Goal: Task Accomplishment & Management: Complete application form

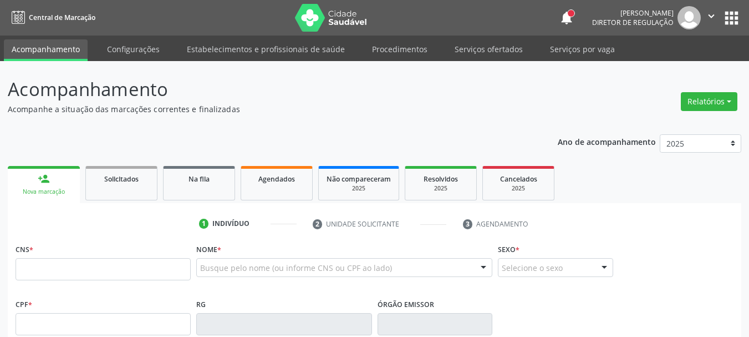
click at [86, 270] on input "text" at bounding box center [103, 269] width 175 height 22
drag, startPoint x: 286, startPoint y: 139, endPoint x: 258, endPoint y: 150, distance: 30.4
click at [40, 270] on input "text" at bounding box center [103, 269] width 175 height 22
click at [275, 193] on link "Agendados" at bounding box center [277, 183] width 72 height 34
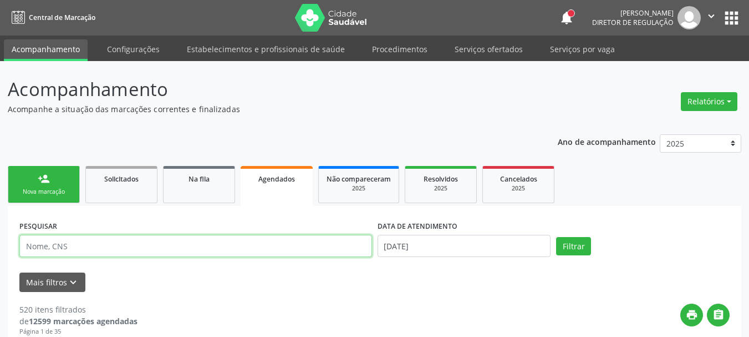
click at [87, 244] on input "text" at bounding box center [195, 246] width 353 height 22
type input "898006323117969"
click at [466, 250] on input "11/08/2025" at bounding box center [465, 246] width 174 height 22
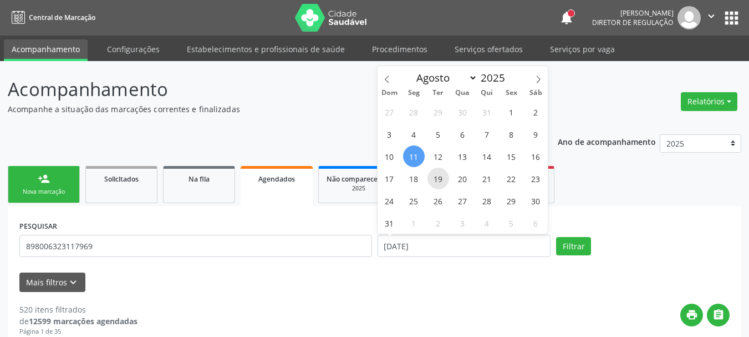
click at [438, 174] on span "19" at bounding box center [439, 179] width 22 height 22
type input "19/08/2025"
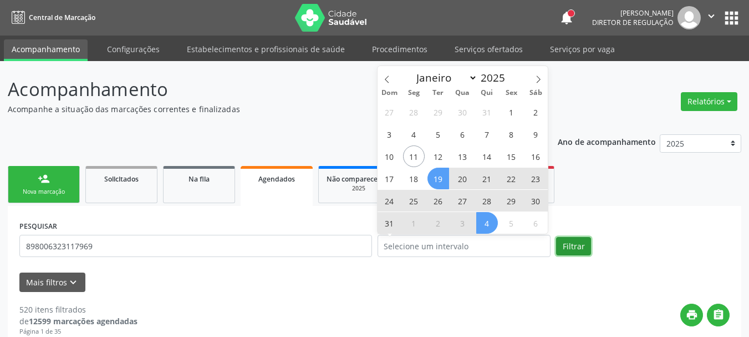
click at [580, 246] on button "Filtrar" at bounding box center [573, 246] width 35 height 19
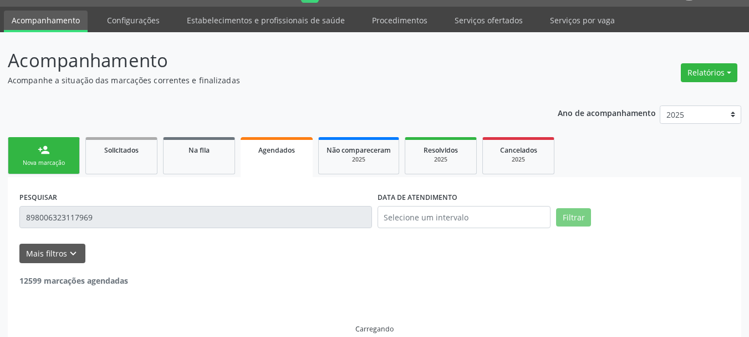
scroll to position [45, 0]
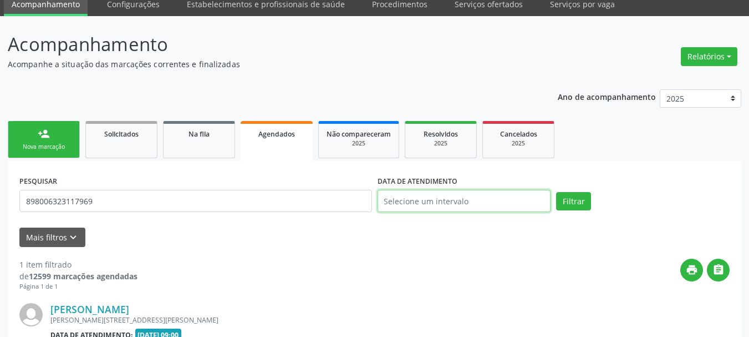
click at [433, 193] on input "text" at bounding box center [465, 201] width 174 height 22
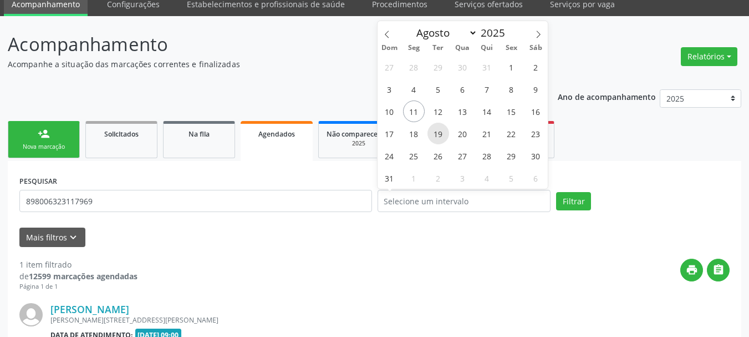
click at [438, 140] on span "19" at bounding box center [439, 134] width 22 height 22
type input "19/08/2025"
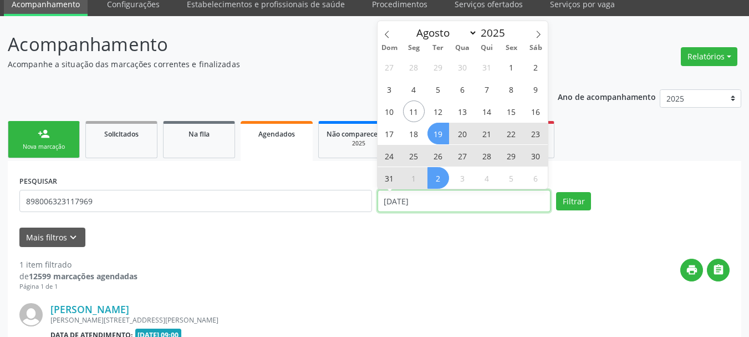
click at [458, 204] on input "19/08/2025" at bounding box center [465, 201] width 174 height 22
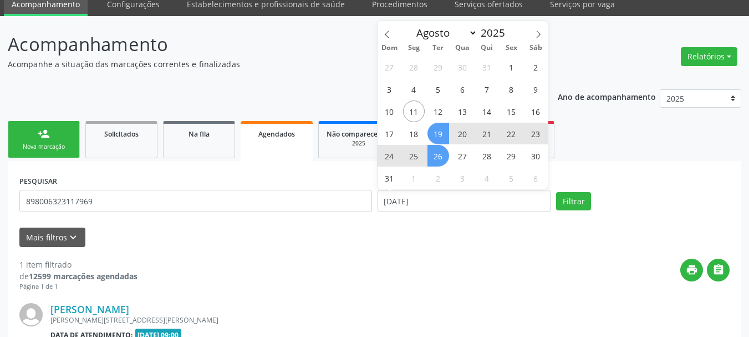
click at [441, 134] on span "19" at bounding box center [439, 134] width 22 height 22
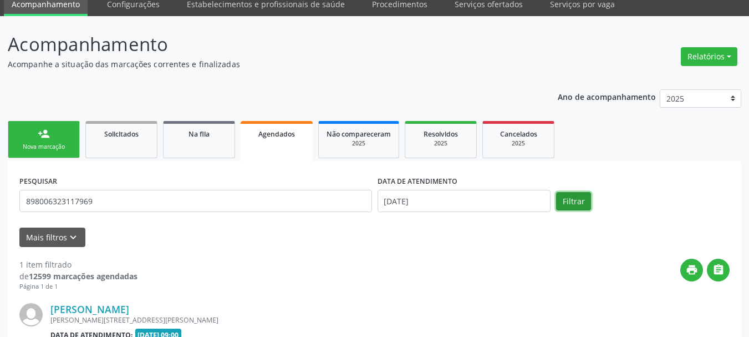
drag, startPoint x: 565, startPoint y: 204, endPoint x: 503, endPoint y: 225, distance: 66.1
click at [566, 204] on button "Filtrar" at bounding box center [573, 201] width 35 height 19
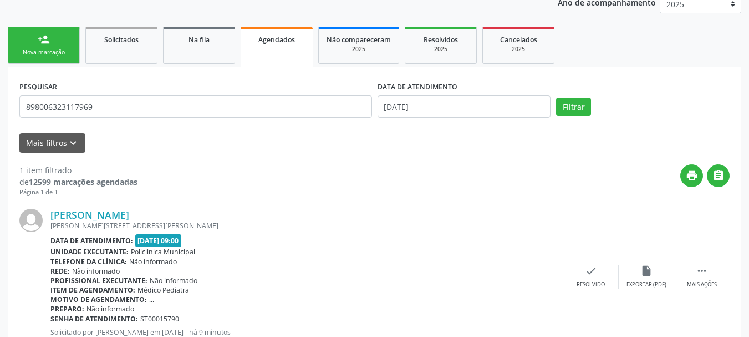
scroll to position [178, 0]
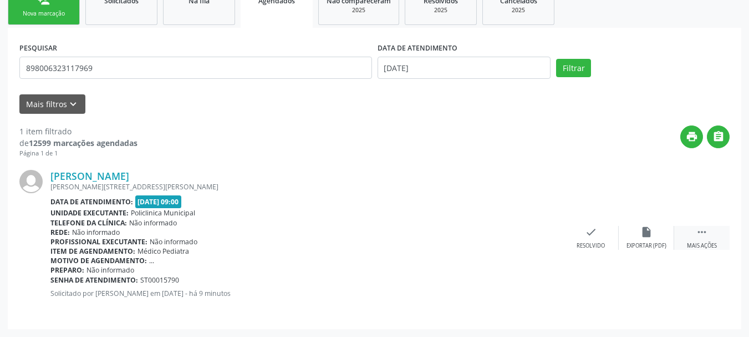
click at [697, 232] on icon "" at bounding box center [702, 232] width 12 height 12
click at [494, 240] on div "print Imprimir" at bounding box center [480, 238] width 55 height 24
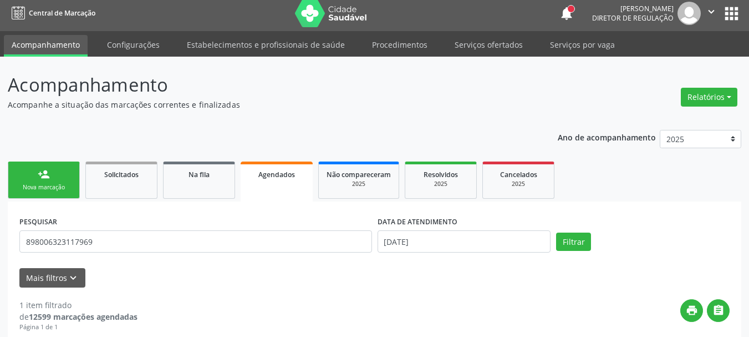
scroll to position [0, 0]
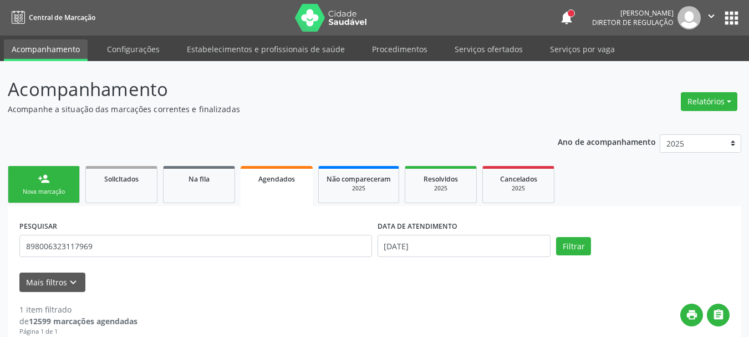
click at [725, 22] on button "apps" at bounding box center [731, 17] width 19 height 19
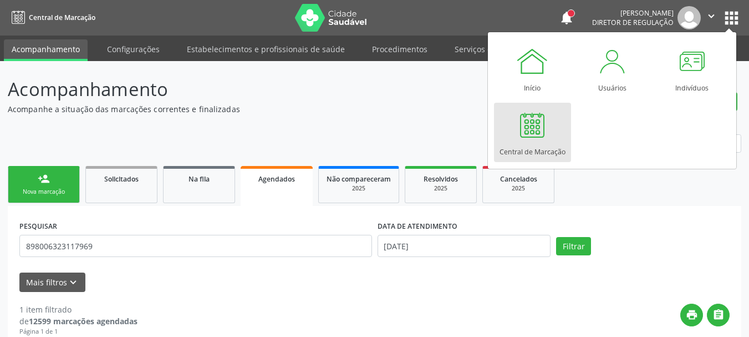
click at [542, 133] on div at bounding box center [532, 124] width 33 height 33
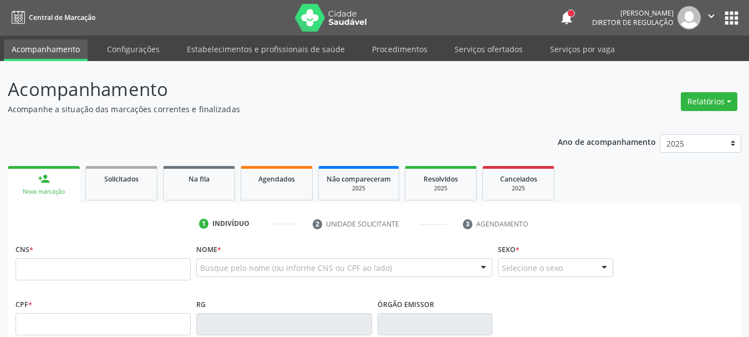
click at [121, 266] on input "text" at bounding box center [103, 269] width 175 height 22
type input "161 2403 2296 0009"
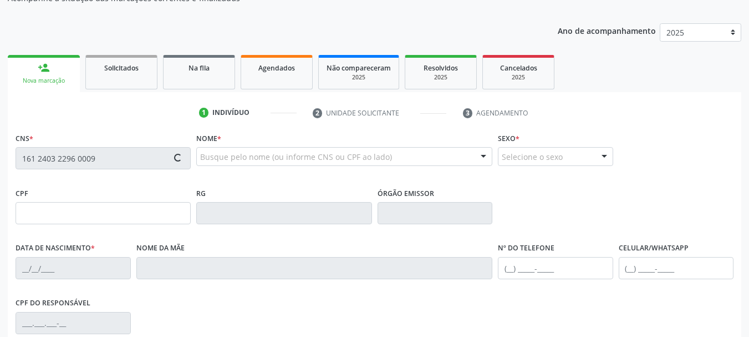
type input "136.164.174-65"
type input "2[DATE]"
type input "[PERSON_NAME]"
type input "[PHONE_NUMBER]"
type input "747.323.904-04"
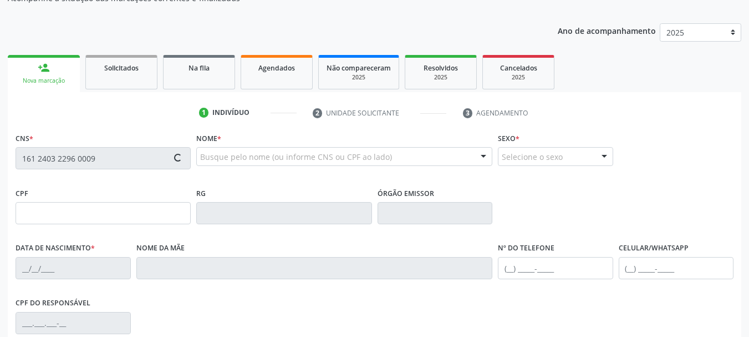
type input "78"
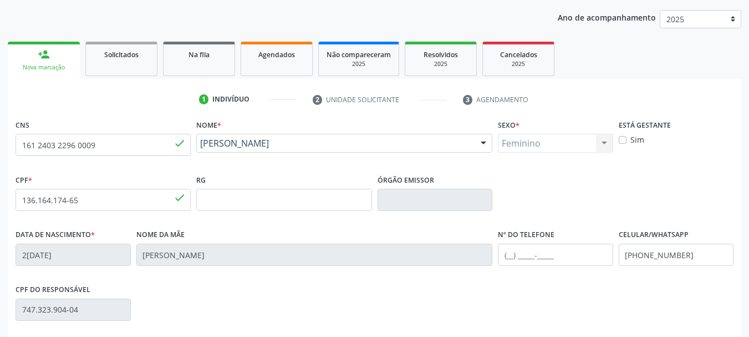
scroll to position [166, 0]
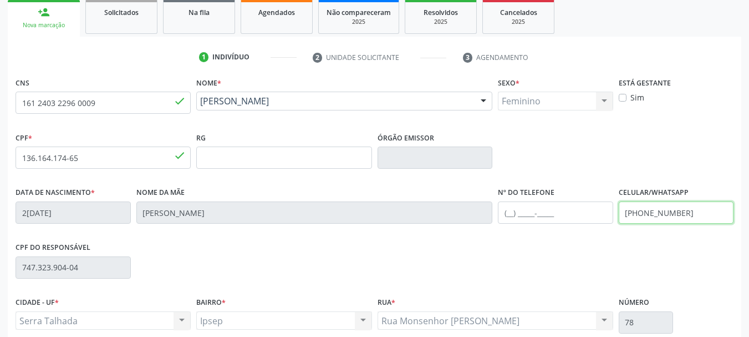
drag, startPoint x: 706, startPoint y: 220, endPoint x: 479, endPoint y: 230, distance: 227.6
click at [476, 229] on div "Data de nascimento * 2[DATE] Nome da mãe [PERSON_NAME] Nº do Telefone Celular/W…" at bounding box center [375, 211] width 724 height 55
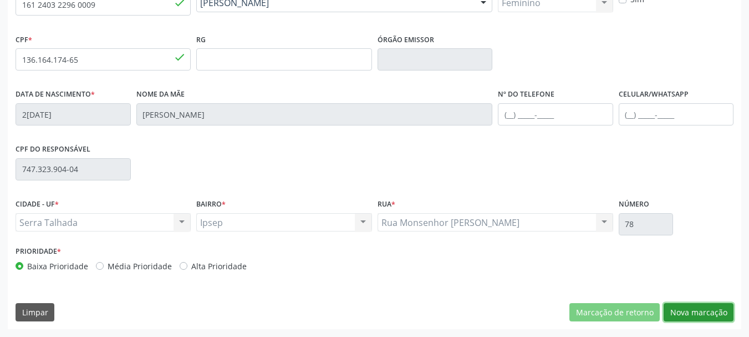
click at [707, 307] on button "Nova marcação" at bounding box center [699, 312] width 70 height 19
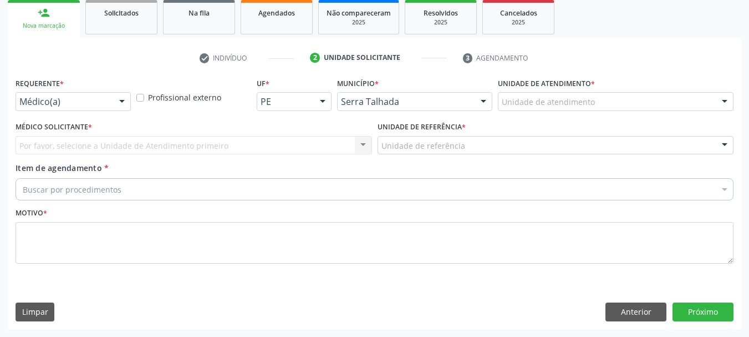
scroll to position [166, 0]
click at [88, 144] on div "Por favor, selecione a Unidade de Atendimento primeiro Nenhum resultado encontr…" at bounding box center [194, 145] width 357 height 19
click at [81, 108] on div "Médico(a)" at bounding box center [73, 101] width 115 height 19
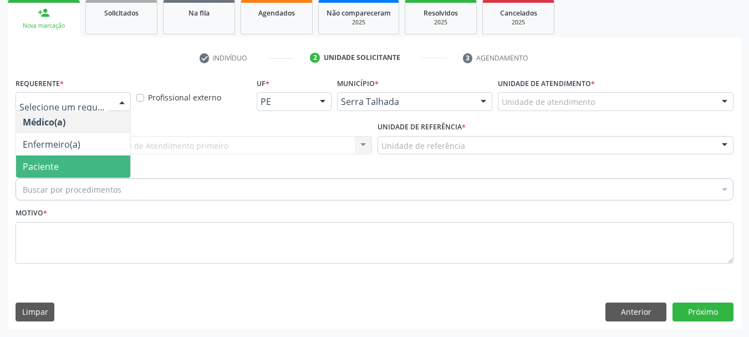
click at [74, 165] on span "Paciente" at bounding box center [73, 166] width 114 height 22
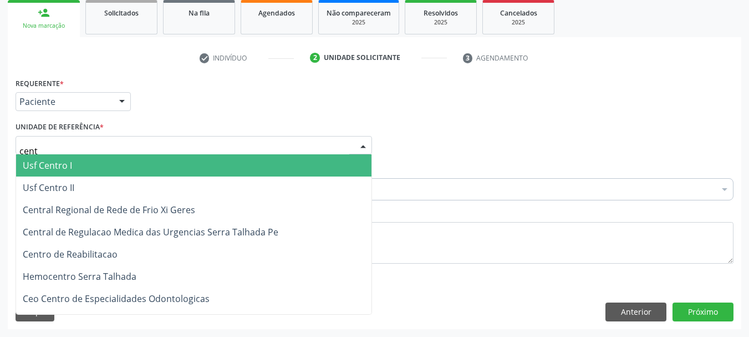
type input "centr"
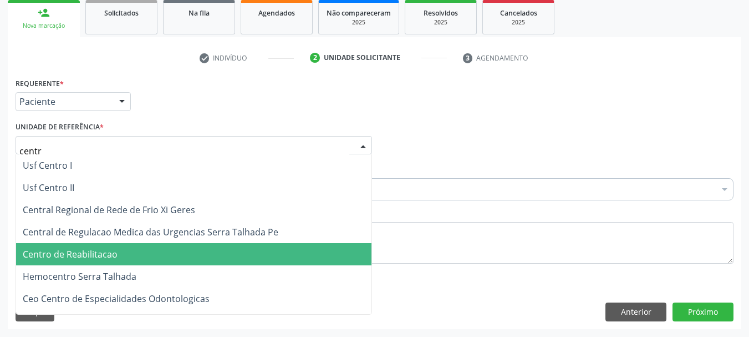
click at [79, 258] on span "Centro de Reabilitacao" at bounding box center [70, 254] width 95 height 12
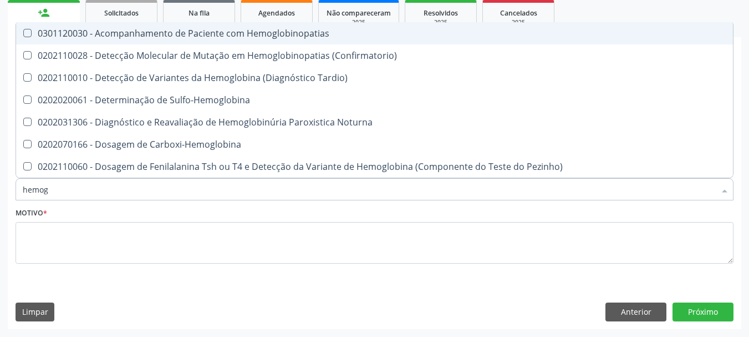
type input "hemogr"
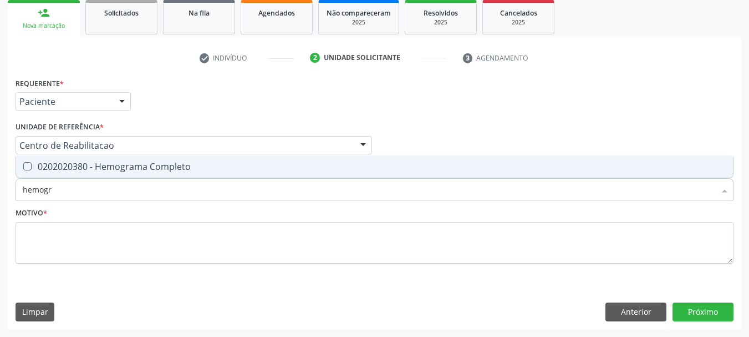
click at [93, 163] on div "0202020380 - Hemograma Completo" at bounding box center [375, 166] width 704 height 9
checkbox Completo "true"
type input "hemog"
checkbox Completo "false"
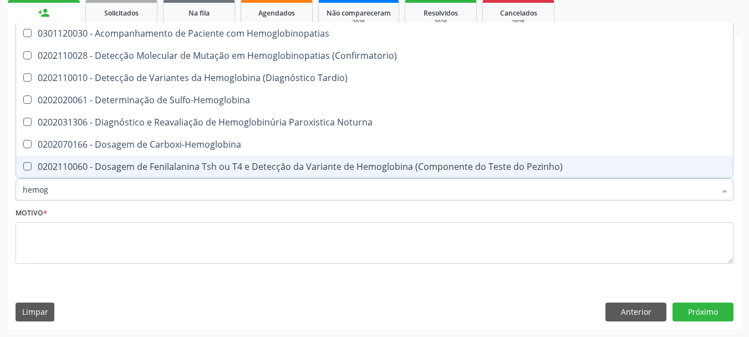
type input "hemo"
checkbox Completo "false"
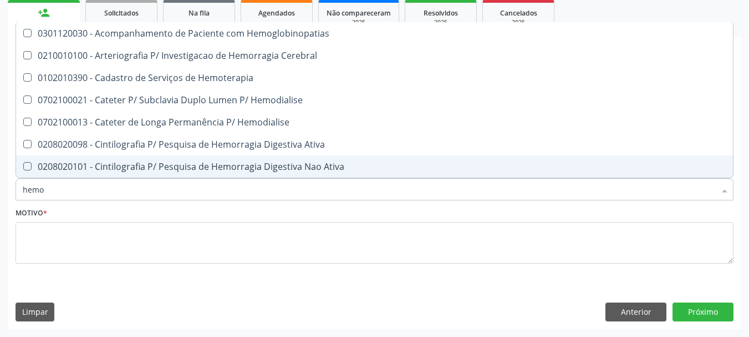
type input "hem"
checkbox Completo "false"
checkbox Elástica "true"
type input "he"
checkbox Elástica "false"
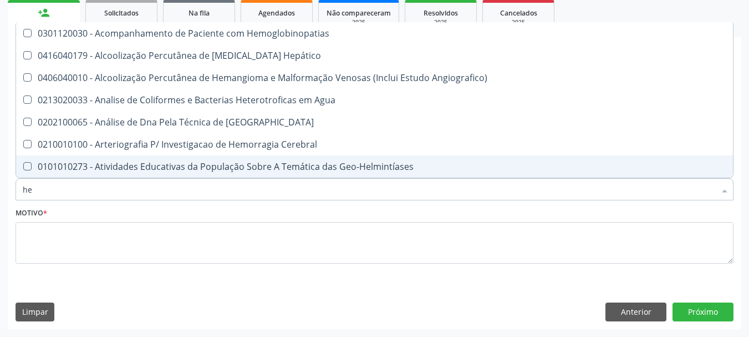
type input "h"
checkbox Completo "false"
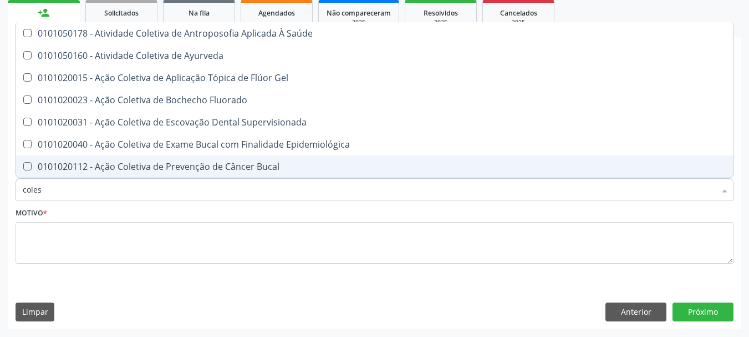
type input "colest"
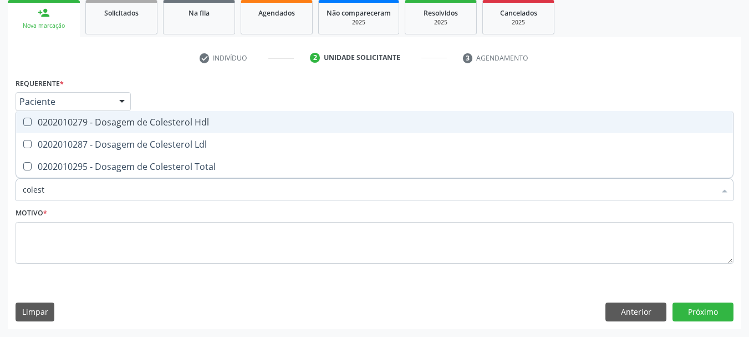
click at [114, 129] on span "0202010279 - Dosagem de Colesterol Hdl" at bounding box center [374, 122] width 717 height 22
checkbox Hdl "true"
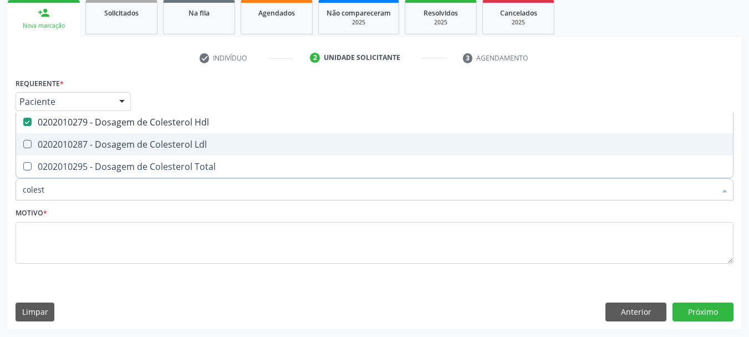
click at [115, 140] on div "0202010287 - Dosagem de Colesterol Ldl" at bounding box center [375, 144] width 704 height 9
click at [111, 150] on span "0202010287 - Dosagem de Colesterol Ldl" at bounding box center [374, 144] width 717 height 22
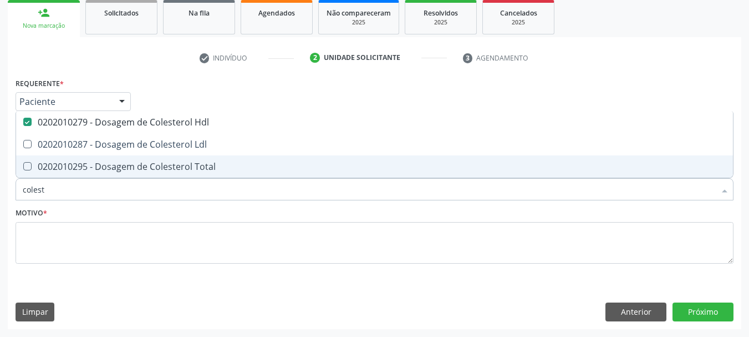
click at [122, 147] on div "0202010287 - Dosagem de Colesterol Ldl" at bounding box center [375, 144] width 704 height 9
checkbox Ldl "true"
click at [116, 170] on div "0202010295 - Dosagem de Colesterol Total" at bounding box center [375, 166] width 704 height 9
checkbox Total "true"
type input "cole"
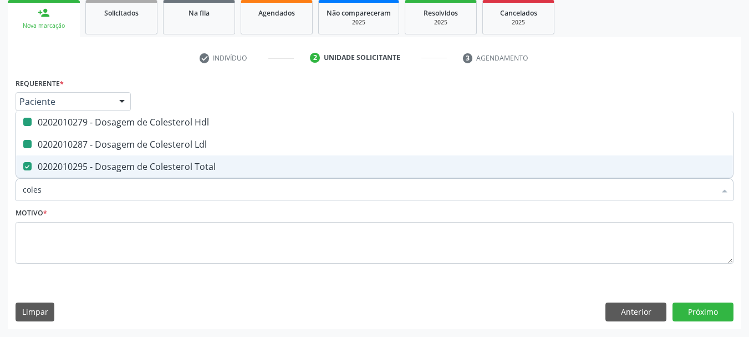
checkbox Hdl "false"
checkbox Ldl "false"
checkbox Total "false"
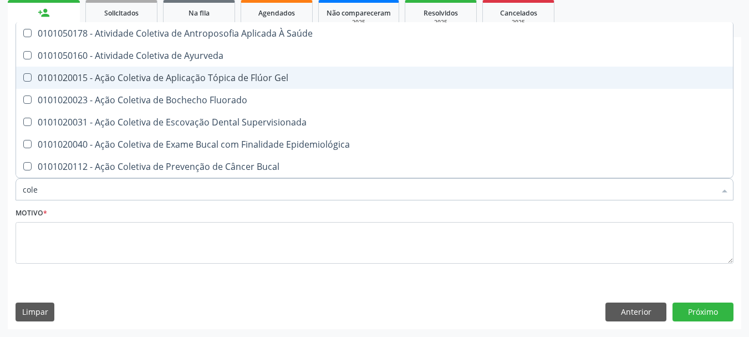
type input "col"
checkbox Hdl "false"
checkbox Ldl "false"
checkbox Total "false"
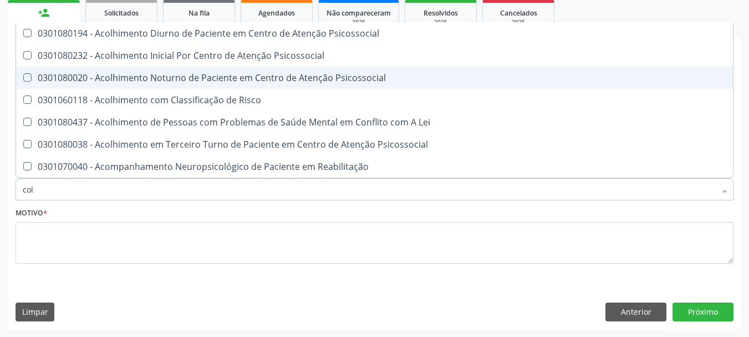
type input "co"
checkbox Hdl "false"
checkbox Ldl "false"
checkbox Total "false"
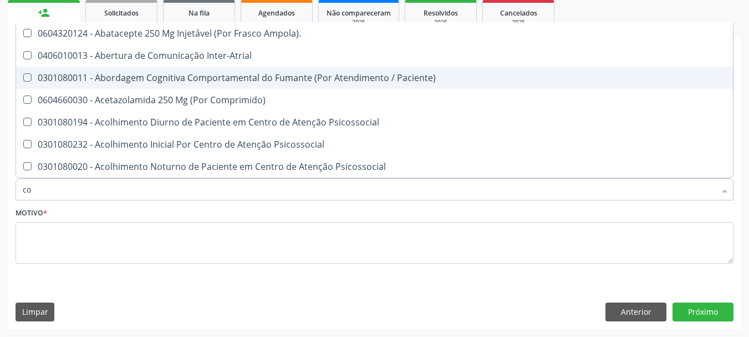
type input "c"
checkbox Hdl "false"
checkbox Ldl "false"
checkbox Total "false"
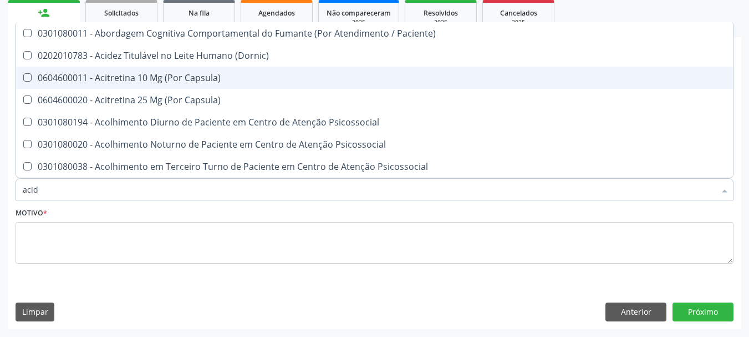
type input "acido"
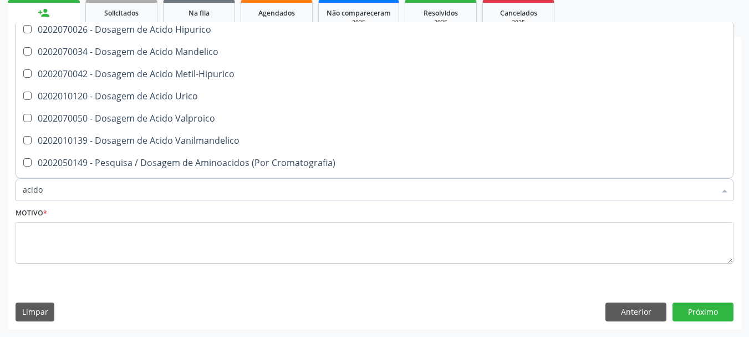
scroll to position [155, 0]
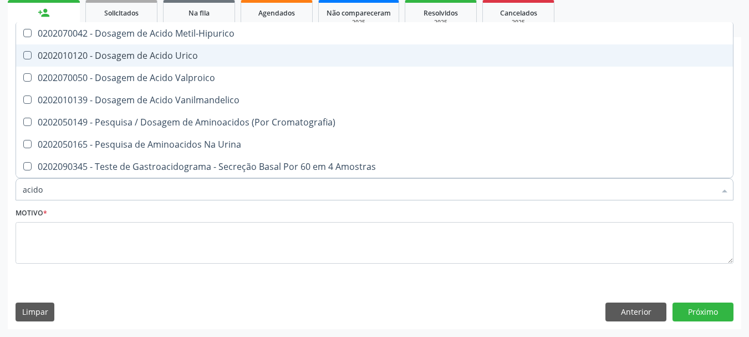
click at [201, 52] on div "0202010120 - Dosagem de Acido Urico" at bounding box center [375, 55] width 704 height 9
checkbox Urico "true"
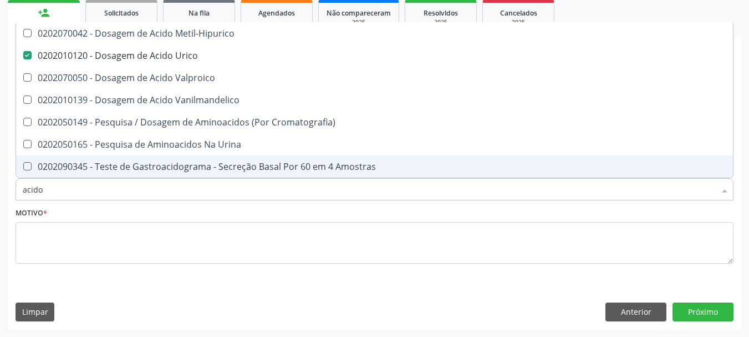
type input "acid"
checkbox Urico "false"
checkbox Cromatografia\) "true"
type input "aci"
checkbox Cromatografia\) "false"
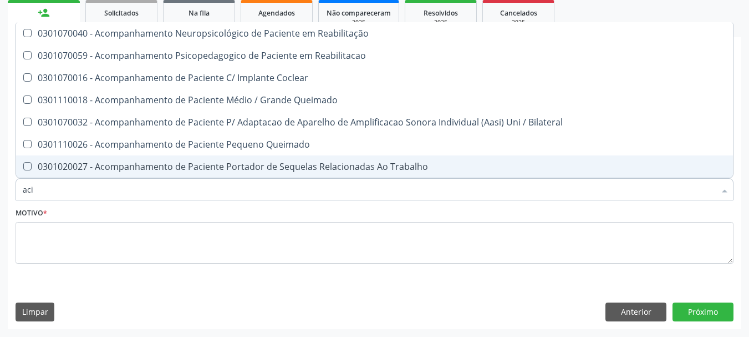
type input "ac"
checkbox Urico "false"
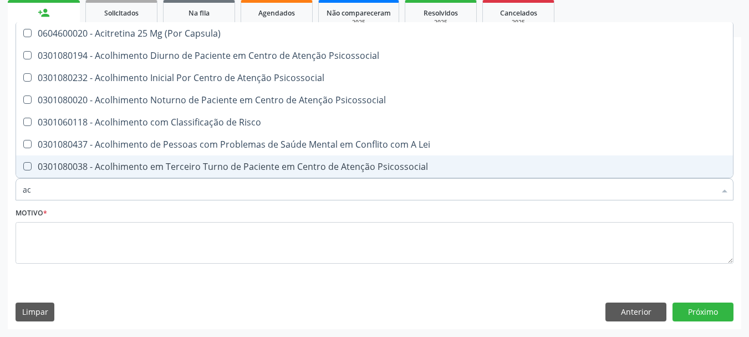
type input "a"
checkbox Urico "false"
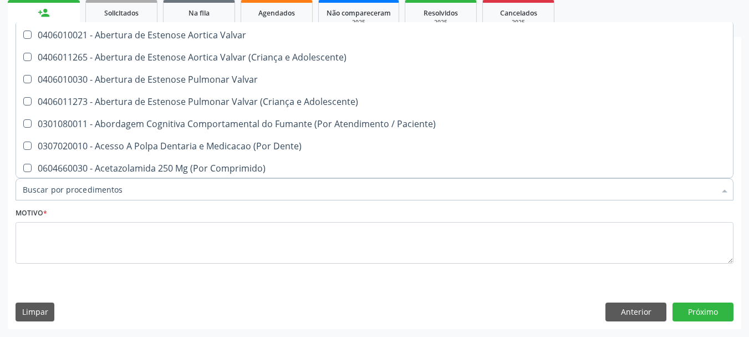
scroll to position [201, 0]
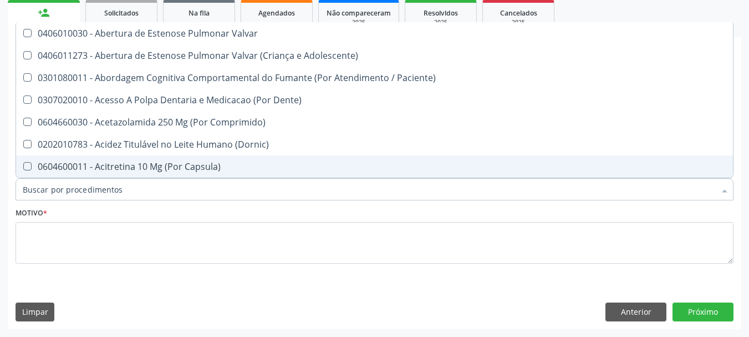
type input "h"
checkbox B "true"
checkbox Queimado "true"
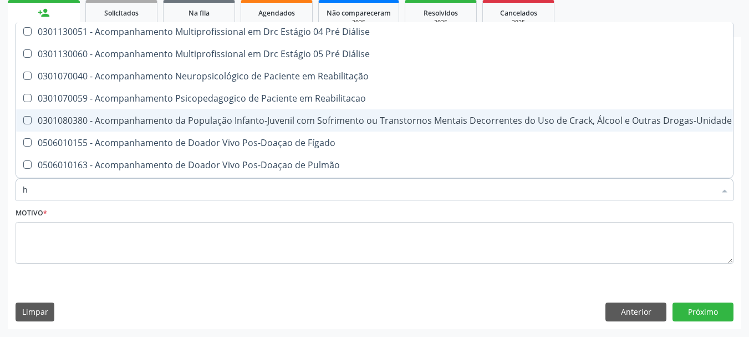
type input "ha"
checkbox Hdl "false"
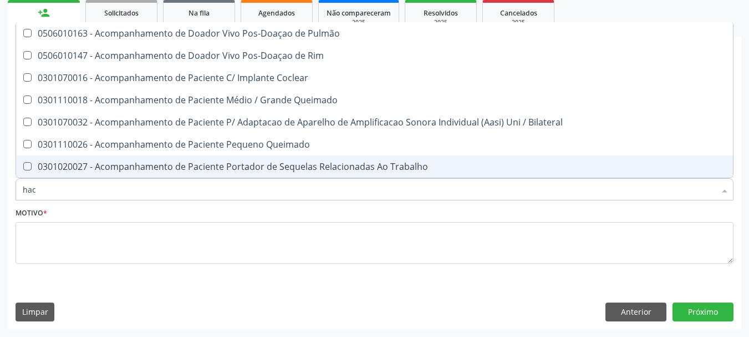
scroll to position [0, 0]
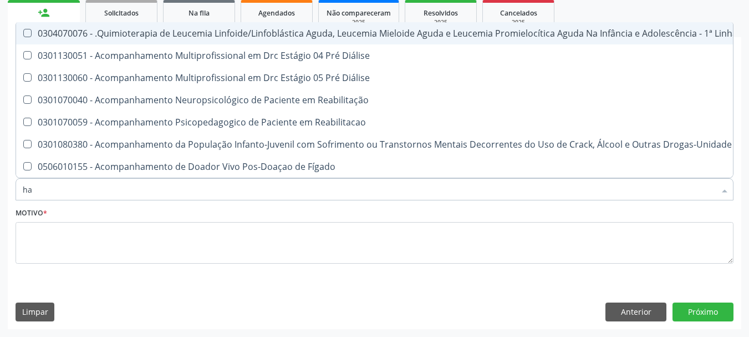
type input "h"
checkbox Orelha "true"
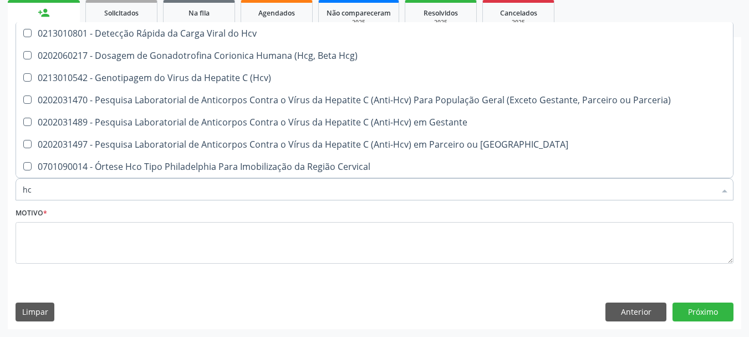
type input "h"
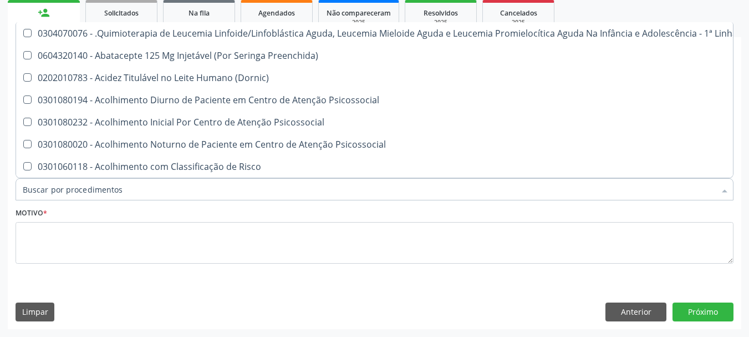
checkbox Hdl "false"
checkbox Completo "false"
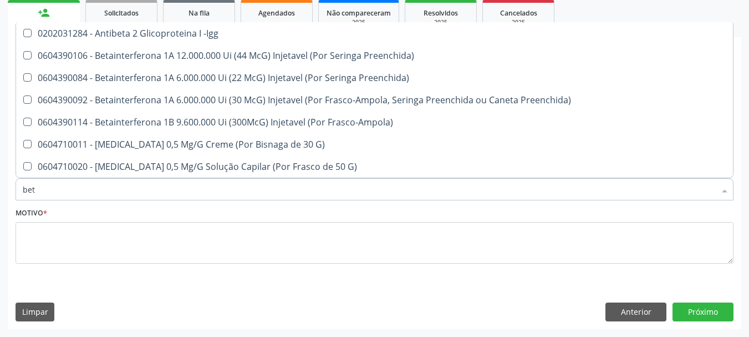
type input "beta"
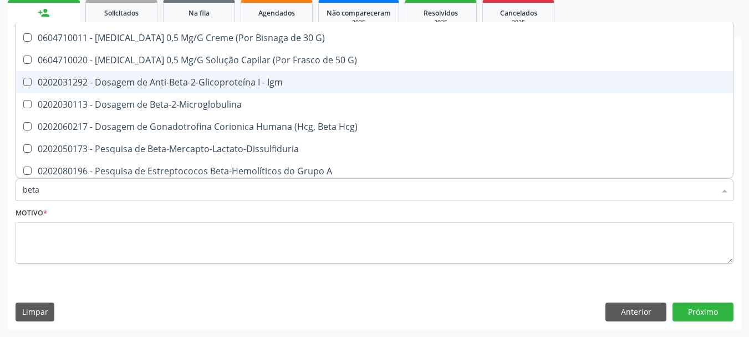
scroll to position [111, 0]
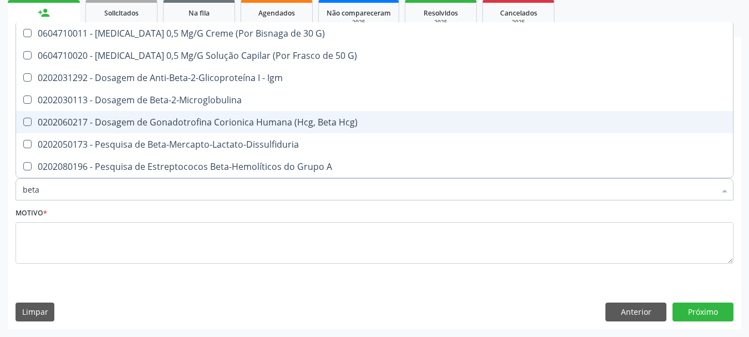
click at [291, 119] on div "0202060217 - Dosagem de Gonadotrofina Corionica Humana (Hcg, Beta Hcg)" at bounding box center [375, 122] width 704 height 9
checkbox Hcg\) "true"
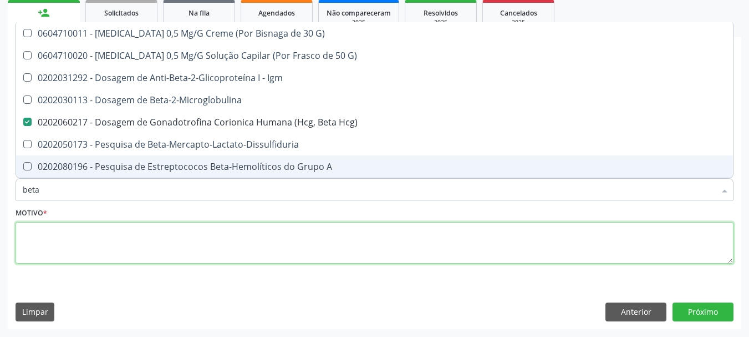
click at [104, 234] on textarea at bounding box center [375, 243] width 718 height 42
checkbox Preenchida\) "true"
checkbox Frasco-Ampola\) "true"
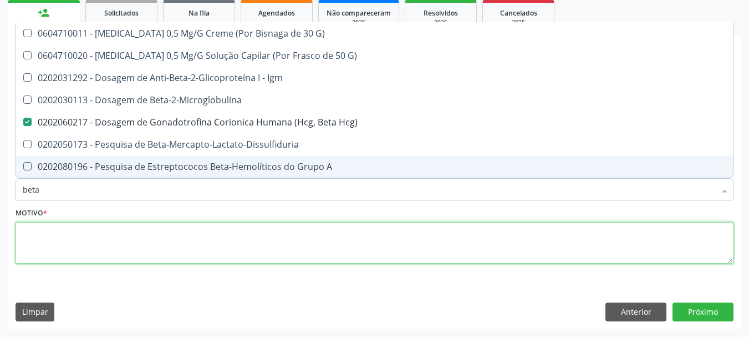
checkbox G\) "true"
checkbox Hcg\) "false"
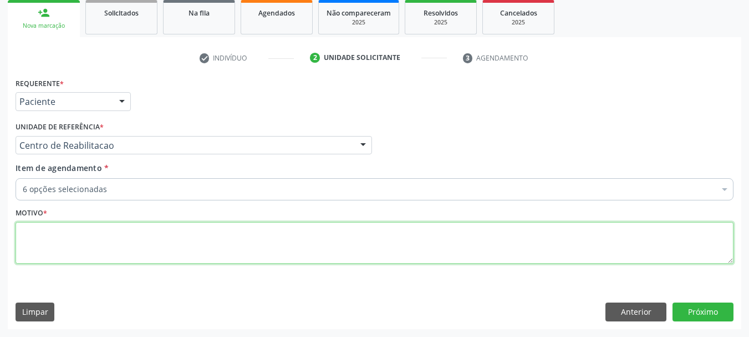
scroll to position [0, 0]
type textarea "..."
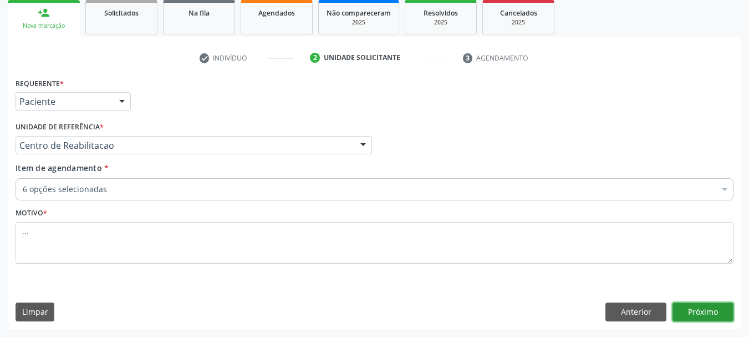
click at [718, 316] on button "Próximo" at bounding box center [703, 311] width 61 height 19
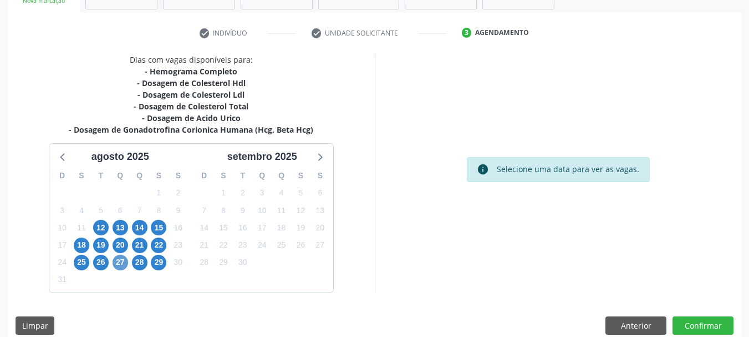
scroll to position [204, 0]
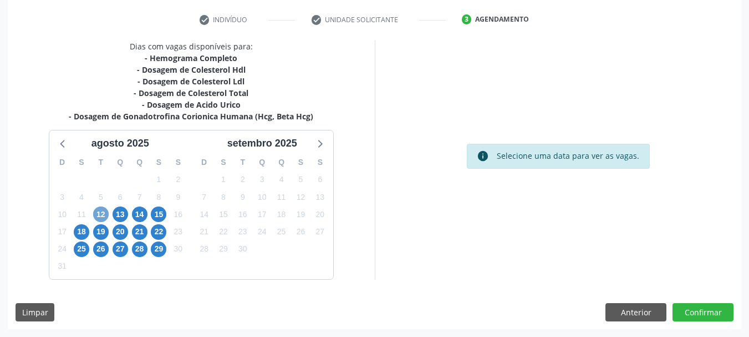
click at [94, 215] on span "12" at bounding box center [101, 214] width 16 height 16
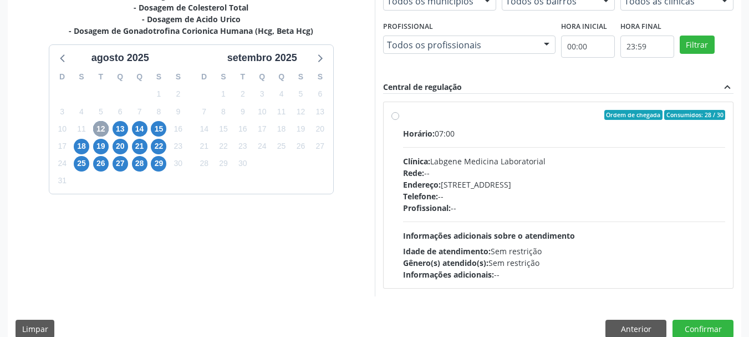
scroll to position [306, 0]
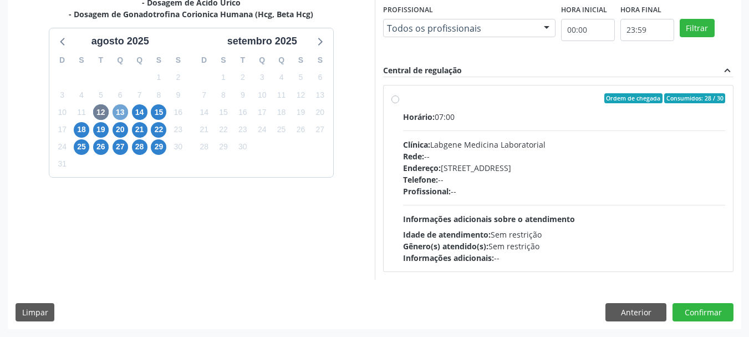
click at [116, 108] on span "13" at bounding box center [121, 112] width 16 height 16
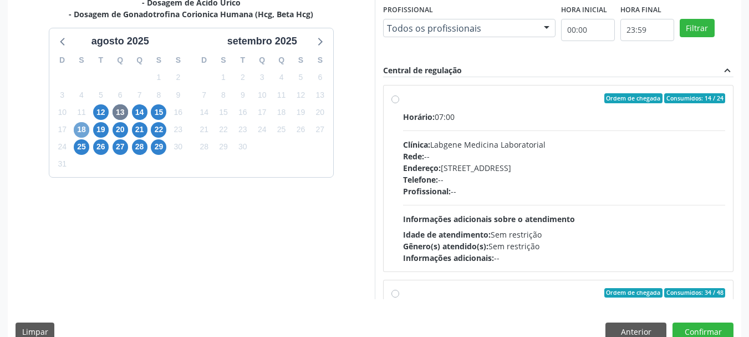
click at [84, 128] on span "18" at bounding box center [82, 130] width 16 height 16
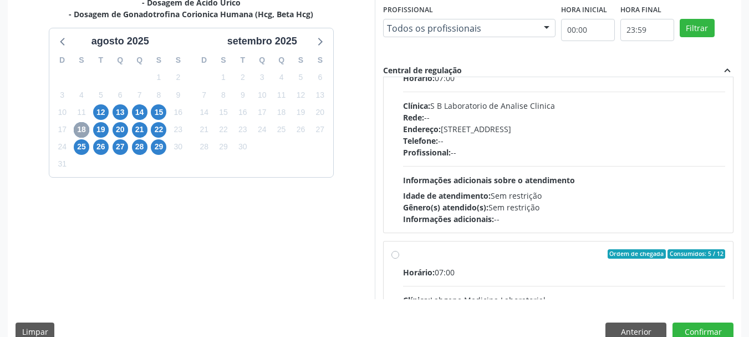
scroll to position [55, 0]
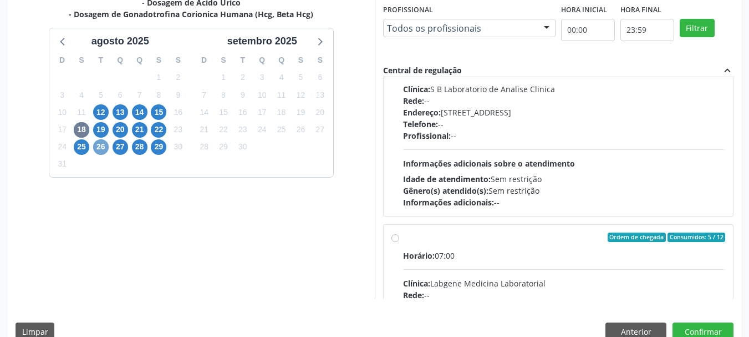
click at [93, 146] on span "26" at bounding box center [101, 147] width 16 height 16
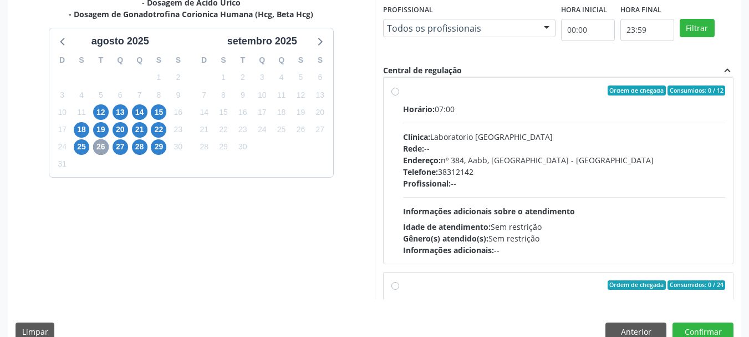
scroll to position [342, 0]
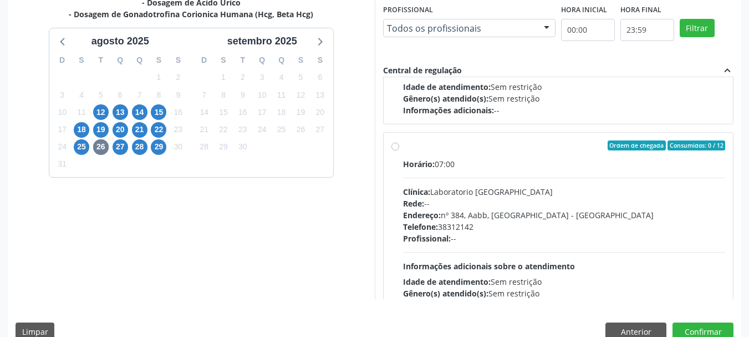
click at [403, 149] on label "Ordem de chegada Consumidos: 0 / 12 Horário: 07:00 Clínica: Laboratorio Sao Fra…" at bounding box center [564, 225] width 323 height 170
click at [394, 149] on input "Ordem de chegada Consumidos: 0 / 12 Horário: 07:00 Clínica: Laboratorio Sao Fra…" at bounding box center [396, 145] width 8 height 10
radio input "true"
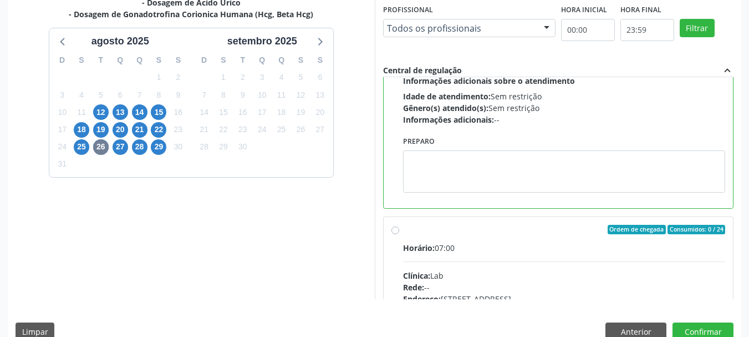
scroll to position [564, 0]
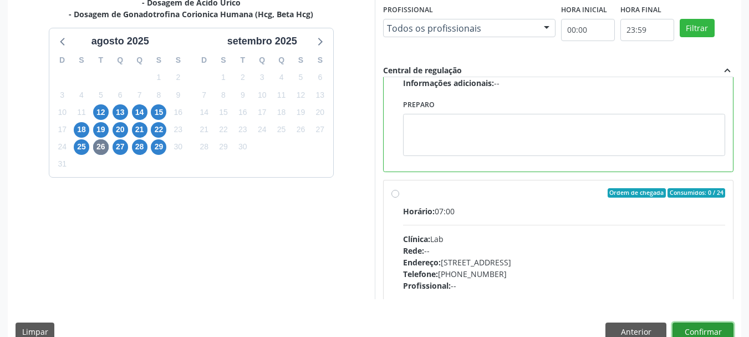
click at [690, 327] on button "Confirmar" at bounding box center [703, 331] width 61 height 19
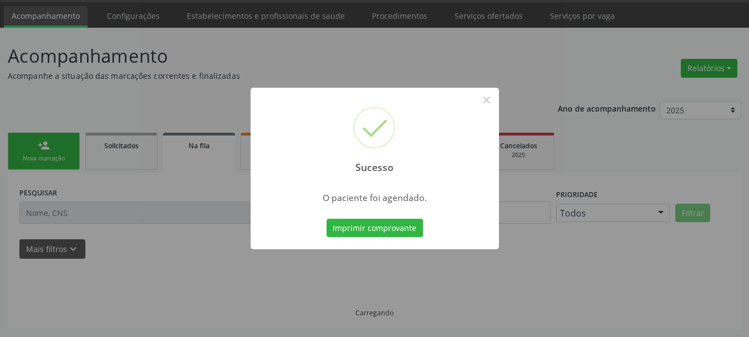
scroll to position [33, 0]
click at [374, 224] on button "Imprimir comprovante" at bounding box center [375, 228] width 97 height 19
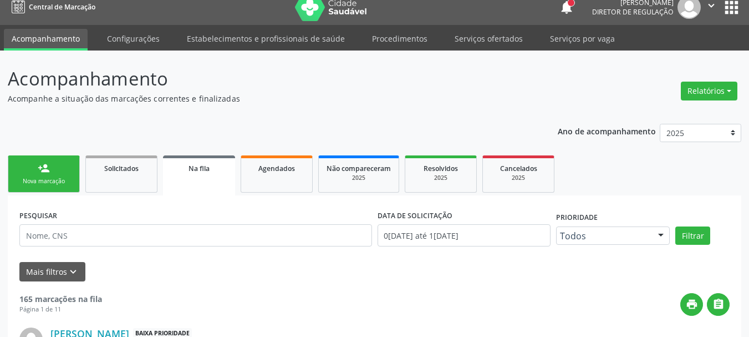
scroll to position [0, 0]
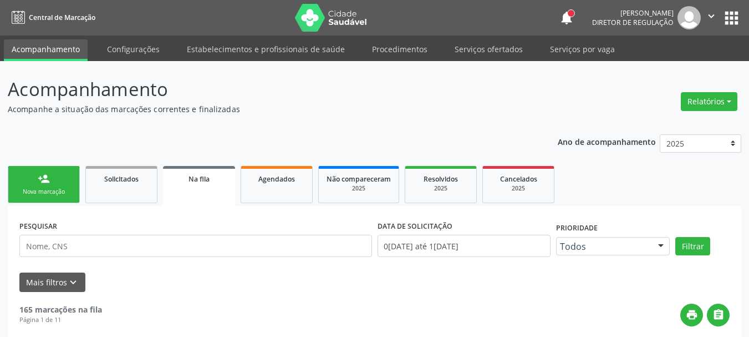
click at [724, 18] on button "apps" at bounding box center [731, 17] width 19 height 19
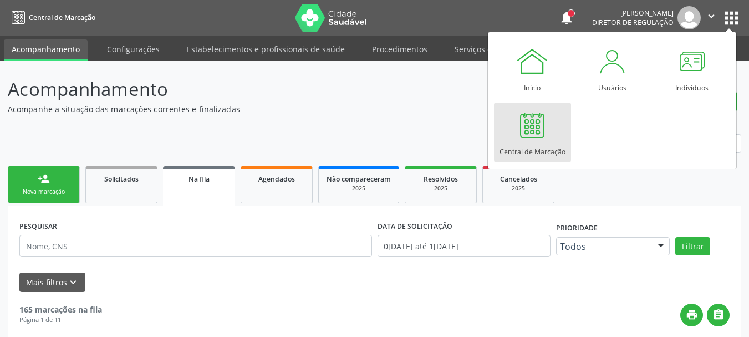
click at [547, 131] on div at bounding box center [532, 124] width 33 height 33
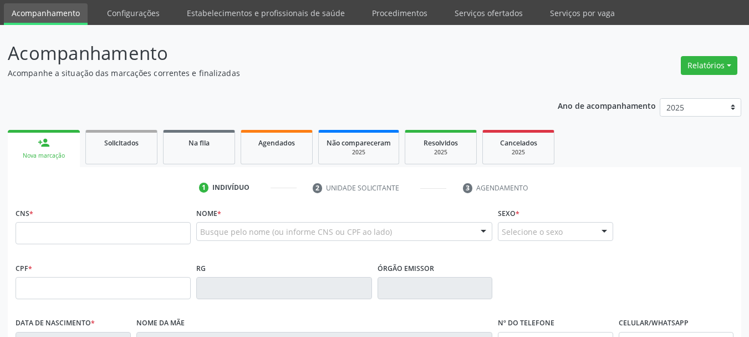
scroll to position [55, 0]
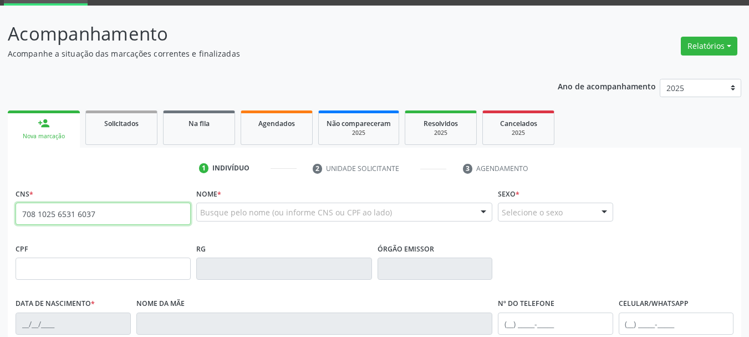
type input "708 1025 6531 6037"
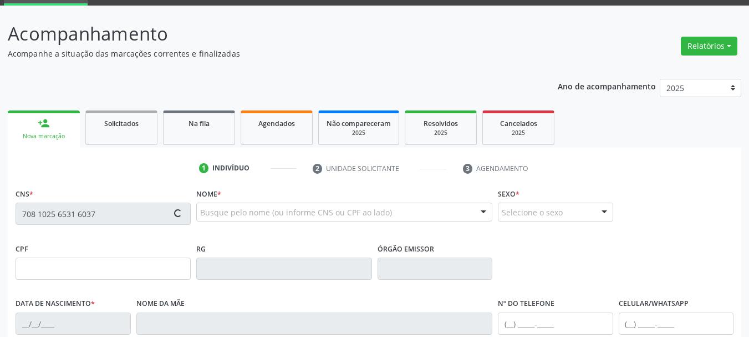
type input "884.160.708-49"
type input "14/04/1958"
type input "Maria Dolores de Lima"
type input "(87) 99603-5004"
type input "1196"
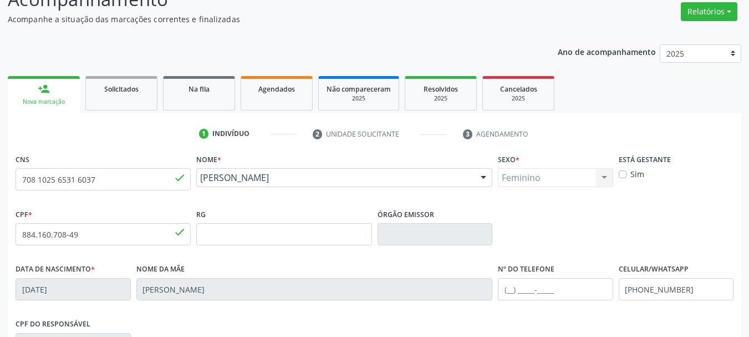
scroll to position [222, 0]
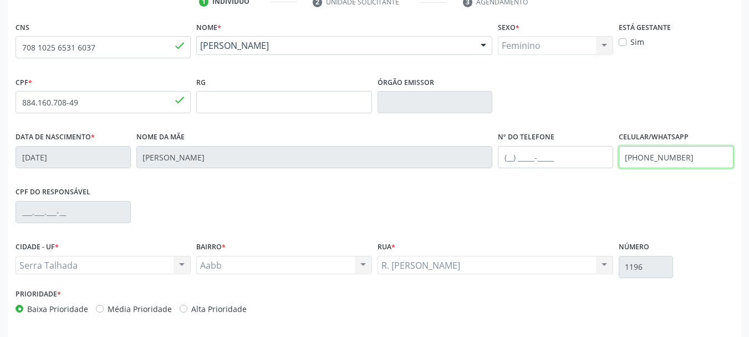
drag, startPoint x: 692, startPoint y: 159, endPoint x: 554, endPoint y: 145, distance: 138.2
click at [554, 145] on div "Data de nascimento * 14/04/1958 Nome da mãe Maria Dolores de Lima Nº do Telefon…" at bounding box center [375, 156] width 724 height 55
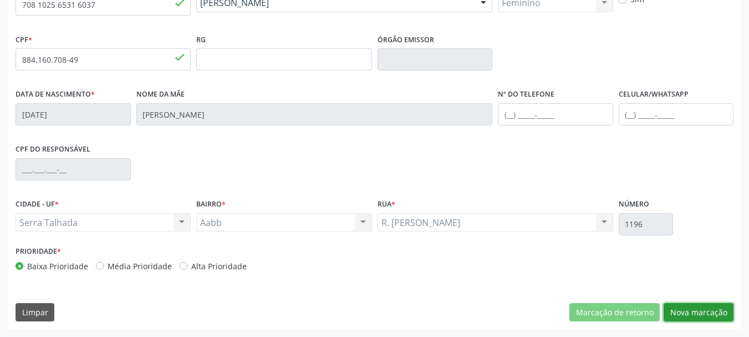
click at [725, 313] on button "Nova marcação" at bounding box center [699, 312] width 70 height 19
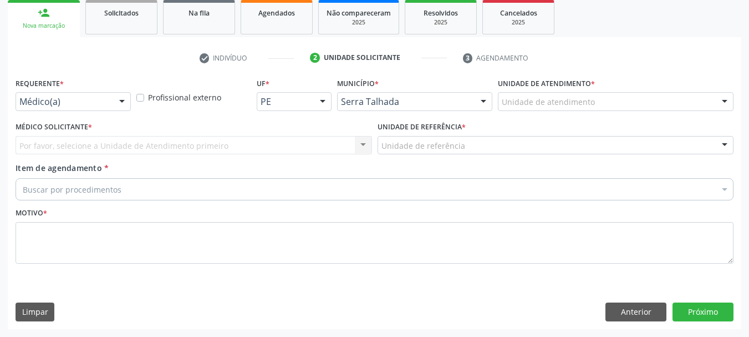
scroll to position [166, 0]
drag, startPoint x: 57, startPoint y: 101, endPoint x: 51, endPoint y: 139, distance: 37.7
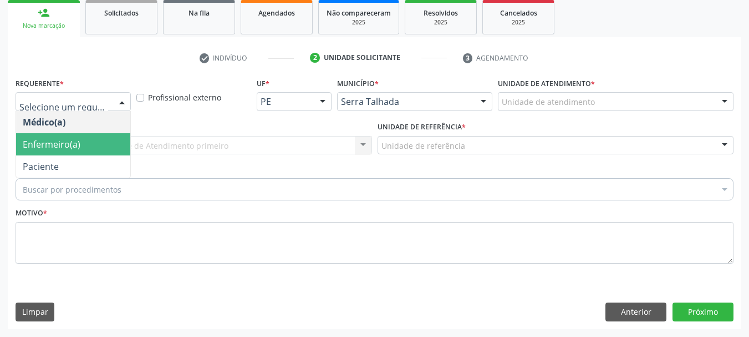
click at [46, 169] on span "Paciente" at bounding box center [41, 166] width 36 height 12
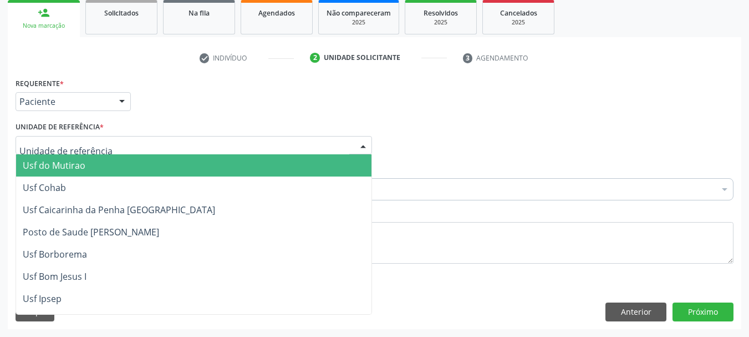
click at [47, 151] on div at bounding box center [194, 145] width 357 height 19
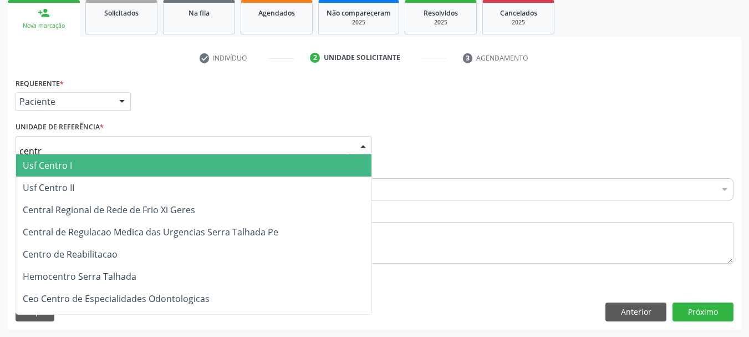
type input "centro"
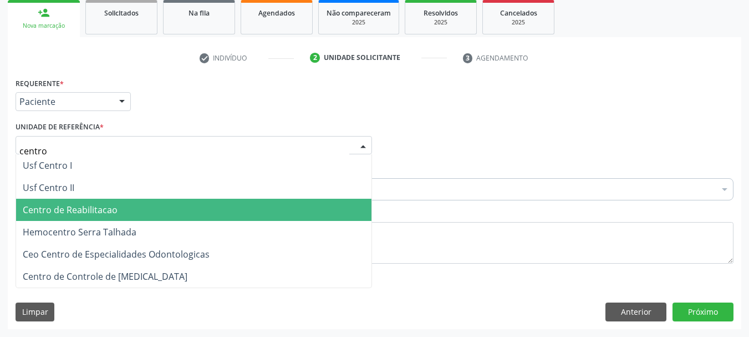
click at [97, 204] on span "Centro de Reabilitacao" at bounding box center [70, 210] width 95 height 12
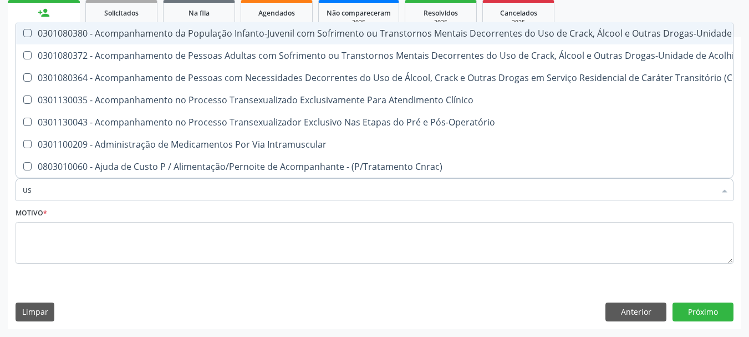
type input "usg"
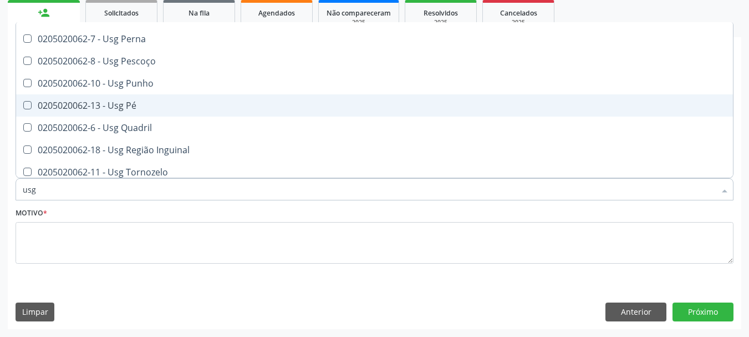
scroll to position [266, 0]
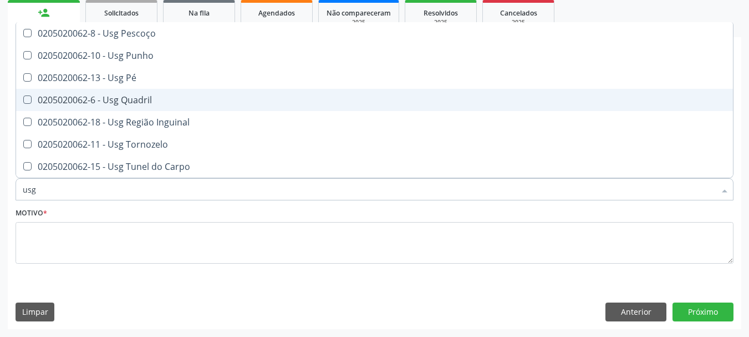
drag, startPoint x: 160, startPoint y: 92, endPoint x: 170, endPoint y: 106, distance: 16.8
click at [160, 93] on span "0205020062-6 - Usg Quadril" at bounding box center [374, 100] width 717 height 22
checkbox Quadril "true"
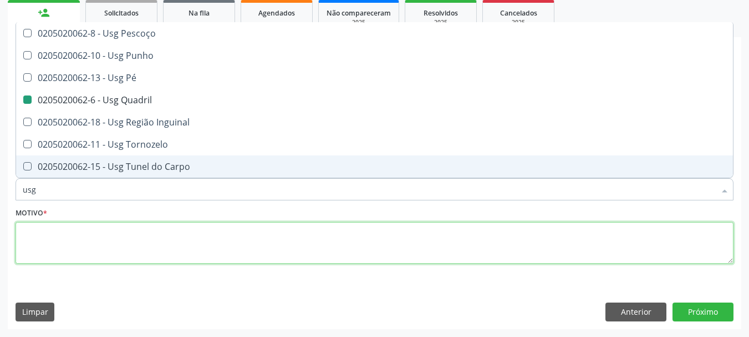
click at [75, 234] on textarea at bounding box center [375, 243] width 718 height 42
checkbox Braço "true"
checkbox Quadril "false"
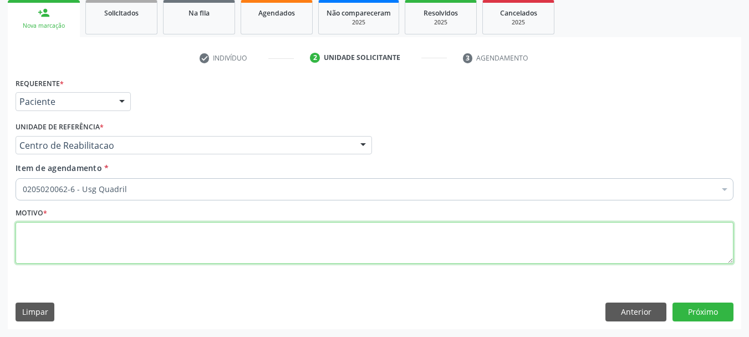
scroll to position [0, 0]
type textarea "....."
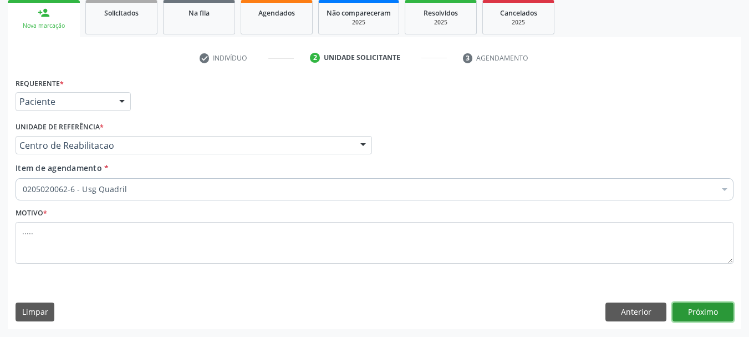
click at [709, 311] on button "Próximo" at bounding box center [703, 311] width 61 height 19
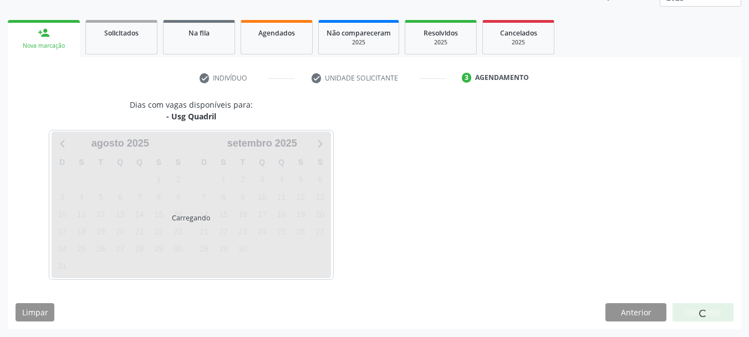
scroll to position [146, 0]
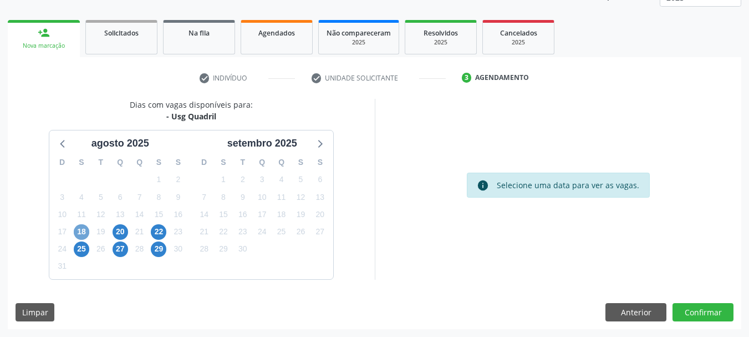
click at [82, 231] on span "18" at bounding box center [82, 232] width 16 height 16
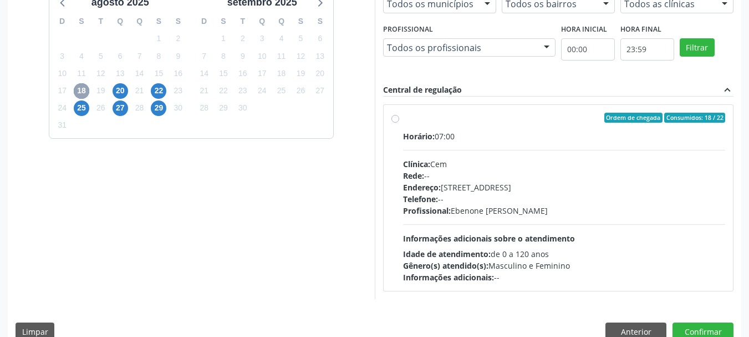
scroll to position [306, 0]
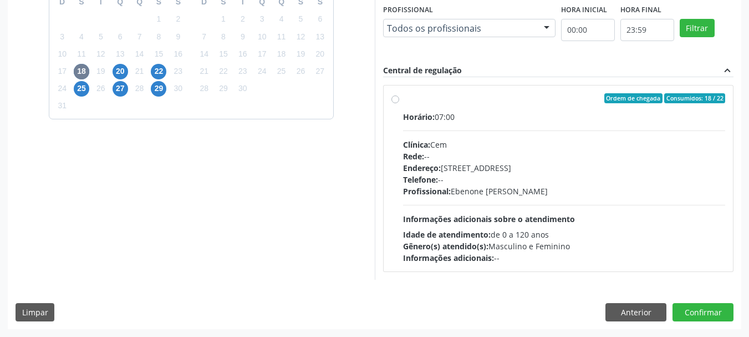
drag, startPoint x: 394, startPoint y: 98, endPoint x: 400, endPoint y: 111, distance: 14.6
click at [403, 99] on label "Ordem de chegada Consumidos: 18 / 22 Horário: 07:00 Clínica: Cem Rede: -- Ender…" at bounding box center [564, 178] width 323 height 170
click at [393, 99] on input "Ordem de chegada Consumidos: 18 / 22 Horário: 07:00 Clínica: Cem Rede: -- Ender…" at bounding box center [396, 98] width 8 height 10
radio input "true"
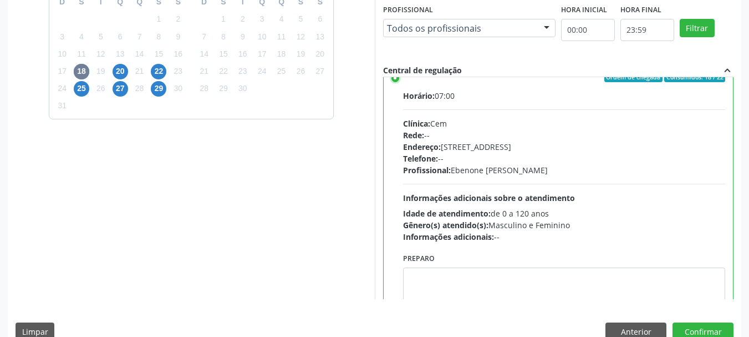
scroll to position [55, 0]
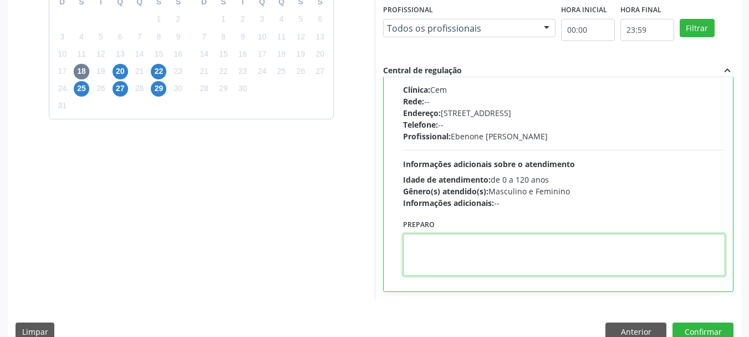
click at [468, 248] on textarea at bounding box center [564, 255] width 323 height 42
type textarea "direito e esquerdo"
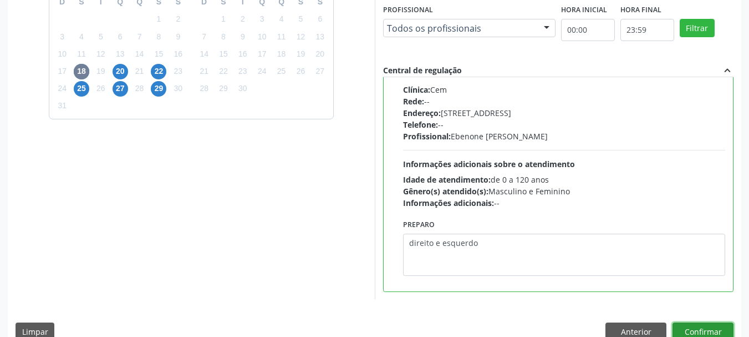
click at [698, 327] on button "Confirmar" at bounding box center [703, 331] width 61 height 19
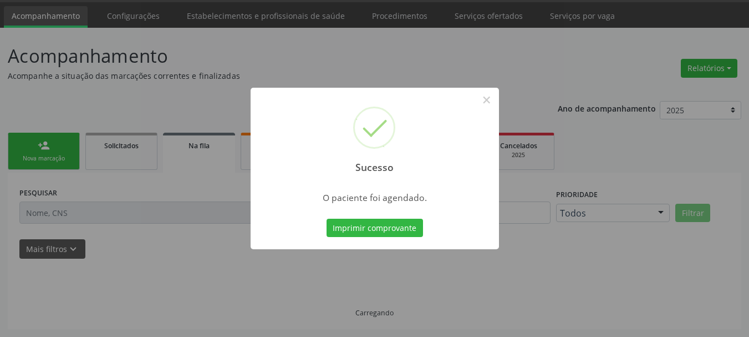
scroll to position [33, 0]
click at [396, 230] on button "Imprimir comprovante" at bounding box center [375, 228] width 97 height 19
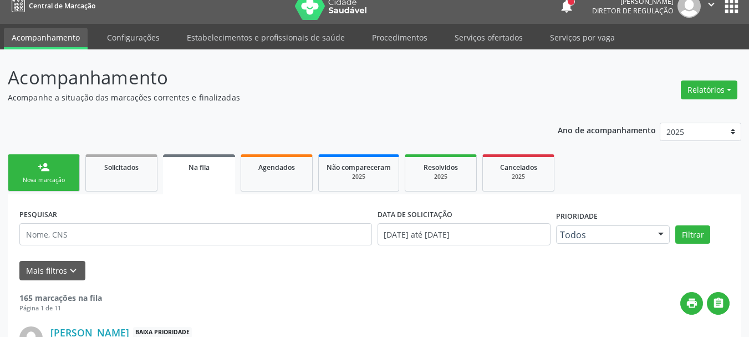
scroll to position [0, 0]
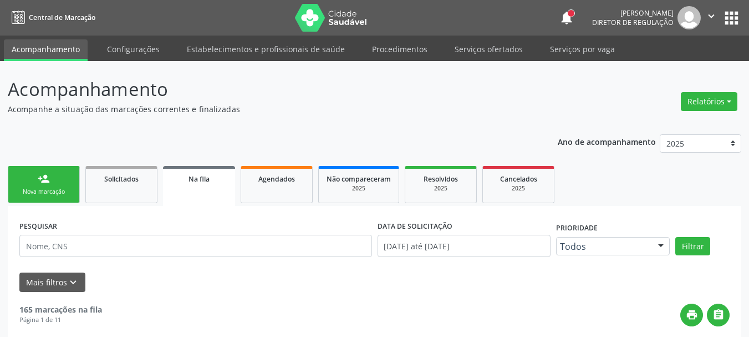
click at [729, 27] on button "apps" at bounding box center [731, 17] width 19 height 19
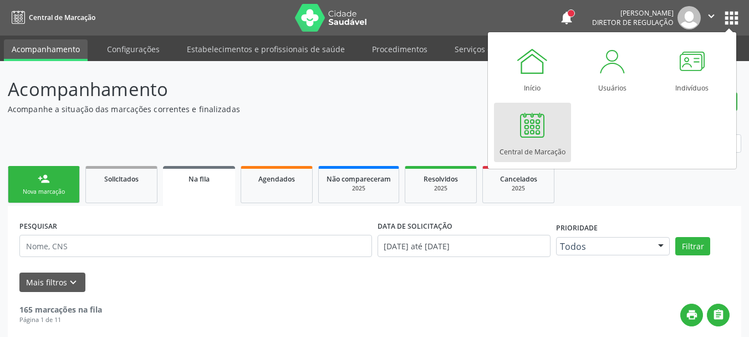
click at [517, 139] on div at bounding box center [532, 124] width 33 height 33
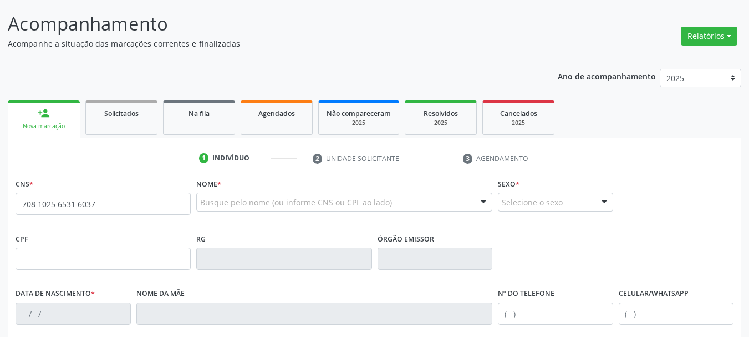
type input "708 1025 6531 6037"
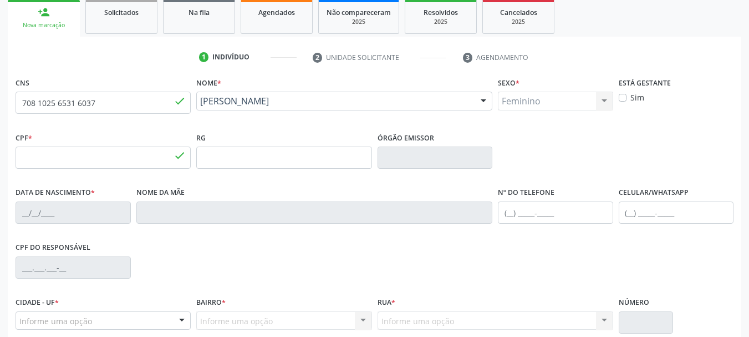
type input "884.160.708-49"
type input "14/04/1958"
type input "Maria Dolores de Lima"
type input "(87) 99603-5004"
type input "1196"
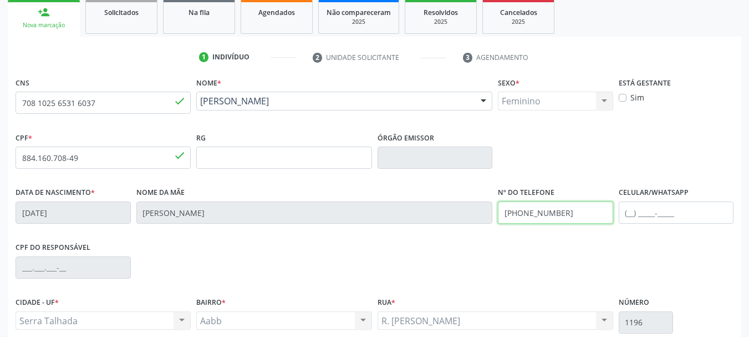
click at [444, 217] on div "Data de nascimento * 14/04/1958 Nome da mãe Maria Dolores de Lima Nº do Telefon…" at bounding box center [375, 211] width 724 height 55
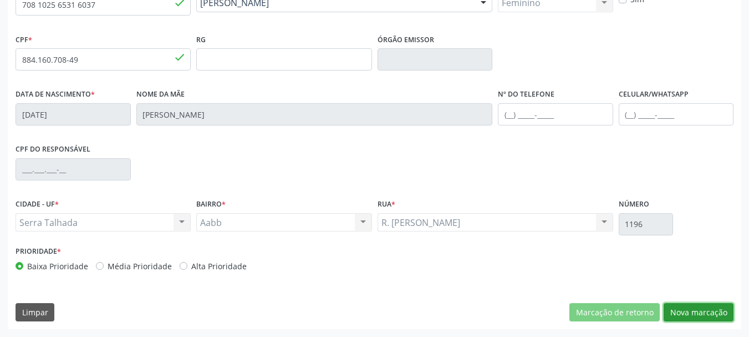
click at [687, 317] on button "Nova marcação" at bounding box center [699, 312] width 70 height 19
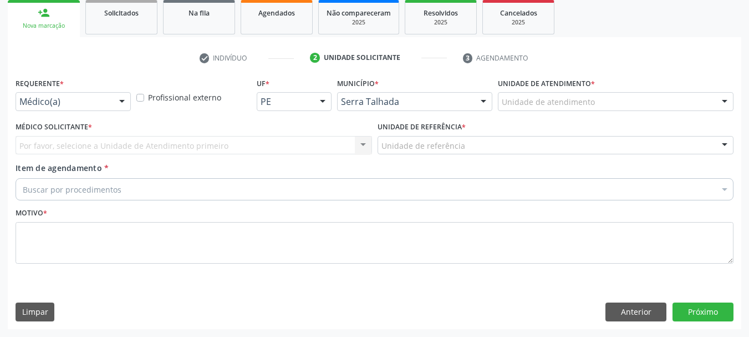
scroll to position [166, 0]
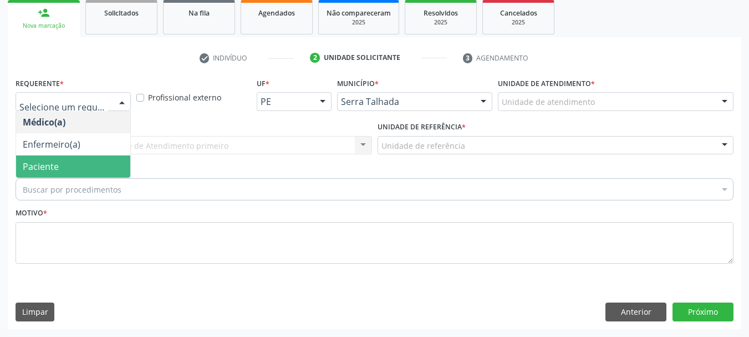
click at [83, 164] on span "Paciente" at bounding box center [73, 166] width 114 height 22
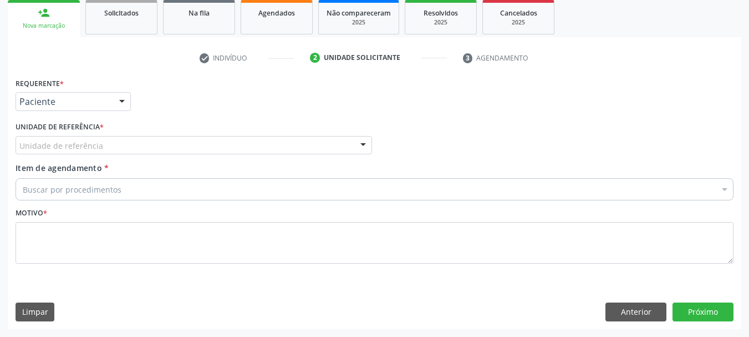
click at [53, 154] on div "Unidade de referência" at bounding box center [194, 145] width 357 height 19
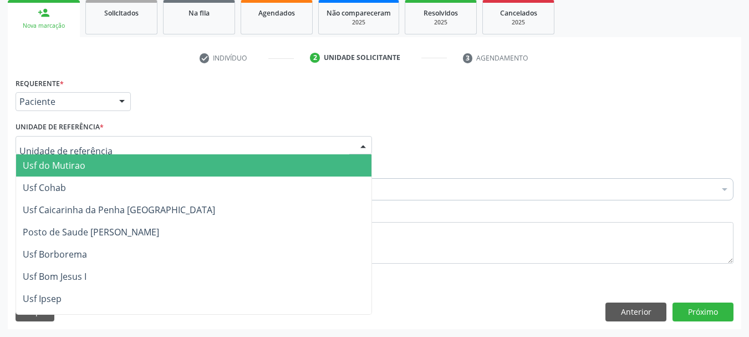
click at [55, 149] on input "text" at bounding box center [184, 151] width 330 height 22
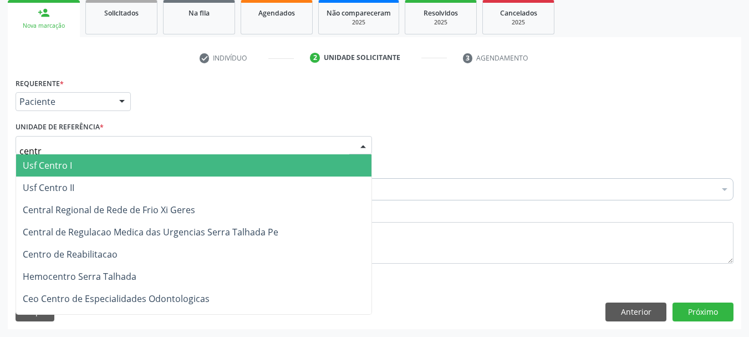
type input "centro"
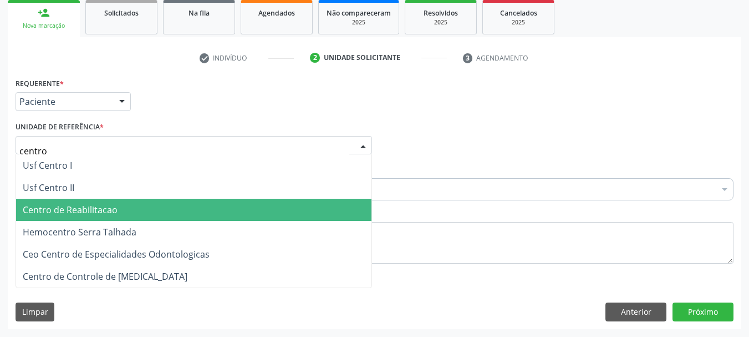
click at [103, 206] on span "Centro de Reabilitacao" at bounding box center [70, 210] width 95 height 12
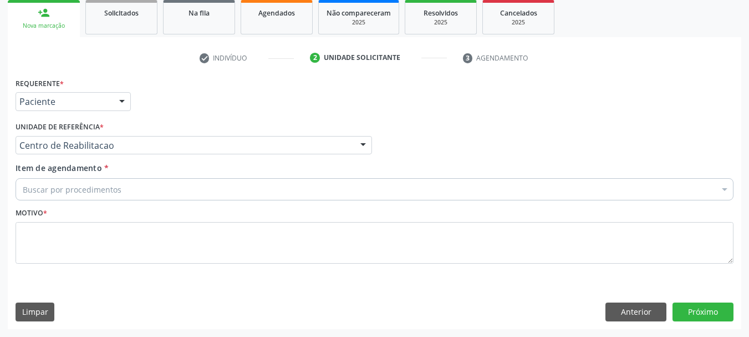
click at [98, 181] on div "Buscar por procedimentos" at bounding box center [375, 189] width 718 height 22
type input "usg"
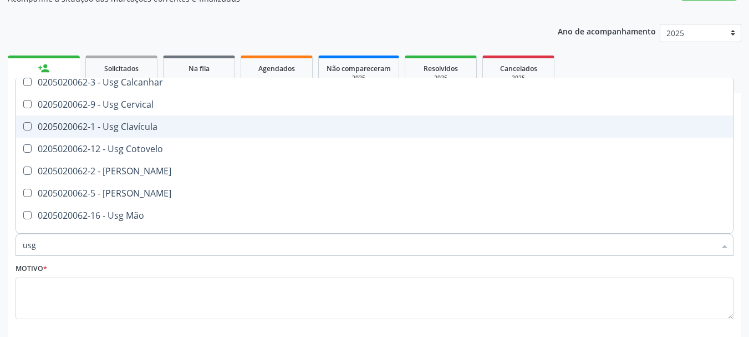
scroll to position [111, 0]
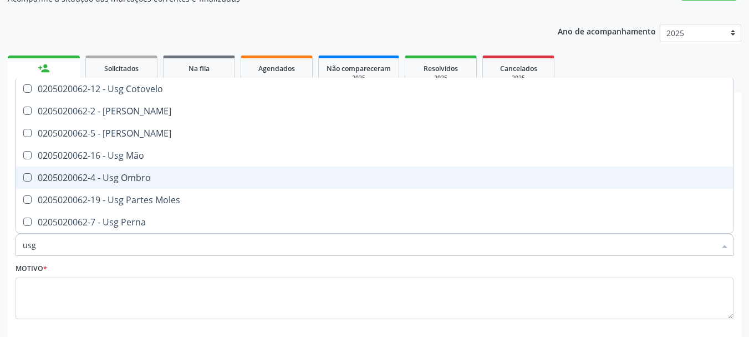
drag, startPoint x: 158, startPoint y: 171, endPoint x: 153, endPoint y: 180, distance: 9.7
click at [158, 172] on span "0205020062-4 - Usg Ombro" at bounding box center [374, 177] width 717 height 22
checkbox Ombro "true"
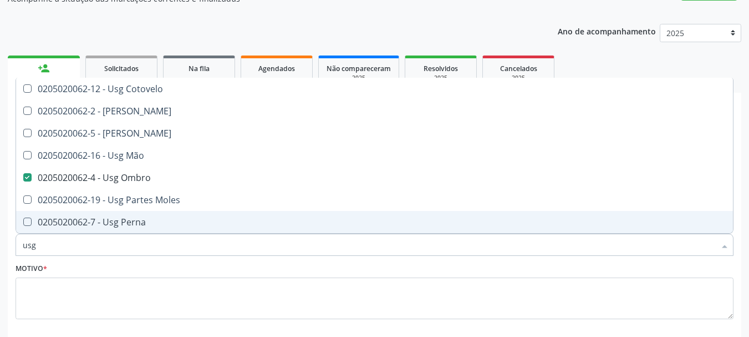
scroll to position [166, 0]
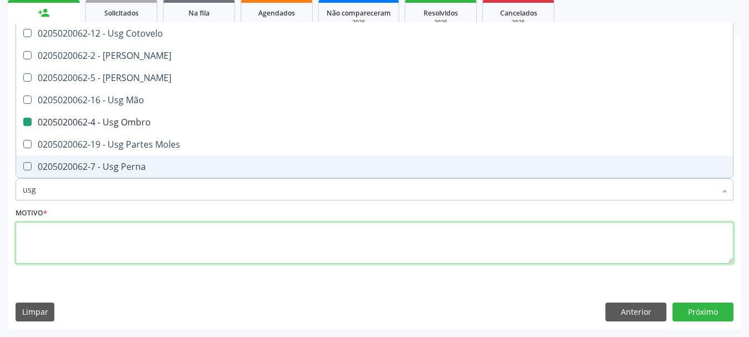
click at [93, 235] on textarea at bounding box center [375, 243] width 718 height 42
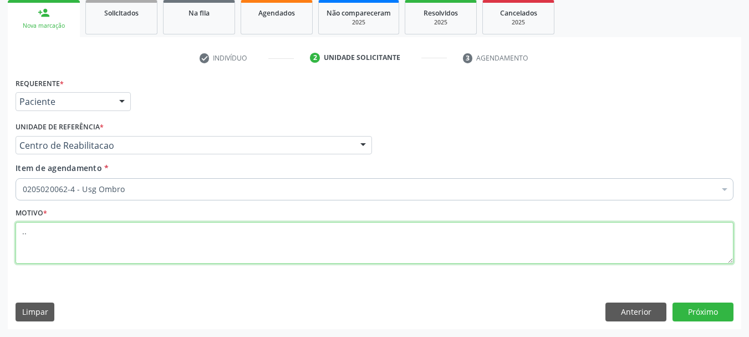
scroll to position [0, 0]
type textarea "..."
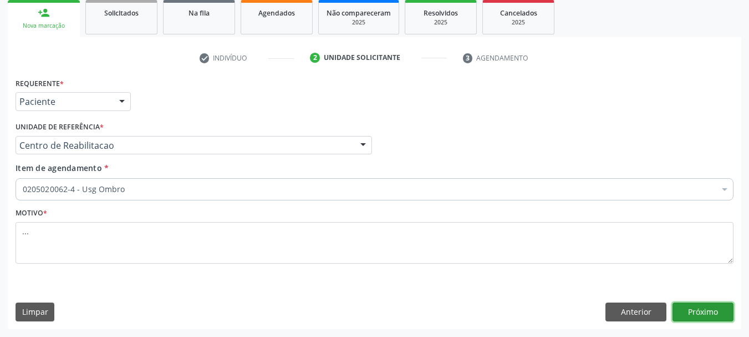
click at [707, 304] on button "Próximo" at bounding box center [703, 311] width 61 height 19
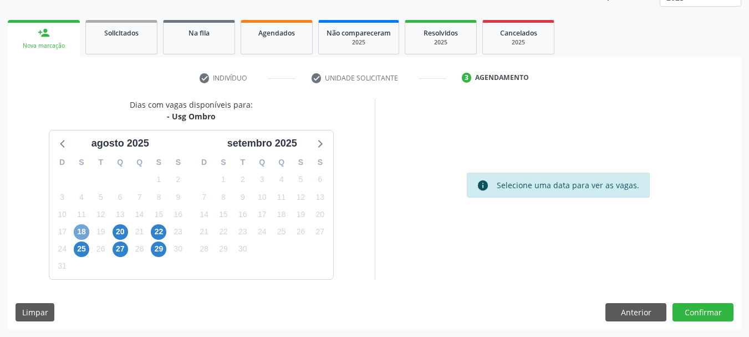
click at [86, 227] on span "18" at bounding box center [82, 232] width 16 height 16
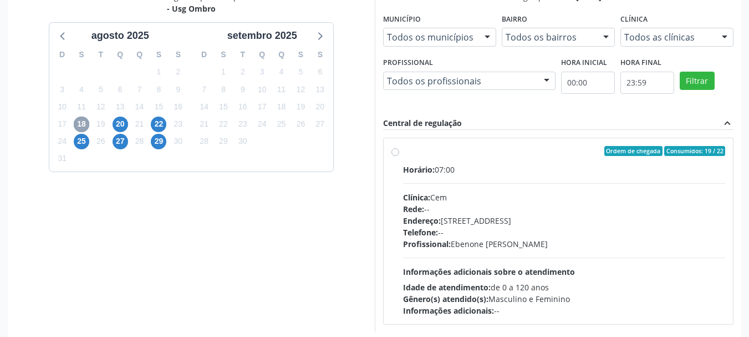
scroll to position [306, 0]
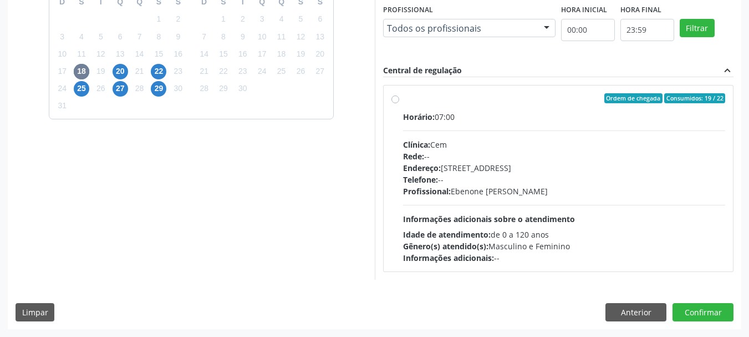
click at [391, 96] on div "Ordem de chegada Consumidos: 19 / 22 Horário: 07:00 Clínica: Cem Rede: -- Ender…" at bounding box center [559, 178] width 350 height 186
radio input "true"
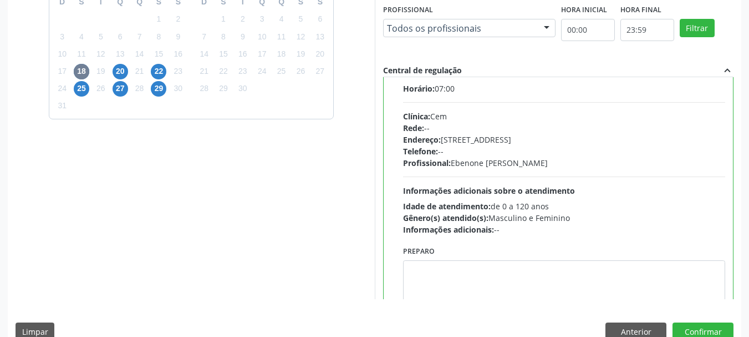
scroll to position [55, 0]
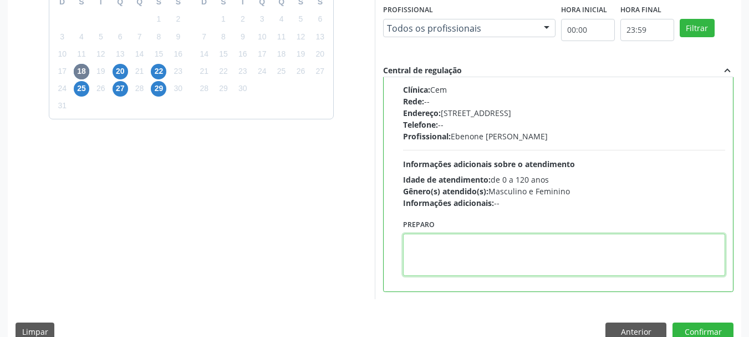
click at [491, 272] on textarea at bounding box center [564, 255] width 323 height 42
type textarea "direito e esquerdo"
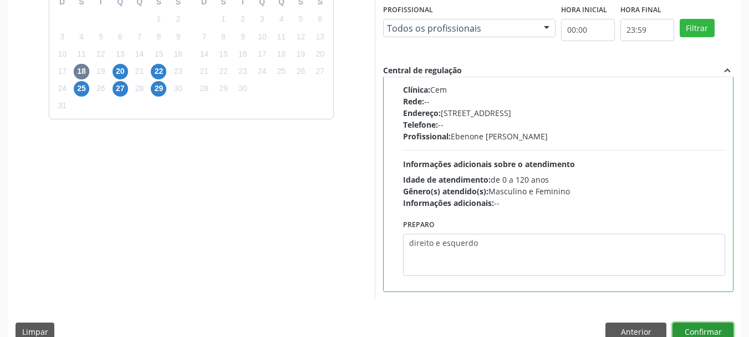
click at [717, 327] on button "Confirmar" at bounding box center [703, 331] width 61 height 19
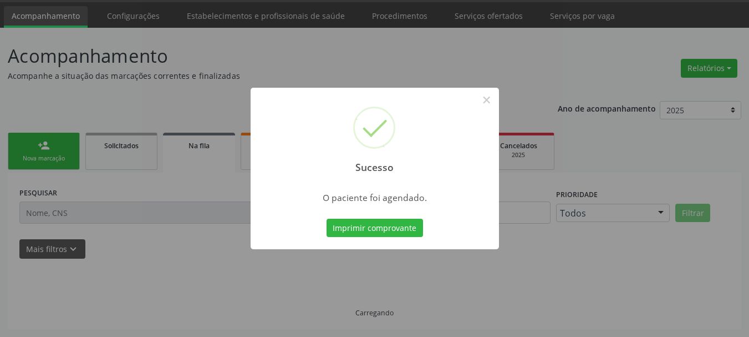
scroll to position [33, 0]
click at [397, 229] on button "Imprimir comprovante" at bounding box center [375, 228] width 97 height 19
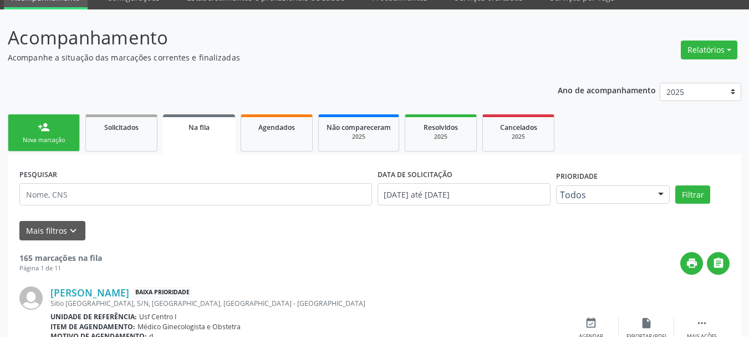
scroll to position [0, 0]
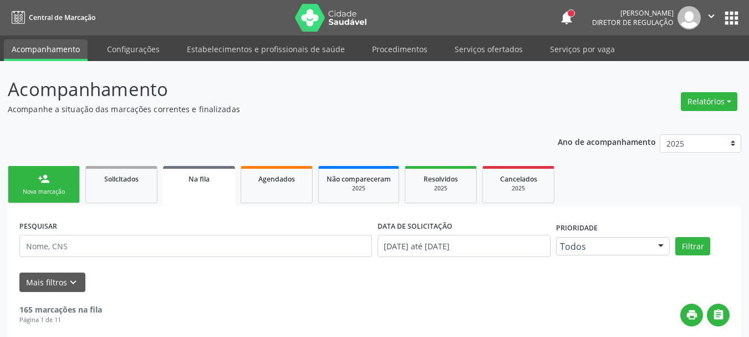
click at [725, 21] on button "apps" at bounding box center [731, 17] width 19 height 19
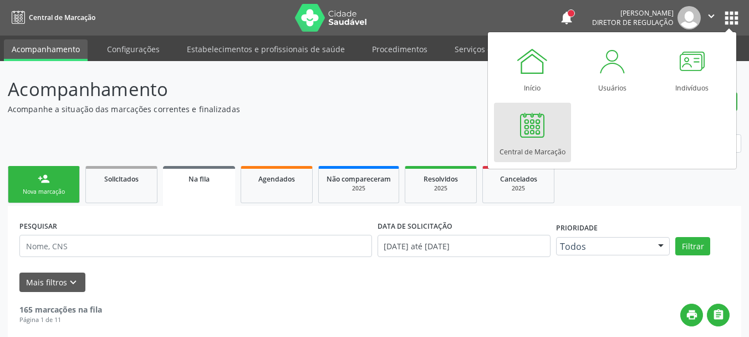
click at [508, 162] on div "Início Usuários Indivíduos Central de Marcação" at bounding box center [612, 100] width 237 height 129
click at [537, 126] on div at bounding box center [532, 124] width 33 height 33
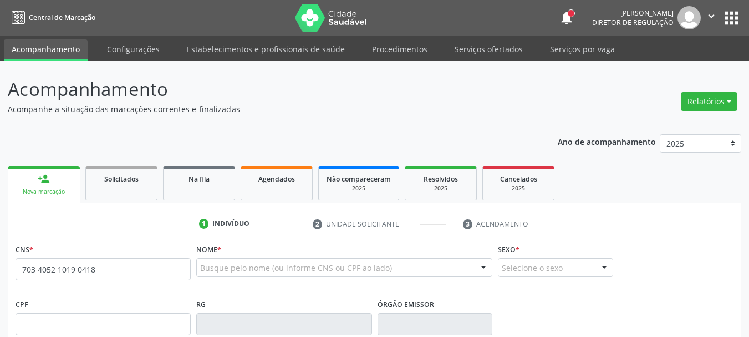
type input "703 4052 1019 0418"
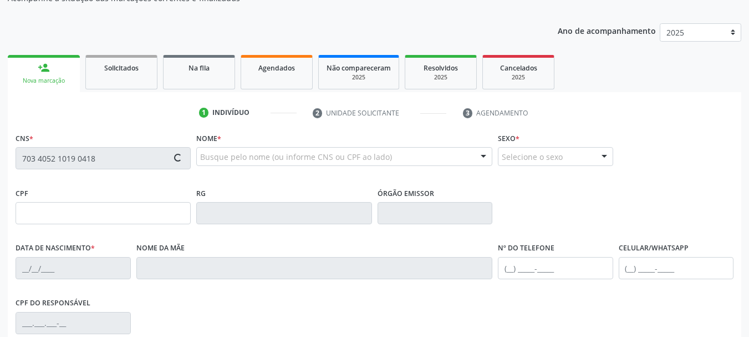
type input "[DATE]"
type input "[PERSON_NAME]"
type input "[PHONE_NUMBER]"
type input "640"
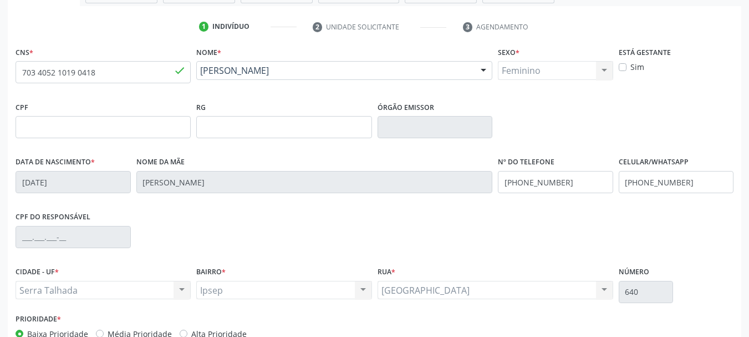
scroll to position [222, 0]
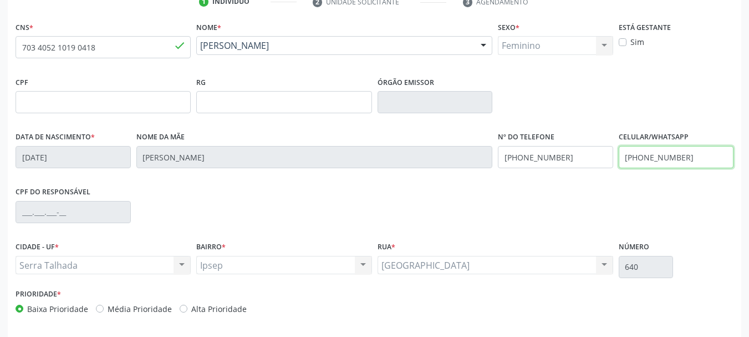
drag, startPoint x: 714, startPoint y: 150, endPoint x: 476, endPoint y: 181, distance: 240.5
click at [476, 181] on div "Data de nascimento * [DATE] Nome da mãe [PERSON_NAME] Nº do Telefone [PHONE_NUM…" at bounding box center [375, 156] width 724 height 55
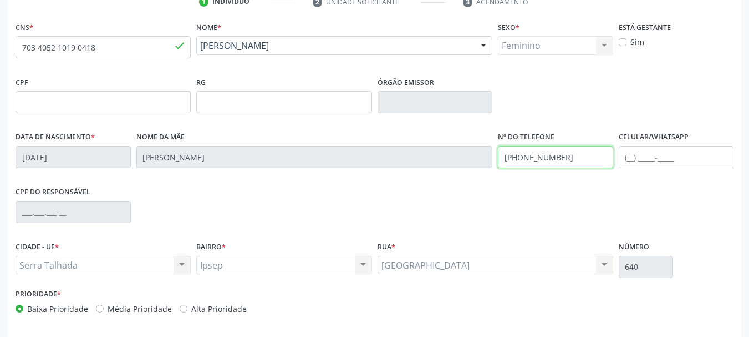
drag, startPoint x: 581, startPoint y: 162, endPoint x: 373, endPoint y: 169, distance: 208.1
click at [373, 169] on div "Data de nascimento * [DATE] Nome da mãe [PERSON_NAME] Nº do Telefone [PHONE_NUM…" at bounding box center [375, 156] width 724 height 55
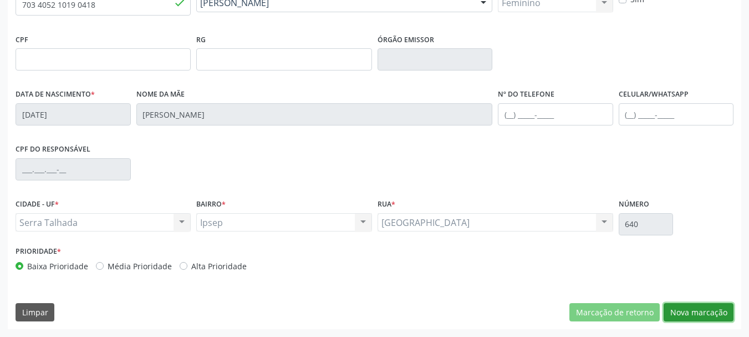
click at [708, 314] on button "Nova marcação" at bounding box center [699, 312] width 70 height 19
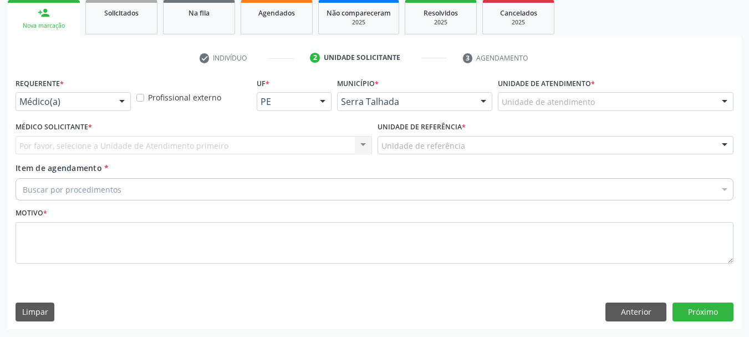
scroll to position [166, 0]
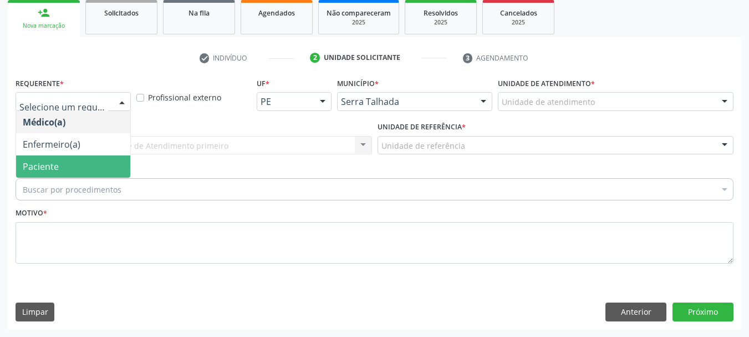
click at [51, 164] on span "Paciente" at bounding box center [41, 166] width 36 height 12
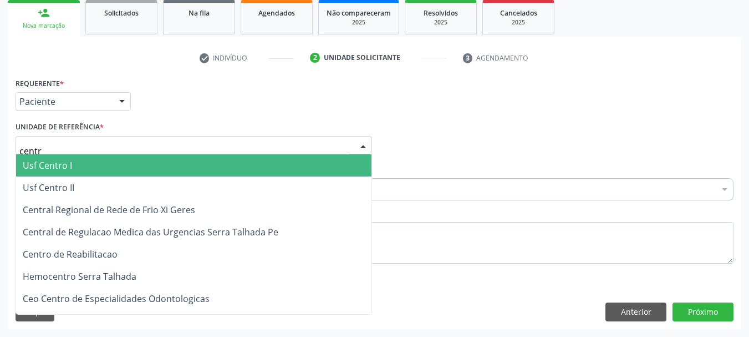
type input "centro"
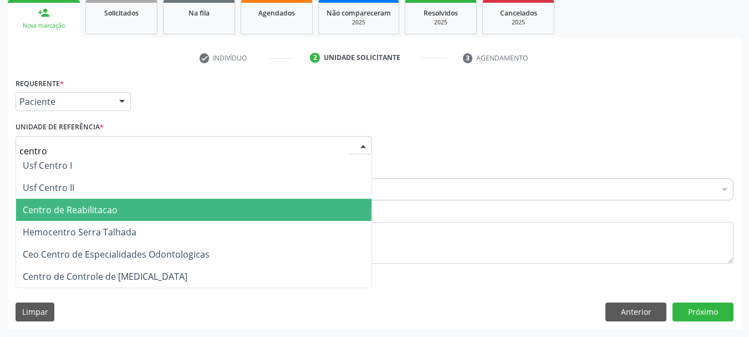
click at [37, 205] on span "Centro de Reabilitacao" at bounding box center [70, 210] width 95 height 12
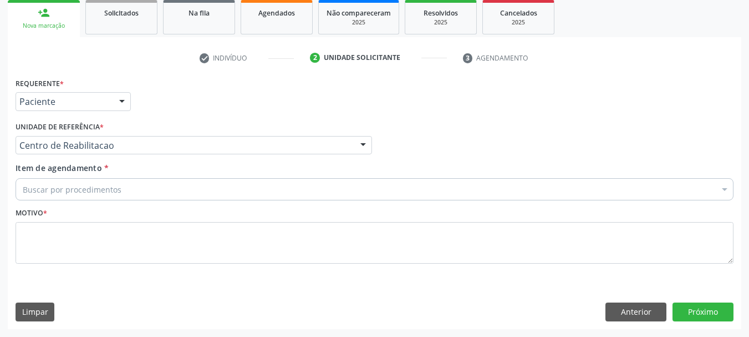
click at [65, 199] on div "Buscar por procedimentos" at bounding box center [375, 189] width 718 height 22
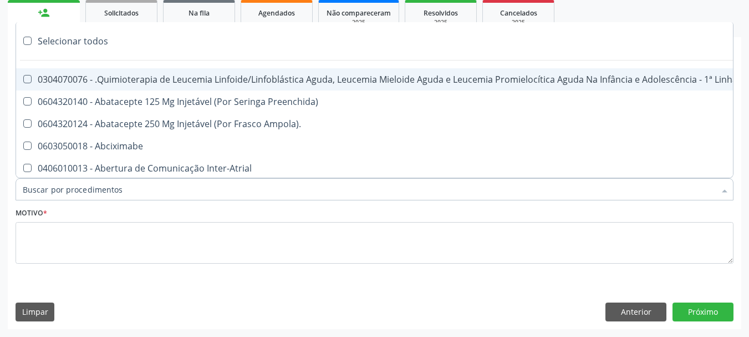
click at [67, 192] on input "Item de agendamento *" at bounding box center [369, 189] width 693 height 22
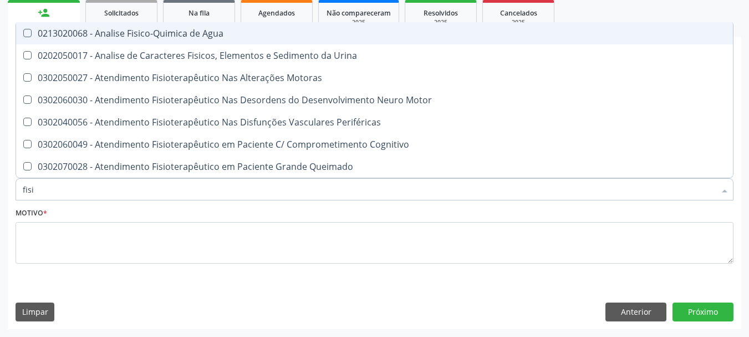
type input "fisio"
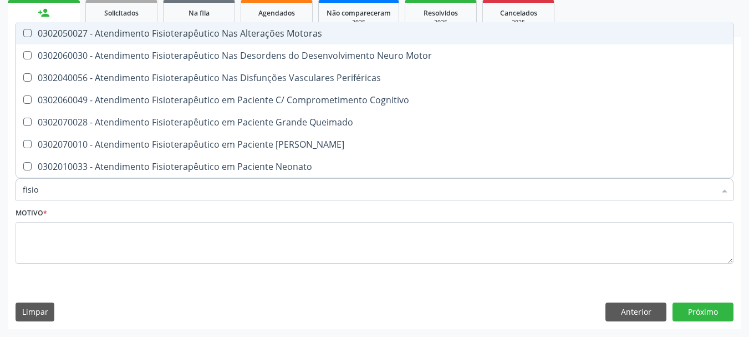
drag, startPoint x: 157, startPoint y: 28, endPoint x: 152, endPoint y: 38, distance: 10.7
click at [157, 29] on div "0302050027 - Atendimento Fisioterapêutico Nas Alterações Motoras" at bounding box center [420, 33] width 794 height 9
checkbox Motoras "true"
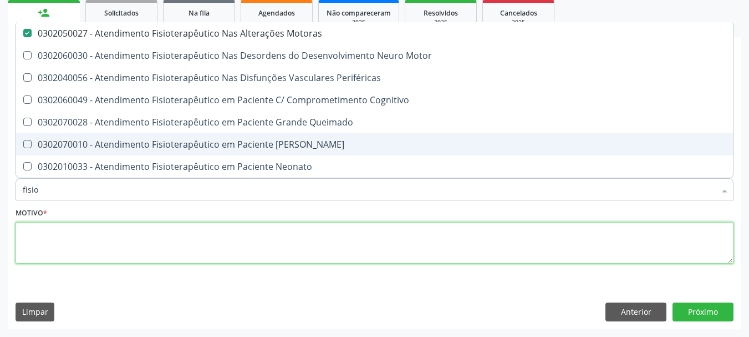
click at [79, 248] on textarea at bounding box center [375, 243] width 718 height 42
checkbox Motor "true"
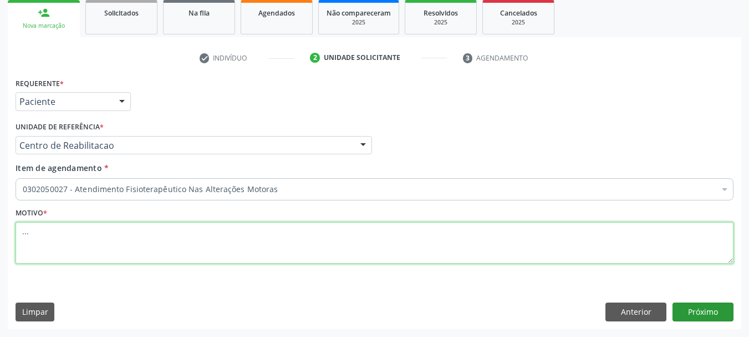
type textarea "..."
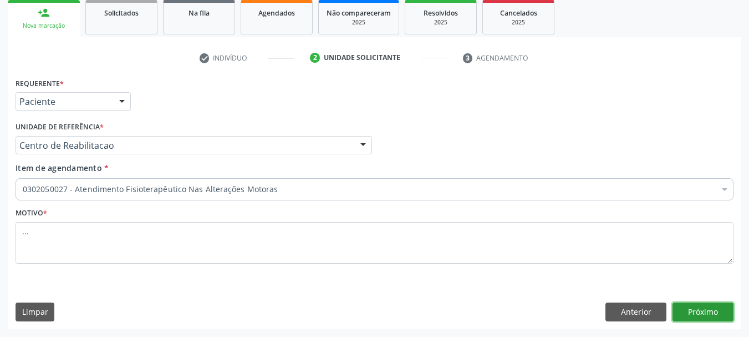
click at [718, 315] on button "Próximo" at bounding box center [703, 311] width 61 height 19
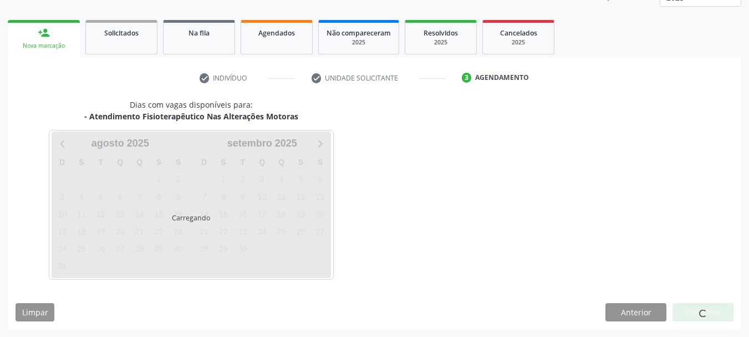
scroll to position [146, 0]
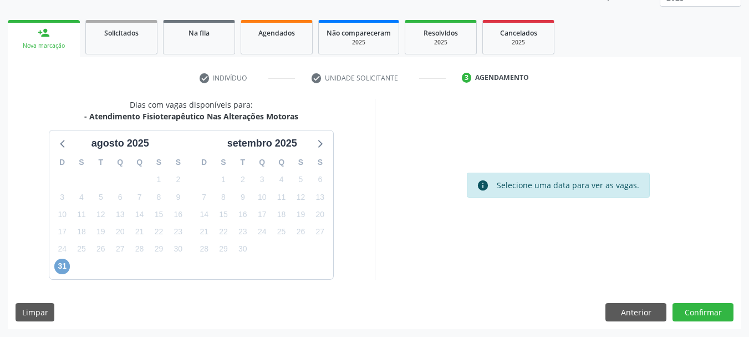
click at [58, 270] on span "31" at bounding box center [62, 266] width 16 height 16
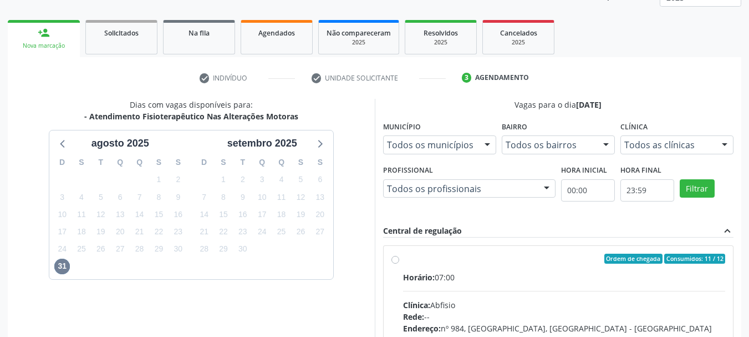
click at [403, 258] on label "Ordem de chegada Consumidos: 11 / 12 Horário: 07:00 Clínica: Abfisio Rede: -- E…" at bounding box center [564, 338] width 323 height 170
click at [395, 258] on input "Ordem de chegada Consumidos: 11 / 12 Horário: 07:00 Clínica: Abfisio Rede: -- E…" at bounding box center [396, 258] width 8 height 10
radio input "true"
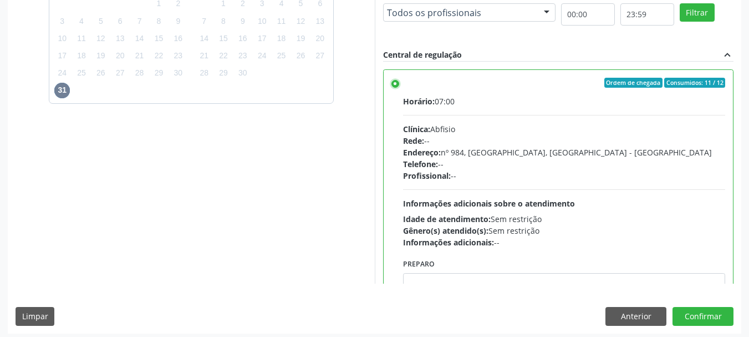
scroll to position [326, 0]
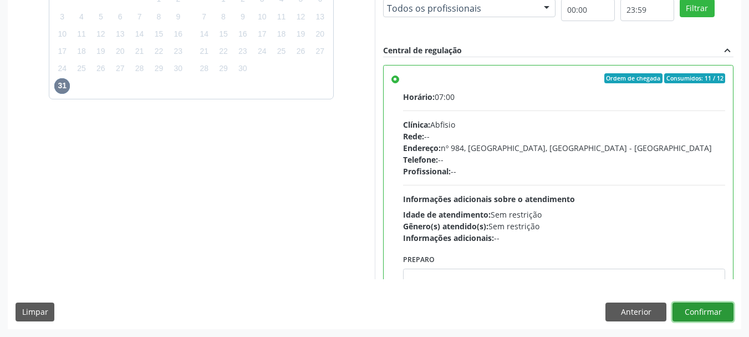
click at [713, 308] on button "Confirmar" at bounding box center [703, 311] width 61 height 19
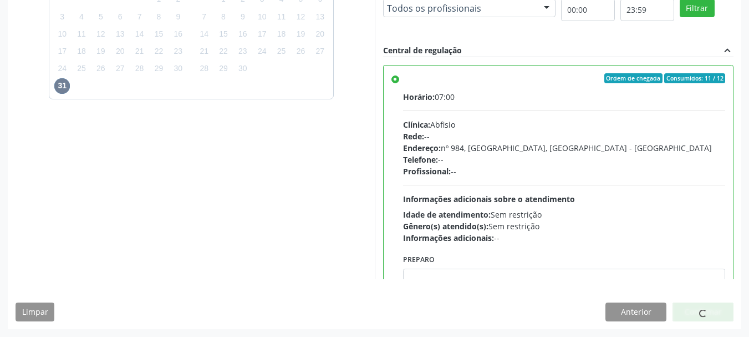
scroll to position [33, 0]
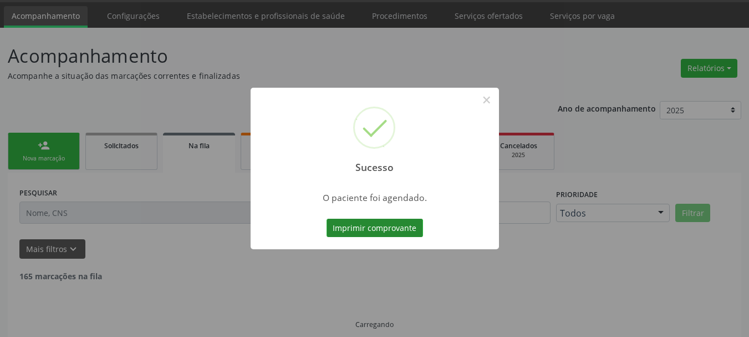
click at [398, 226] on button "Imprimir comprovante" at bounding box center [375, 228] width 97 height 19
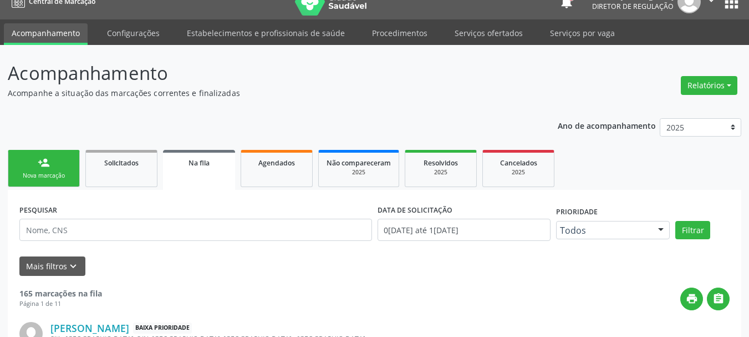
scroll to position [0, 0]
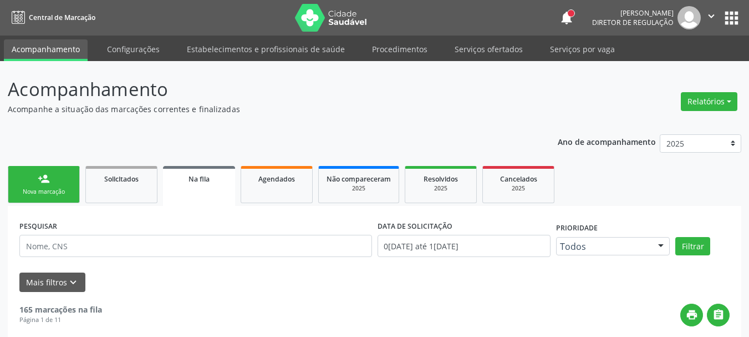
click at [734, 22] on button "apps" at bounding box center [731, 17] width 19 height 19
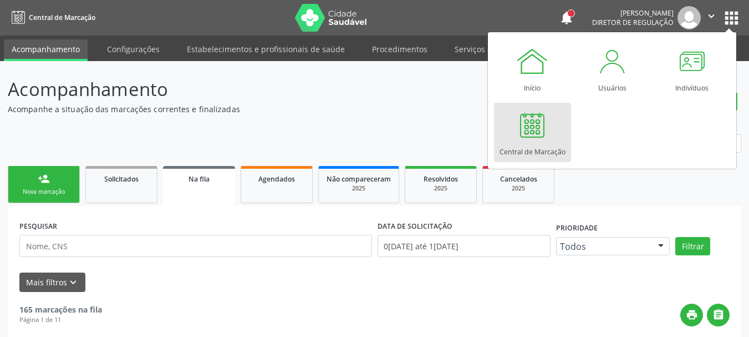
click at [520, 146] on div "Central de Marcação" at bounding box center [533, 148] width 66 height 15
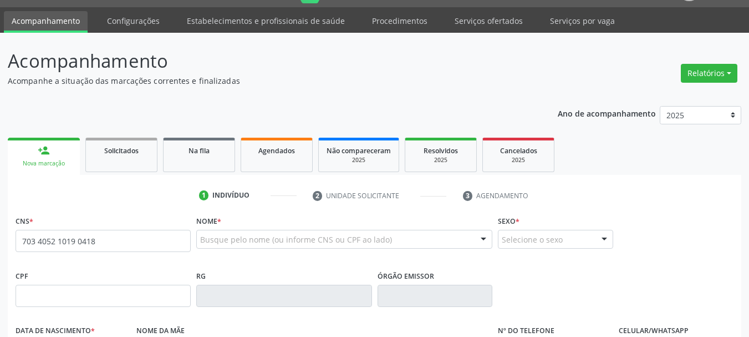
type input "703 4052 1019 0418"
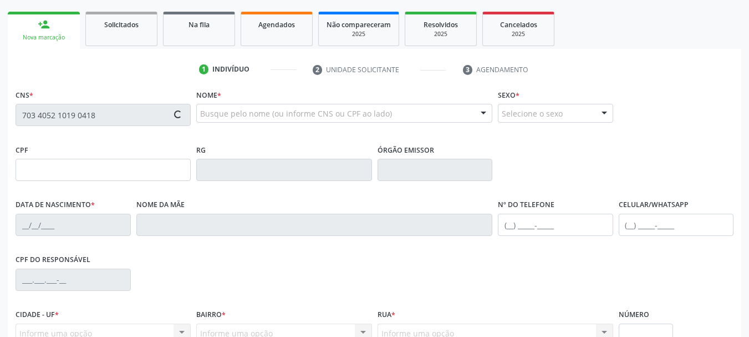
scroll to position [222, 0]
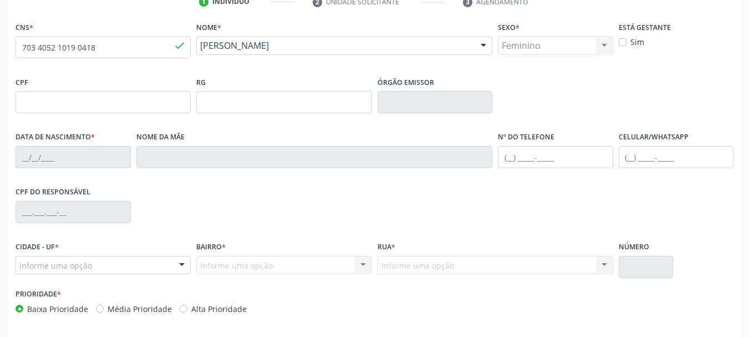
type input "[DATE]"
type input "[PERSON_NAME]"
type input "[PHONE_NUMBER]"
type input "640"
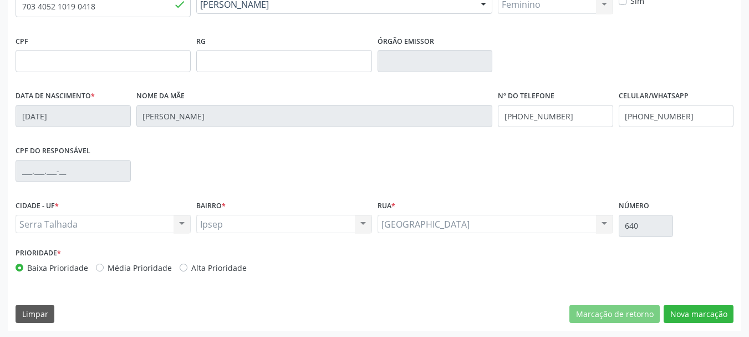
scroll to position [265, 0]
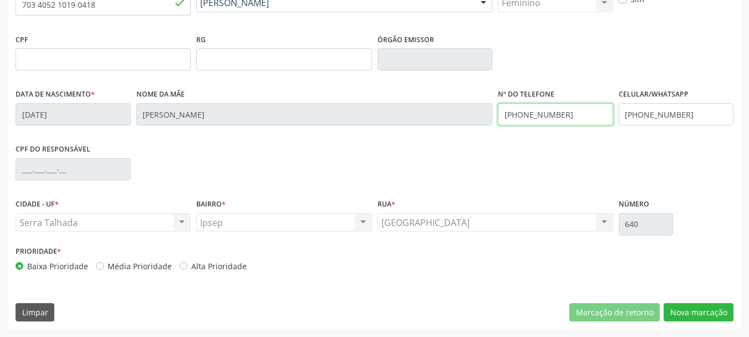
click at [404, 112] on div "Data de nascimento * 09/09/1976 Nome da mãe Maria Ozita de Lima Melo Nº do Tele…" at bounding box center [375, 113] width 724 height 55
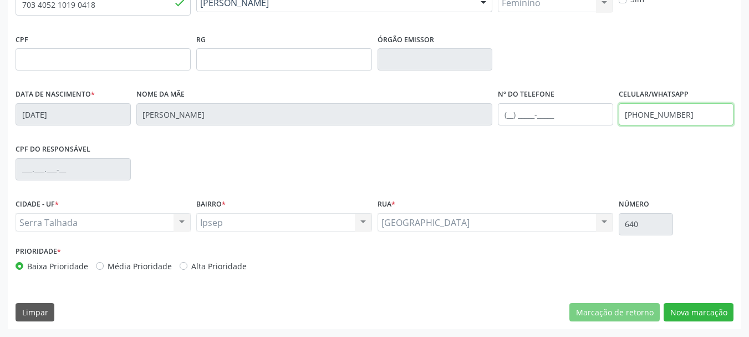
drag, startPoint x: 708, startPoint y: 114, endPoint x: 479, endPoint y: 149, distance: 232.3
click at [474, 147] on div "CNS * 703 4052 1019 0418 done Nome * Maria Aparecida de Melo Lima Souza Maria A…" at bounding box center [375, 127] width 718 height 303
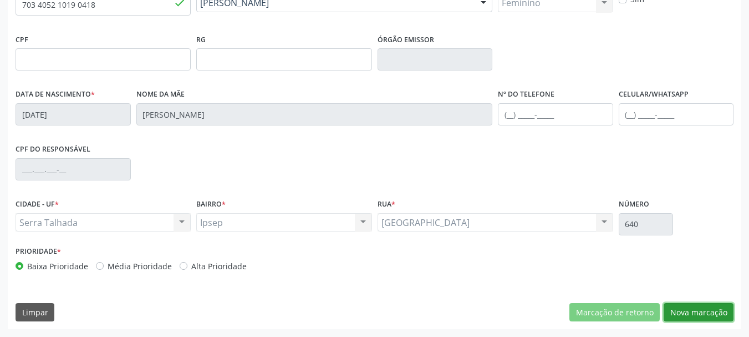
click at [686, 314] on button "Nova marcação" at bounding box center [699, 312] width 70 height 19
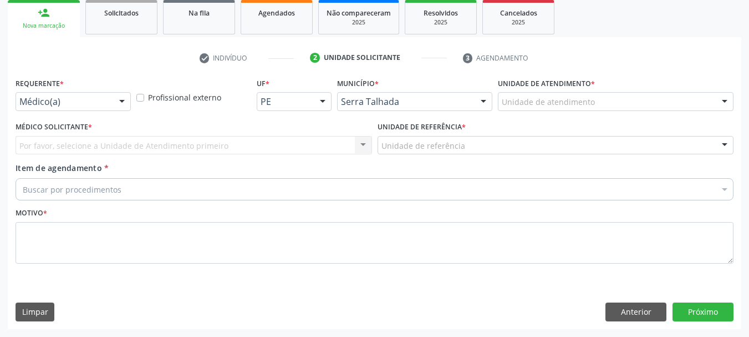
scroll to position [166, 0]
click at [86, 110] on div "Médico(a) Médico(a) Enfermeiro(a) Paciente Nenhum resultado encontrado para: " …" at bounding box center [73, 101] width 115 height 19
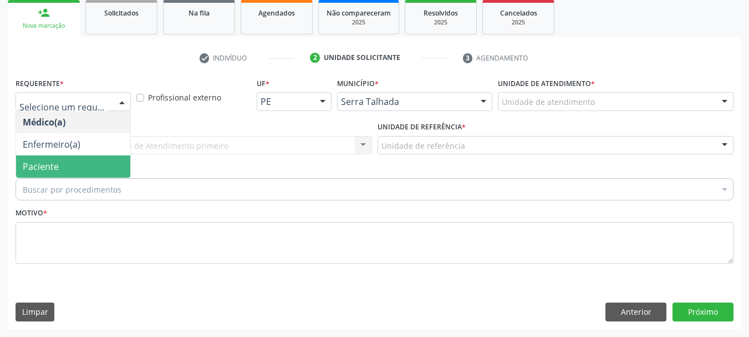
drag, startPoint x: 68, startPoint y: 159, endPoint x: 63, endPoint y: 149, distance: 11.9
click at [66, 159] on span "Paciente" at bounding box center [73, 166] width 114 height 22
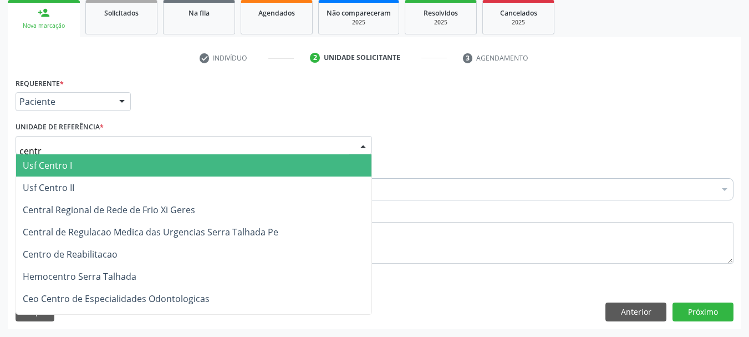
type input "centro"
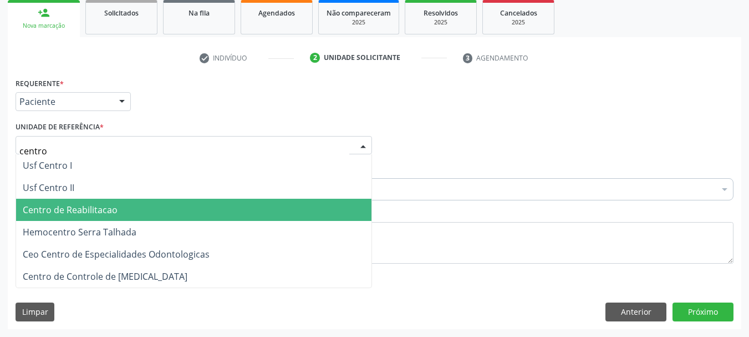
click at [71, 206] on span "Centro de Reabilitacao" at bounding box center [70, 210] width 95 height 12
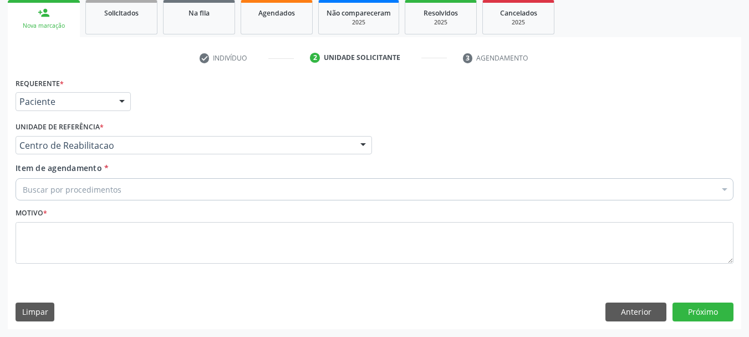
click at [70, 210] on div "Motivo *" at bounding box center [375, 234] width 718 height 59
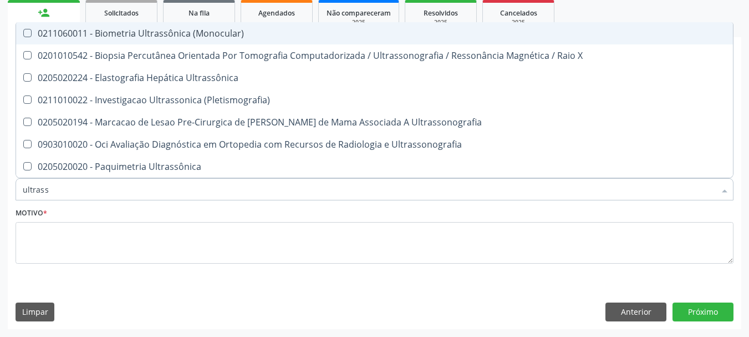
type input "ultrasso"
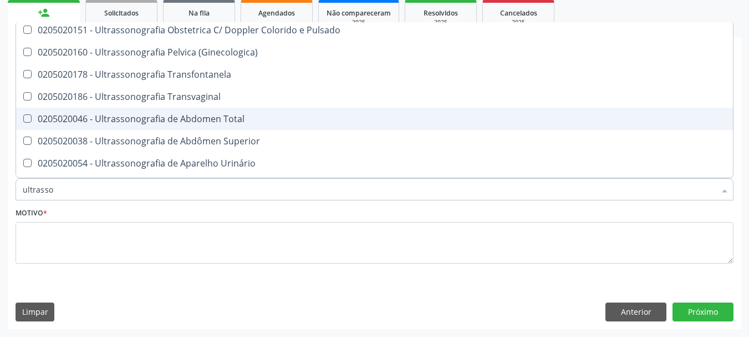
scroll to position [222, 0]
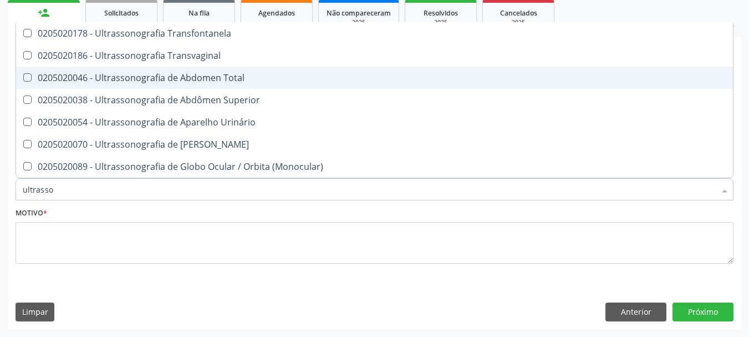
drag, startPoint x: 121, startPoint y: 83, endPoint x: 111, endPoint y: 124, distance: 42.1
click at [121, 82] on div "0205020046 - Ultrassonografia de Abdomen Total" at bounding box center [375, 77] width 704 height 9
checkbox Total "true"
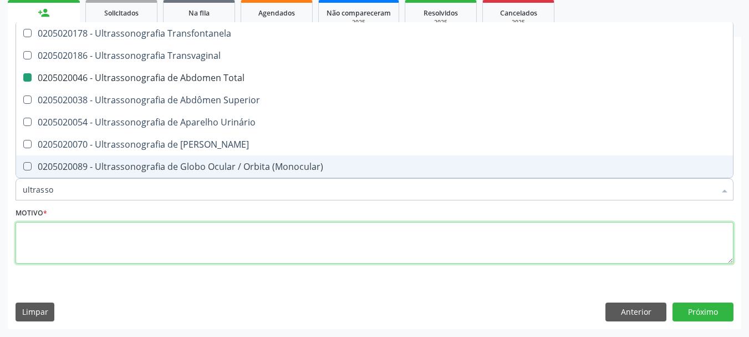
click at [64, 238] on textarea at bounding box center [375, 243] width 718 height 42
checkbox \(Pletismografia\) "true"
checkbox Total "false"
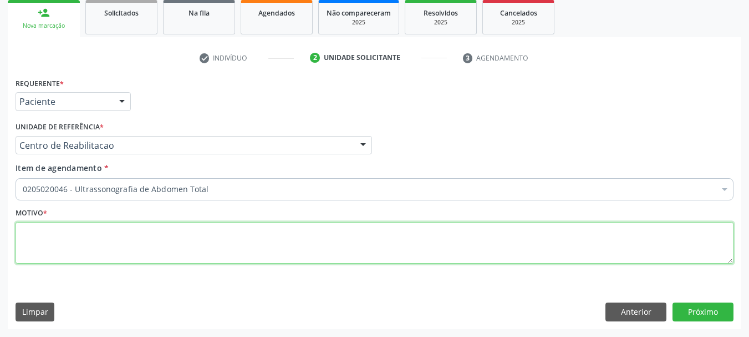
scroll to position [0, 0]
type textarea "..."
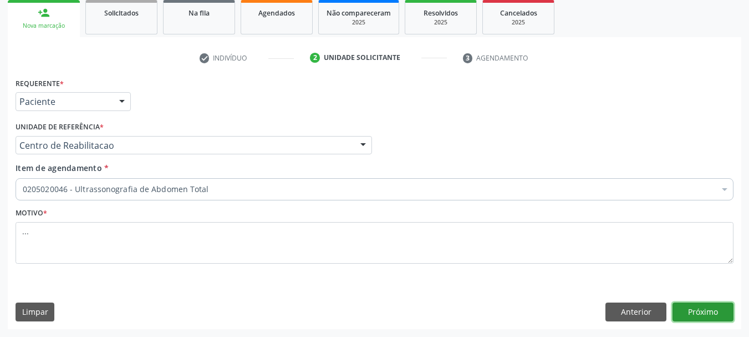
click at [711, 310] on button "Próximo" at bounding box center [703, 311] width 61 height 19
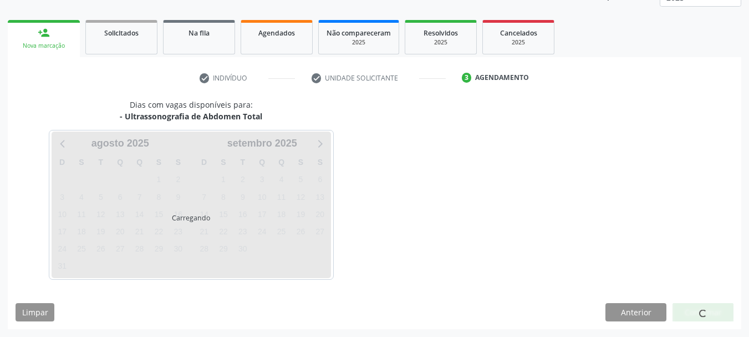
scroll to position [146, 0]
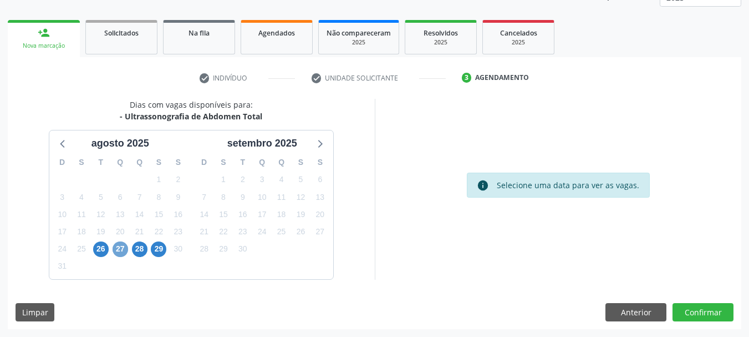
click at [117, 254] on span "27" at bounding box center [121, 249] width 16 height 16
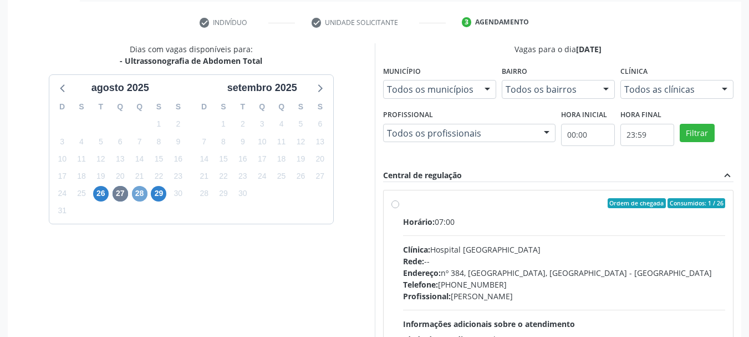
click at [143, 189] on span "28" at bounding box center [140, 194] width 16 height 16
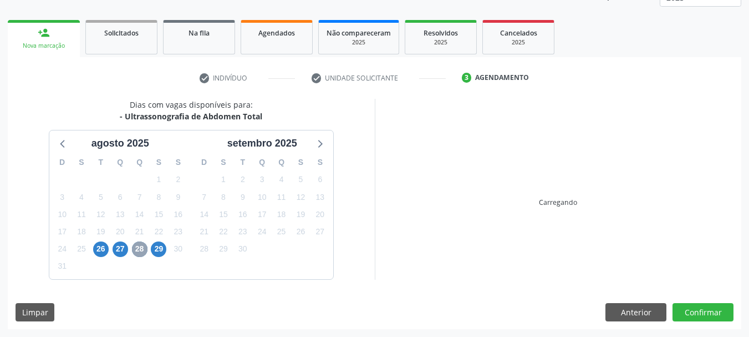
scroll to position [201, 0]
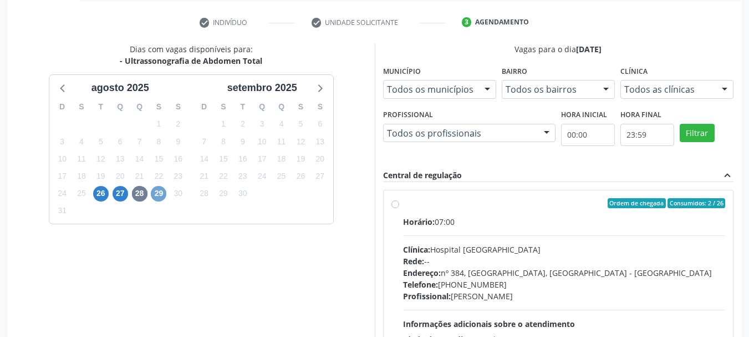
click at [158, 193] on span "29" at bounding box center [159, 194] width 16 height 16
click at [109, 187] on div "26" at bounding box center [100, 193] width 19 height 17
click at [99, 190] on span "26" at bounding box center [101, 194] width 16 height 16
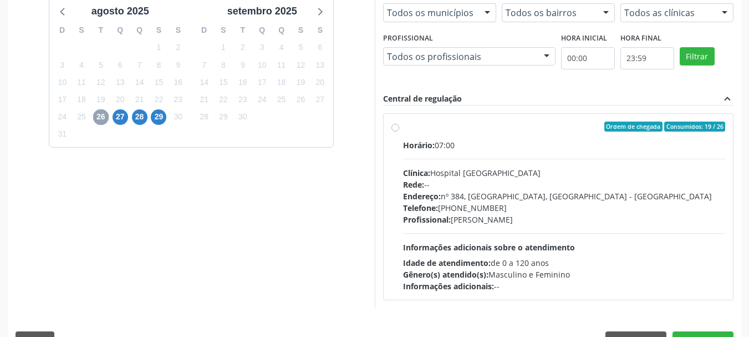
scroll to position [306, 0]
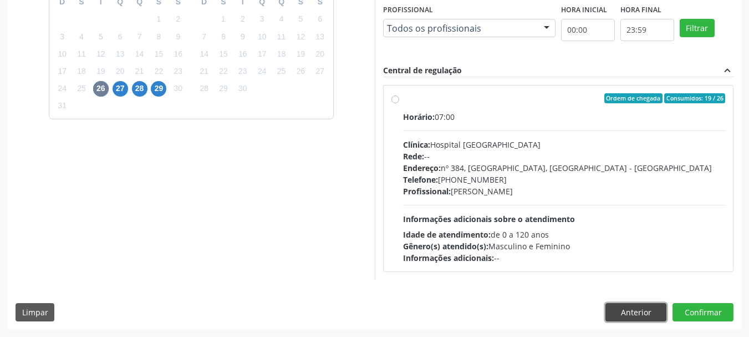
click at [627, 318] on button "Anterior" at bounding box center [636, 312] width 61 height 19
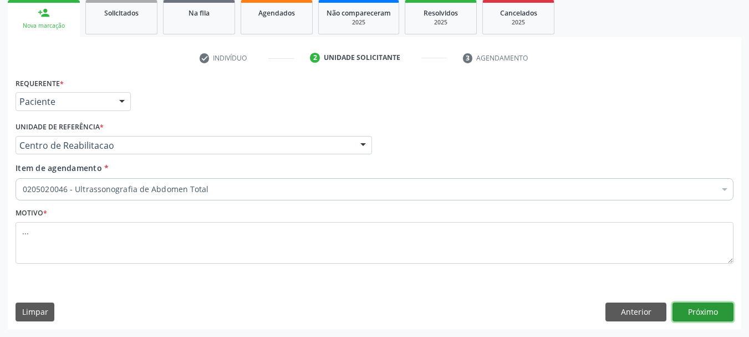
click at [704, 319] on button "Próximo" at bounding box center [703, 311] width 61 height 19
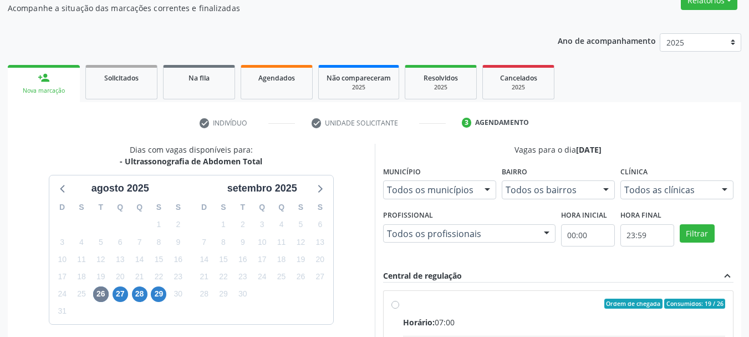
scroll to position [0, 0]
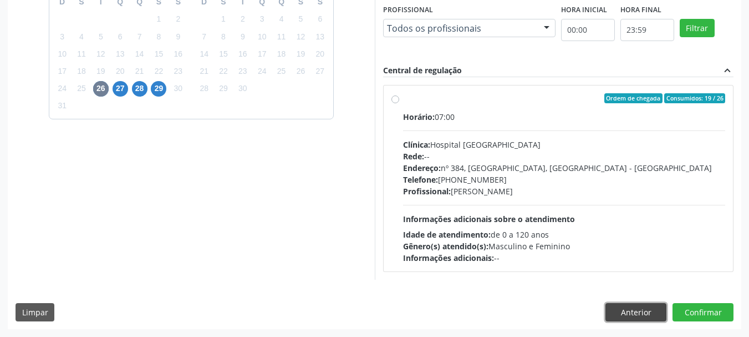
click at [631, 309] on button "Anterior" at bounding box center [636, 312] width 61 height 19
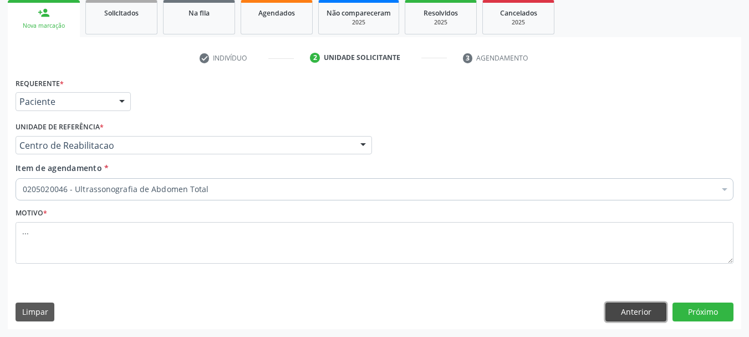
click at [652, 314] on button "Anterior" at bounding box center [636, 311] width 61 height 19
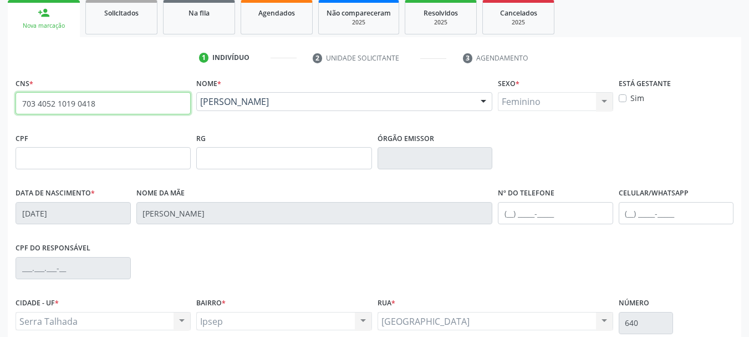
drag, startPoint x: 123, startPoint y: 102, endPoint x: 0, endPoint y: 103, distance: 122.6
click at [0, 103] on div "Acompanhamento Acompanhe a situação das marcações correntes e finalizadas Relat…" at bounding box center [374, 165] width 749 height 540
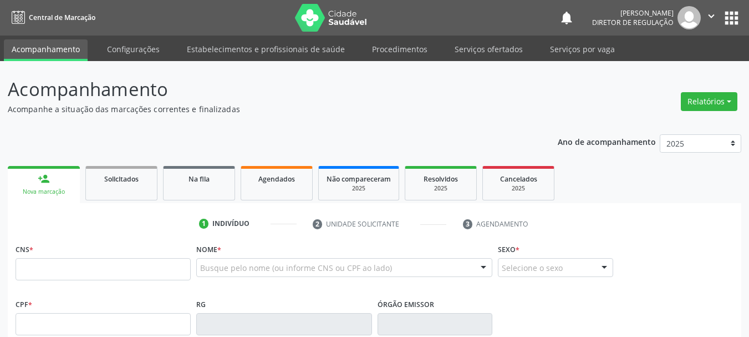
scroll to position [166, 0]
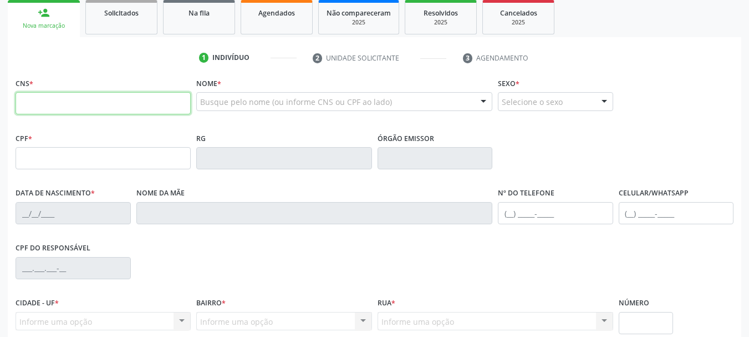
paste input "703 4052 1019 0418"
type input "703 4052 1019 0418"
type input "[DATE]"
type input "[PERSON_NAME]"
type input "[PHONE_NUMBER]"
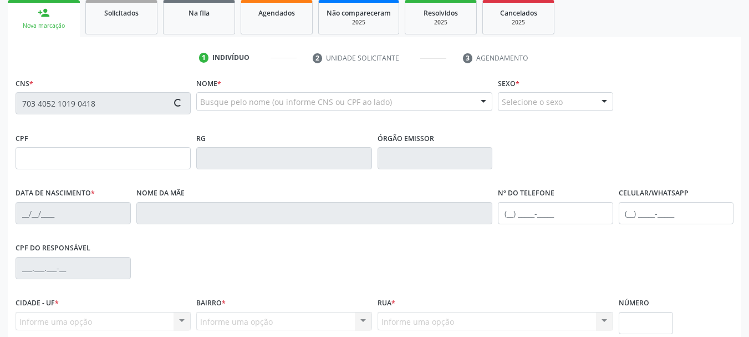
type input "[PHONE_NUMBER]"
type input "640"
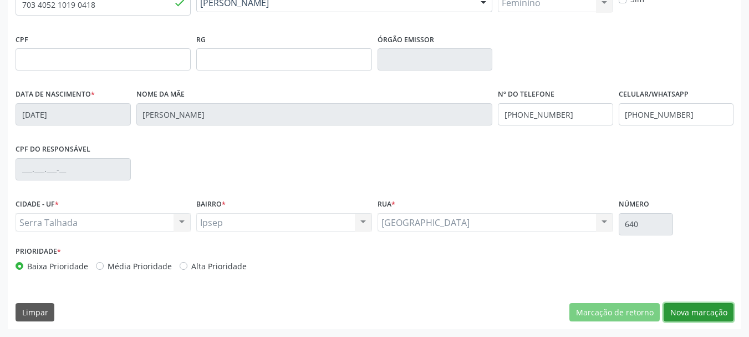
drag, startPoint x: 684, startPoint y: 313, endPoint x: 493, endPoint y: 277, distance: 195.4
click at [685, 313] on button "Nova marcação" at bounding box center [699, 312] width 70 height 19
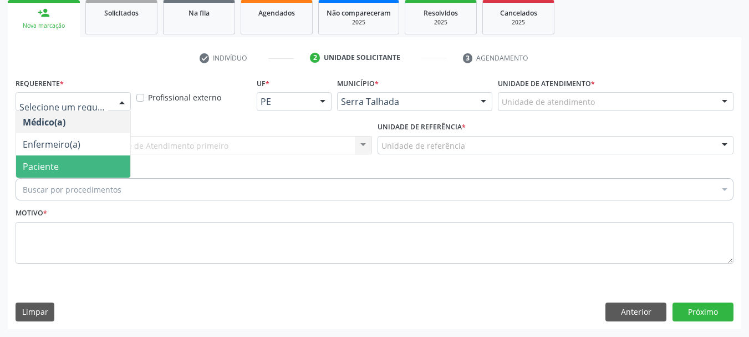
click at [59, 165] on span "Paciente" at bounding box center [73, 166] width 114 height 22
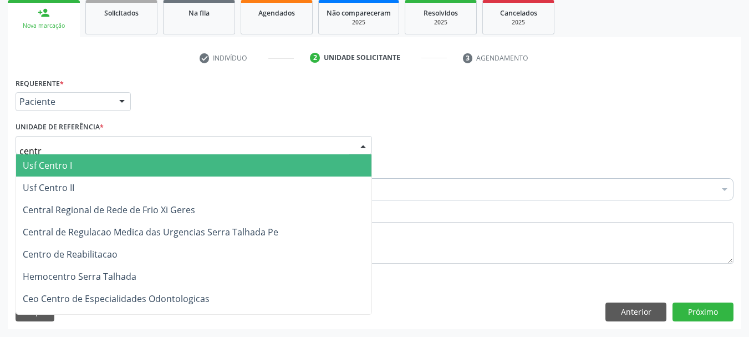
type input "centro"
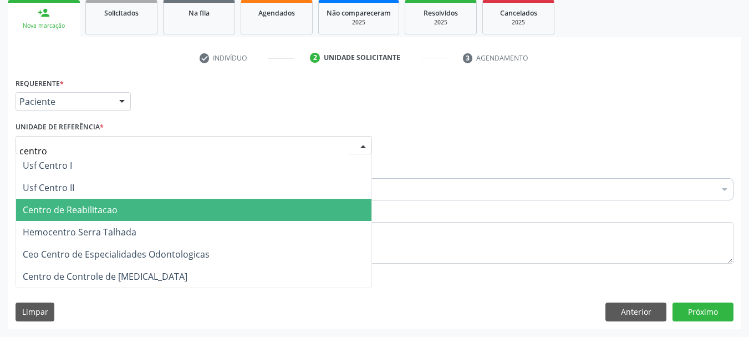
click at [62, 216] on span "Centro de Reabilitacao" at bounding box center [70, 210] width 95 height 12
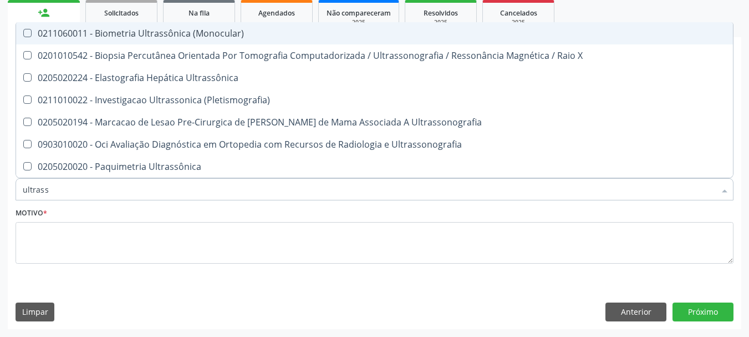
type input "ultrasso"
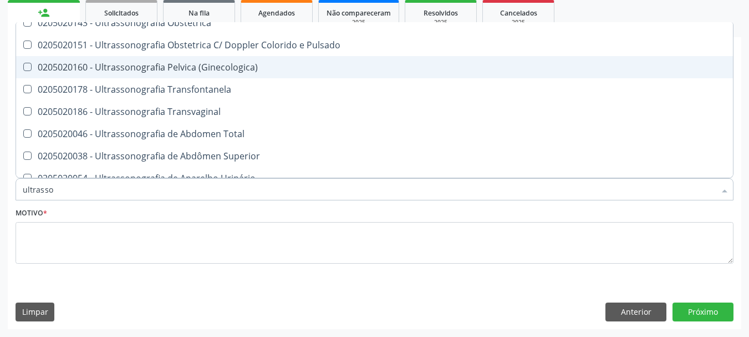
scroll to position [166, 0]
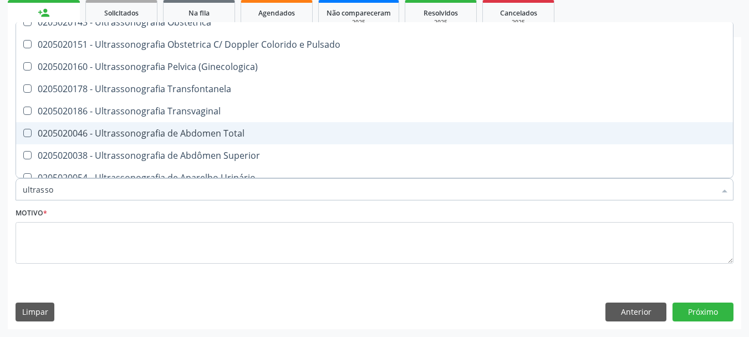
click at [223, 131] on div "0205020046 - Ultrassonografia de Abdomen Total" at bounding box center [375, 133] width 704 height 9
checkbox Total "true"
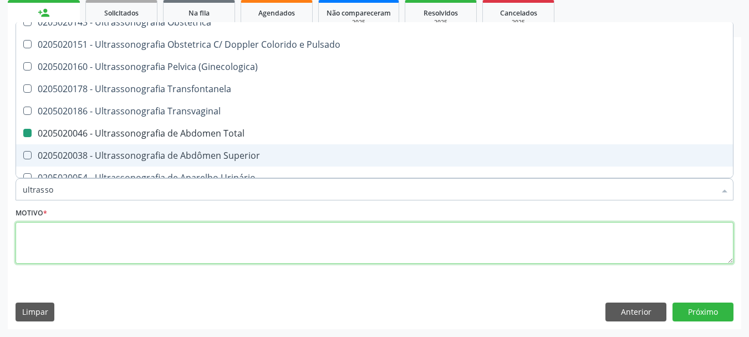
click at [105, 243] on textarea at bounding box center [375, 243] width 718 height 42
checkbox \(Pletismografia\) "true"
checkbox Total "false"
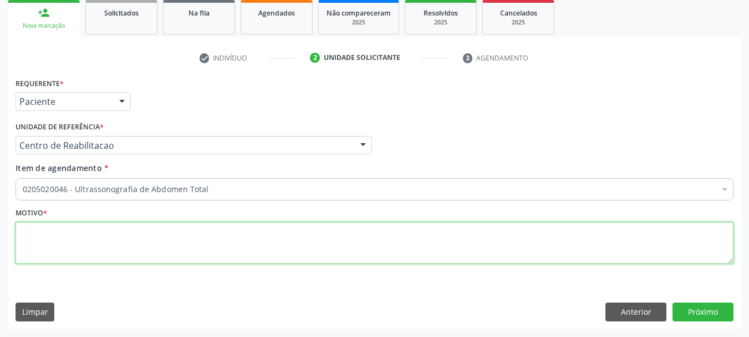
scroll to position [0, 0]
type textarea "..."
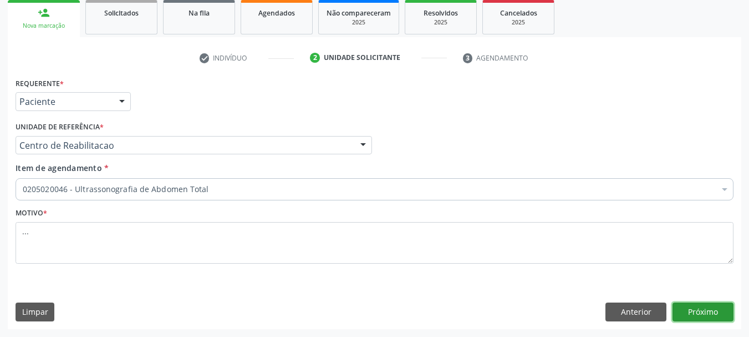
click at [691, 312] on button "Próximo" at bounding box center [703, 311] width 61 height 19
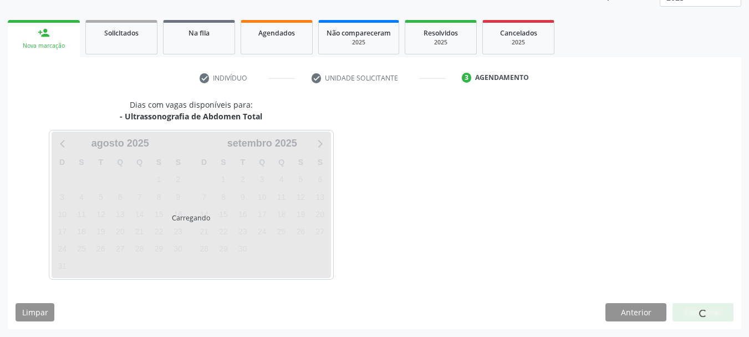
scroll to position [146, 0]
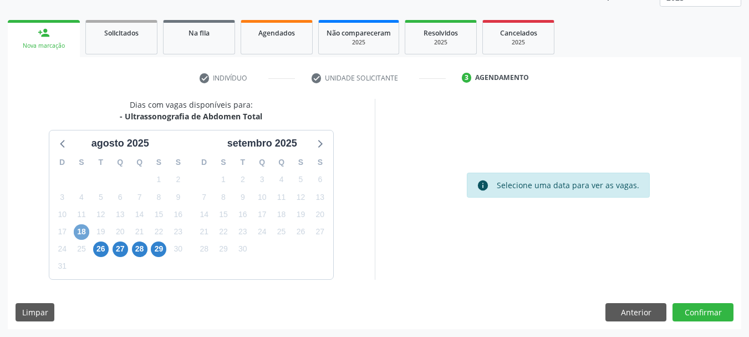
click at [81, 236] on span "18" at bounding box center [82, 232] width 16 height 16
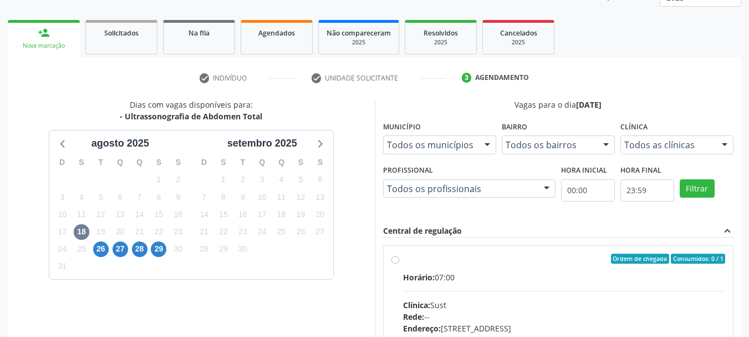
click at [403, 260] on label "Ordem de chegada Consumidos: 0 / 1 Horário: 07:00 Clínica: Sust Rede: -- Endere…" at bounding box center [564, 338] width 323 height 170
click at [398, 260] on input "Ordem de chegada Consumidos: 0 / 1 Horário: 07:00 Clínica: Sust Rede: -- Endere…" at bounding box center [396, 258] width 8 height 10
radio input "true"
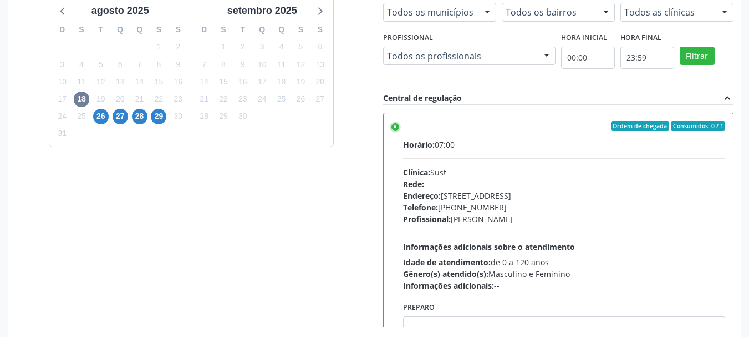
scroll to position [326, 0]
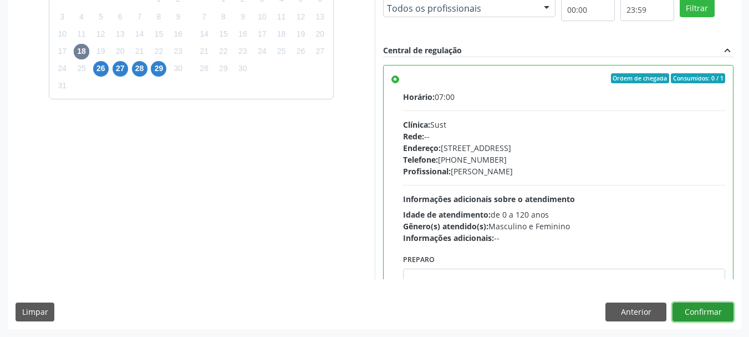
click at [694, 308] on button "Confirmar" at bounding box center [703, 311] width 61 height 19
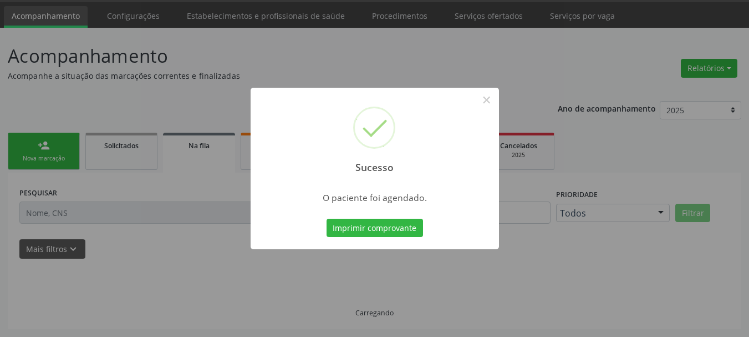
scroll to position [33, 0]
click at [336, 234] on button "Imprimir comprovante" at bounding box center [375, 228] width 97 height 19
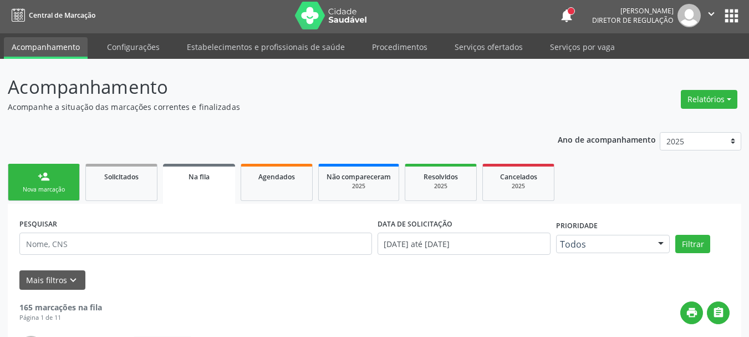
scroll to position [0, 0]
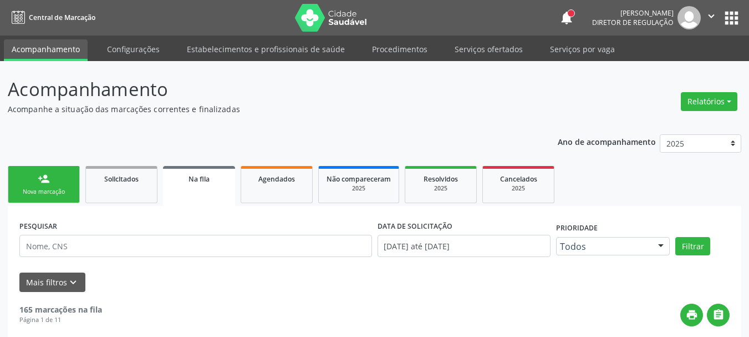
click at [737, 15] on button "apps" at bounding box center [731, 17] width 19 height 19
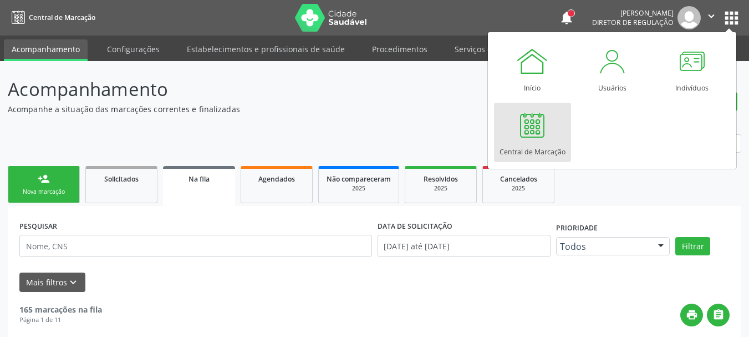
click at [525, 122] on div at bounding box center [532, 124] width 33 height 33
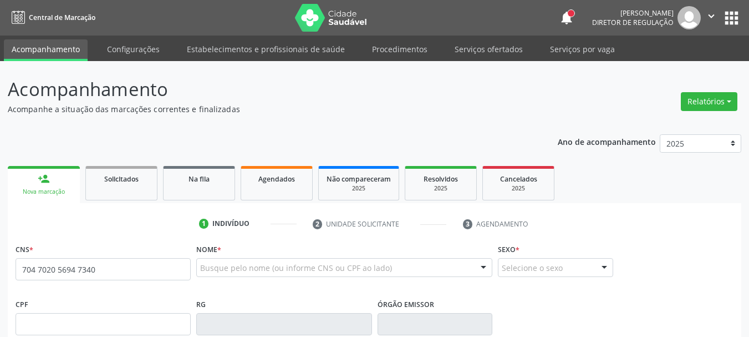
type input "704 7020 5694 7340"
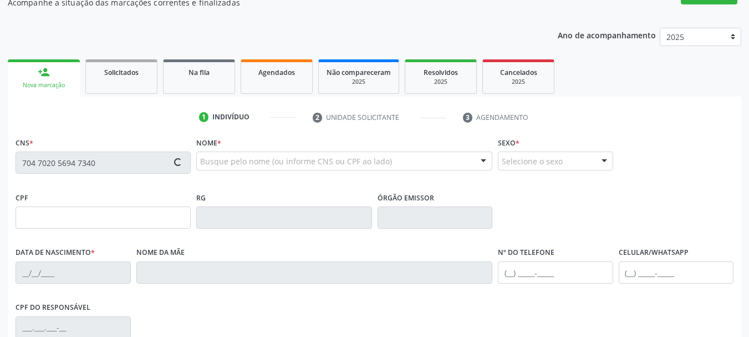
scroll to position [111, 0]
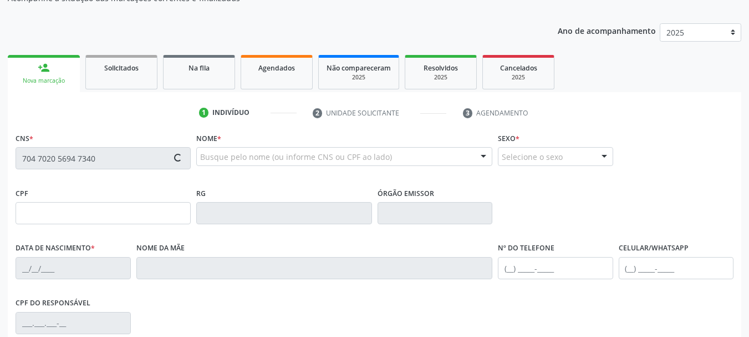
type input "599.098.624-68"
type input "[DATE]"
type input "[PERSON_NAME]"
type input "(87) 99999-9999"
type input "963.508.494-34"
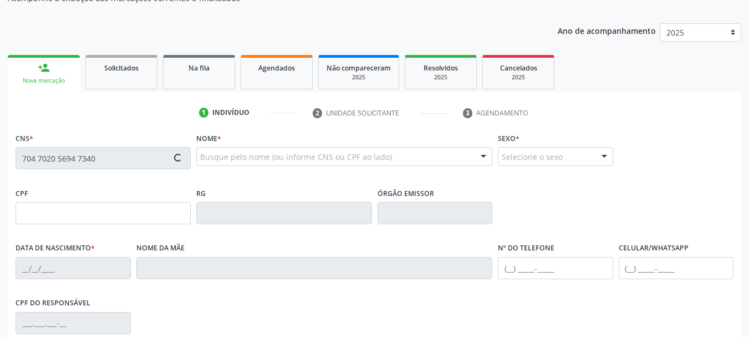
type input "864"
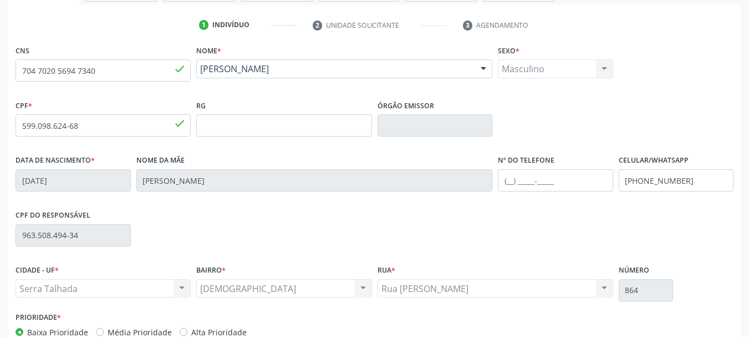
scroll to position [222, 0]
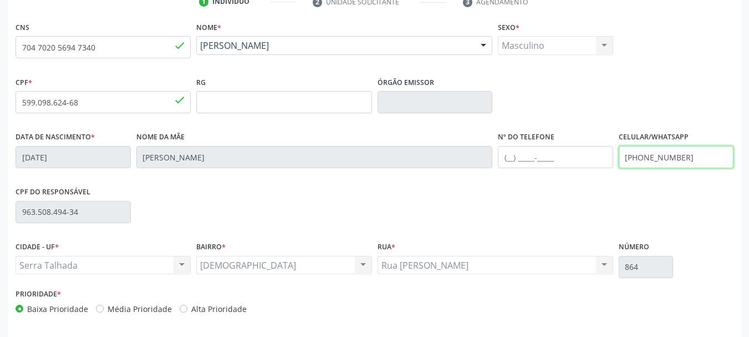
drag, startPoint x: 720, startPoint y: 153, endPoint x: 614, endPoint y: 171, distance: 107.5
click at [614, 171] on div "Data de nascimento * 30/03/1968 Nome da mãe Luiza Rodrigues Alves de Aquino Nº …" at bounding box center [375, 156] width 724 height 55
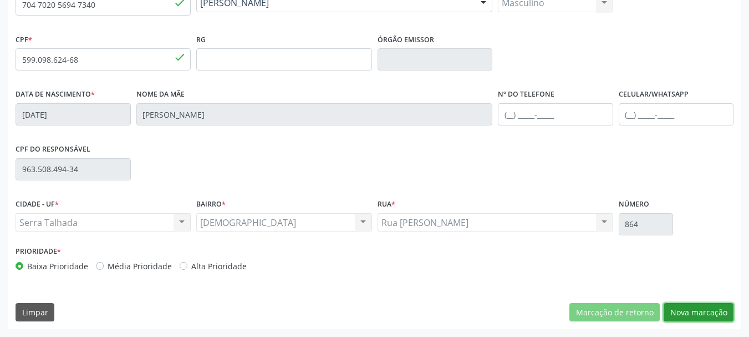
click at [711, 308] on button "Nova marcação" at bounding box center [699, 312] width 70 height 19
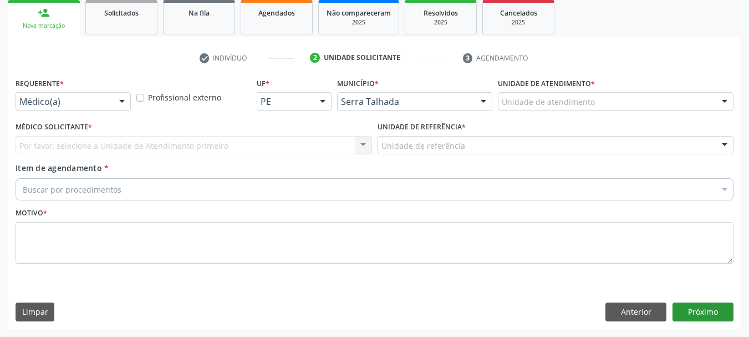
scroll to position [166, 0]
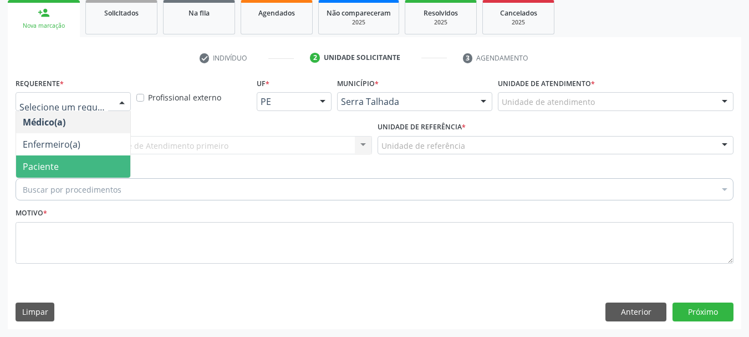
click at [61, 165] on span "Paciente" at bounding box center [73, 166] width 114 height 22
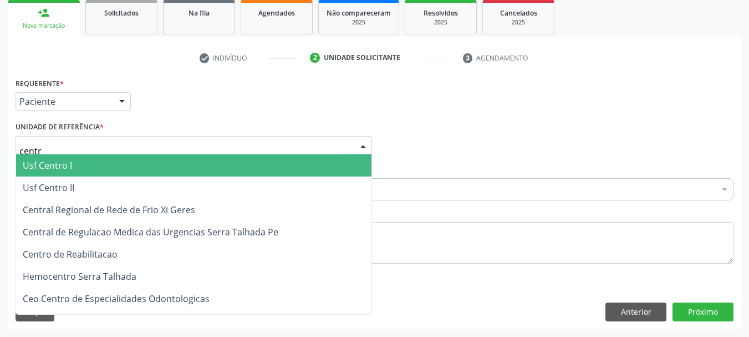
type input "centro"
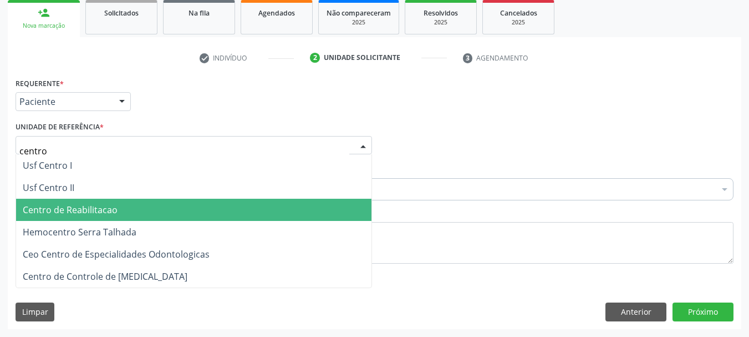
click at [73, 212] on span "Centro de Reabilitacao" at bounding box center [70, 210] width 95 height 12
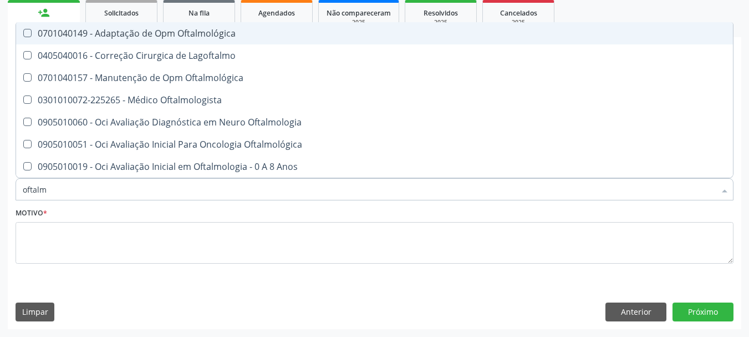
type input "oftalmo"
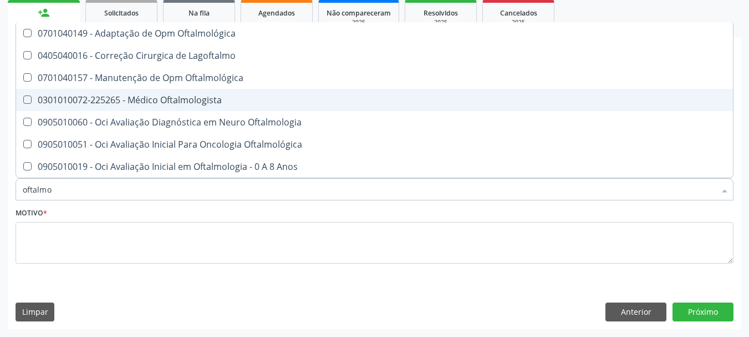
click at [125, 82] on div "0701040157 - Manutenção de Opm Oftalmológica" at bounding box center [375, 77] width 704 height 9
checkbox Oftalmológica "true"
click at [122, 100] on div "0301010072-225265 - Médico Oftalmologista" at bounding box center [375, 99] width 704 height 9
checkbox Oftalmologista "true"
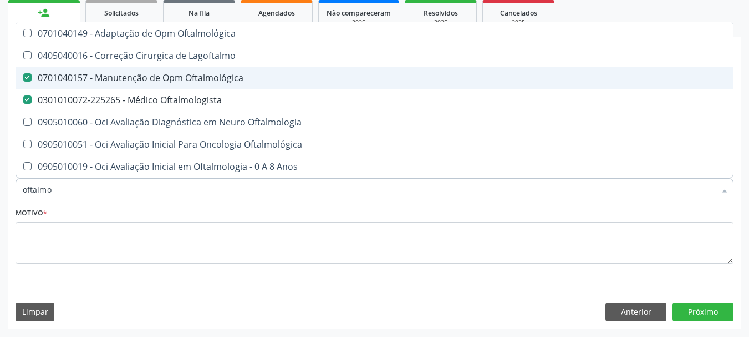
click at [54, 78] on div "0701040157 - Manutenção de Opm Oftalmológica" at bounding box center [375, 77] width 704 height 9
checkbox Oftalmológica "false"
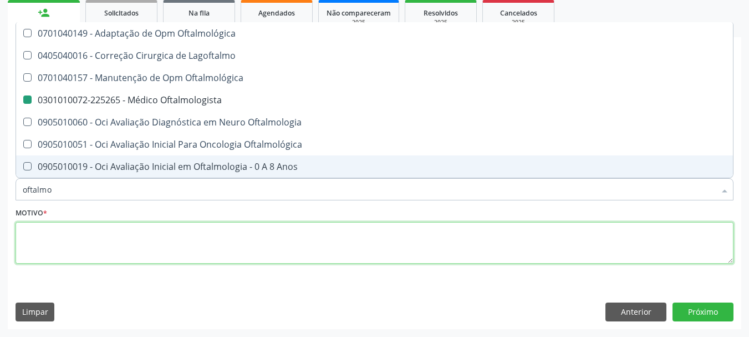
click at [64, 241] on textarea at bounding box center [375, 243] width 718 height 42
checkbox Lagoftalmo "true"
checkbox Oftalmologista "false"
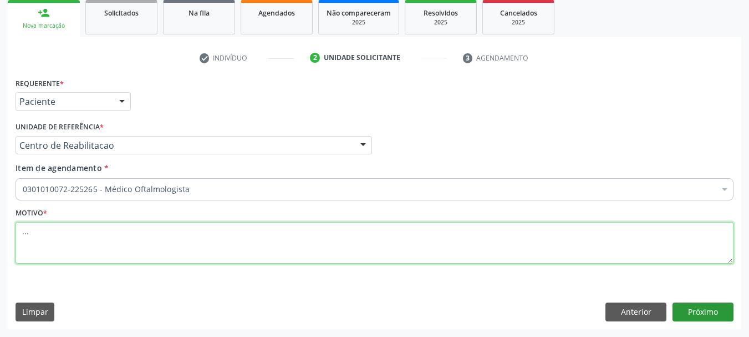
type textarea "..."
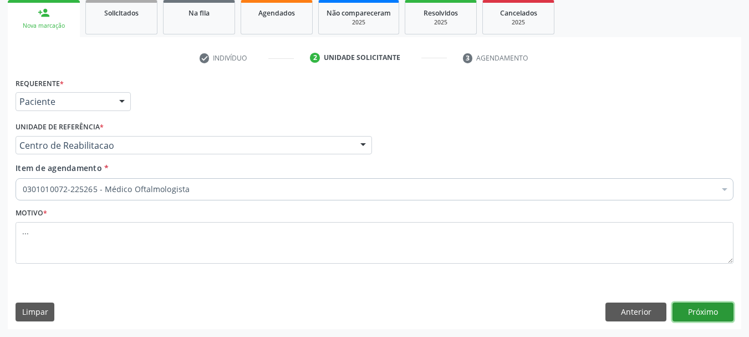
click at [703, 316] on button "Próximo" at bounding box center [703, 311] width 61 height 19
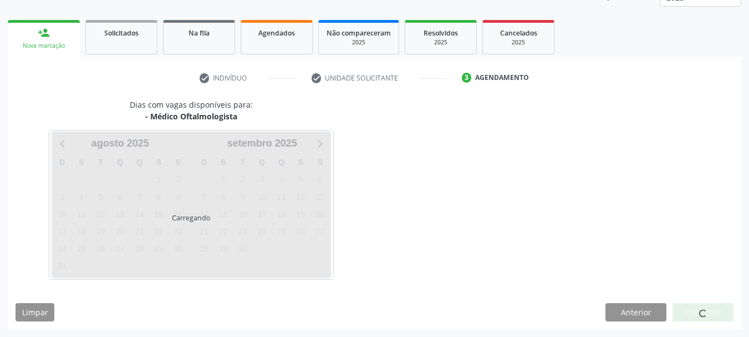
scroll to position [146, 0]
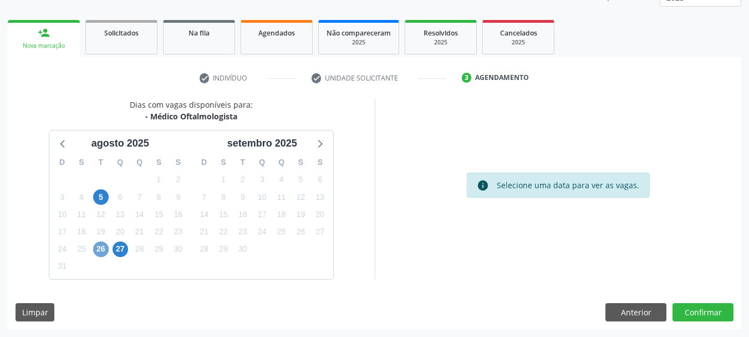
click at [99, 244] on span "26" at bounding box center [101, 249] width 16 height 16
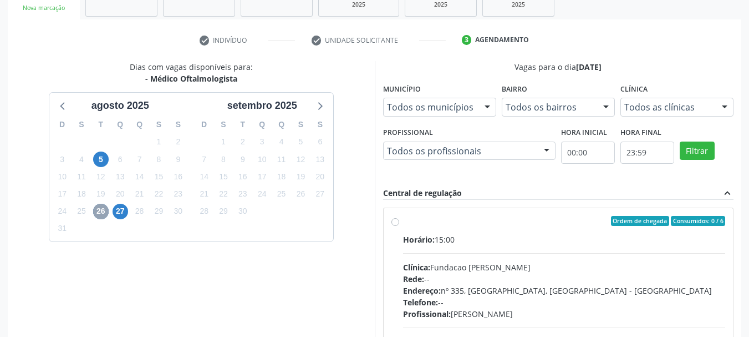
scroll to position [201, 0]
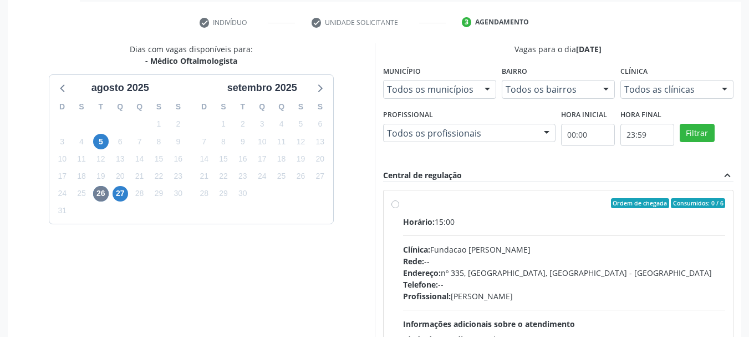
click at [403, 204] on label "Ordem de chegada Consumidos: 0 / 6 Horário: 15:00 Clínica: Fundacao Altino Vent…" at bounding box center [564, 283] width 323 height 170
click at [398, 204] on input "Ordem de chegada Consumidos: 0 / 6 Horário: 15:00 Clínica: Fundacao Altino Vent…" at bounding box center [396, 203] width 8 height 10
radio input "true"
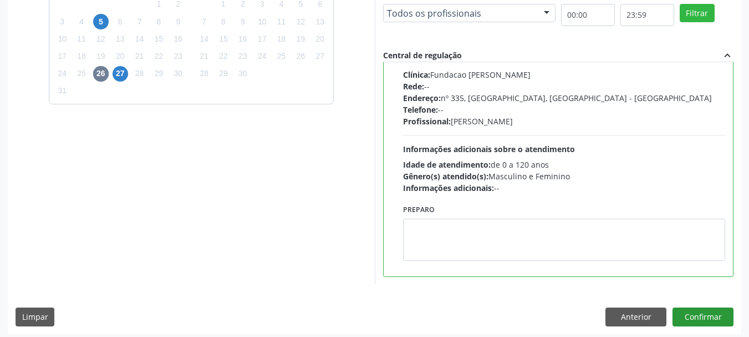
scroll to position [326, 0]
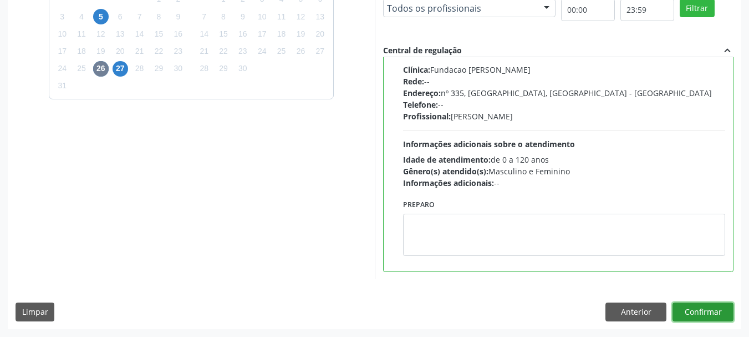
click at [707, 307] on button "Confirmar" at bounding box center [703, 311] width 61 height 19
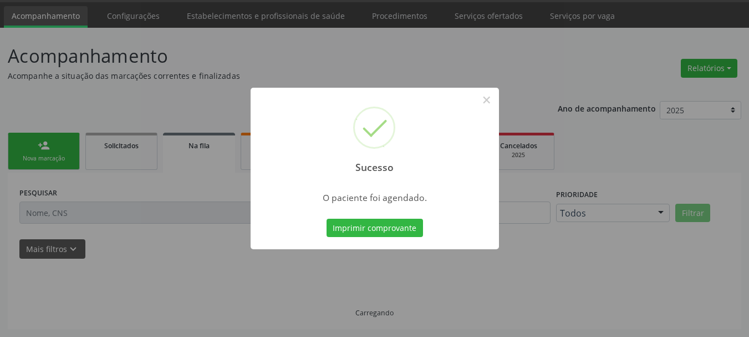
scroll to position [33, 0]
click at [352, 229] on button "Imprimir comprovante" at bounding box center [375, 228] width 97 height 19
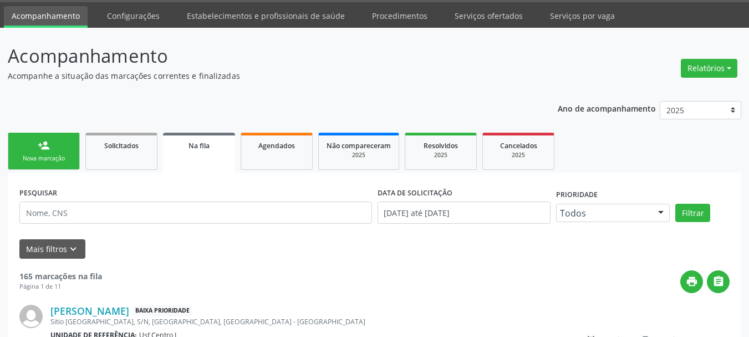
scroll to position [0, 0]
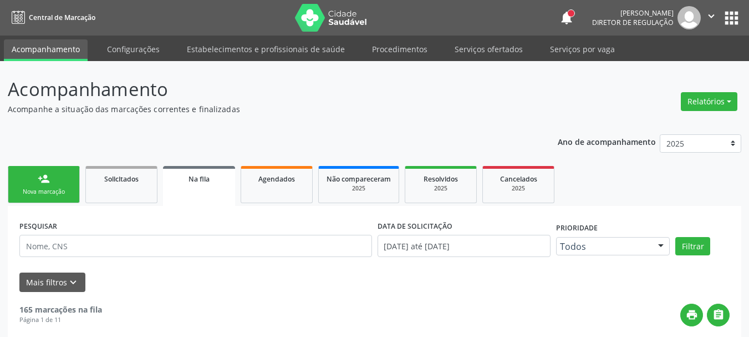
click at [734, 7] on div "notifications Ana Paula da Silva Lima Diretor de regulação  Configurações Sair…" at bounding box center [650, 17] width 182 height 23
click at [725, 22] on button "apps" at bounding box center [731, 17] width 19 height 19
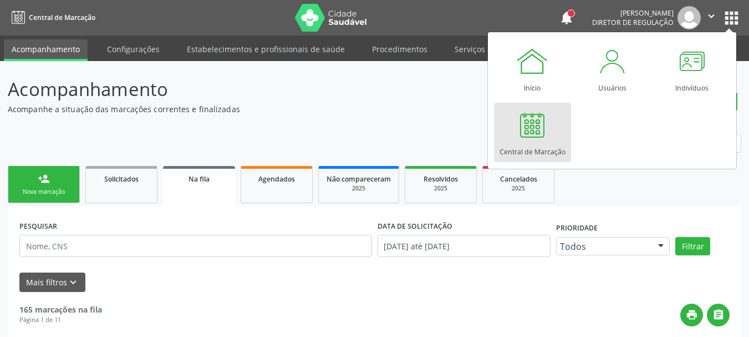
click at [543, 138] on div at bounding box center [532, 124] width 33 height 33
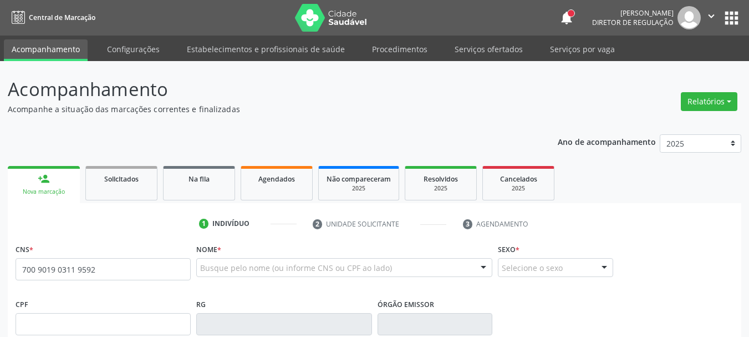
type input "700 9019 0311 9592"
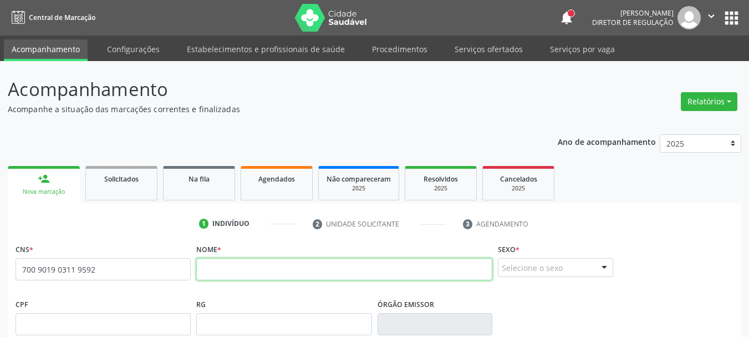
paste input "[PERSON_NAME]"
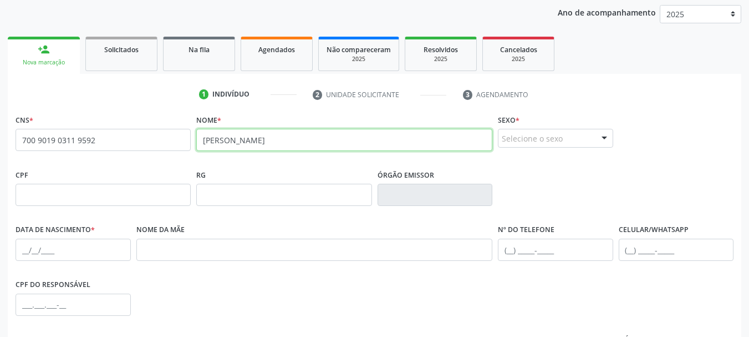
scroll to position [166, 0]
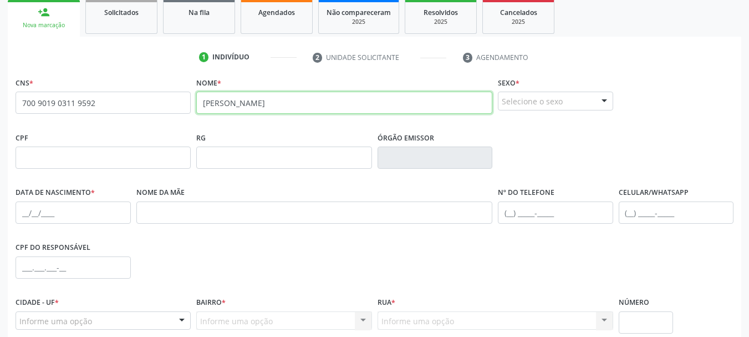
type input "[PERSON_NAME]"
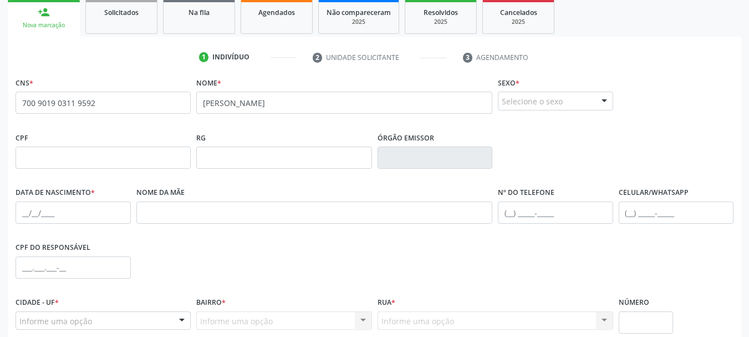
click at [550, 101] on div "Selecione o sexo" at bounding box center [555, 101] width 115 height 19
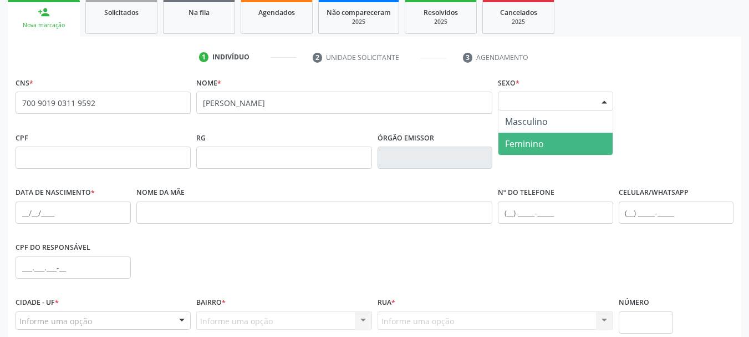
click at [540, 146] on span "Feminino" at bounding box center [524, 144] width 39 height 12
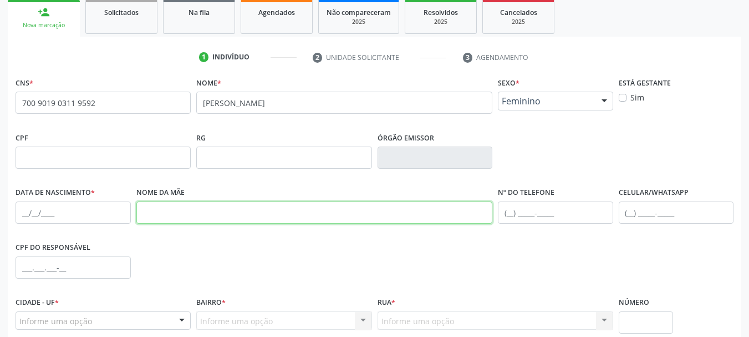
click at [151, 218] on input "text" at bounding box center [314, 212] width 357 height 22
paste input "[PERSON_NAME]"
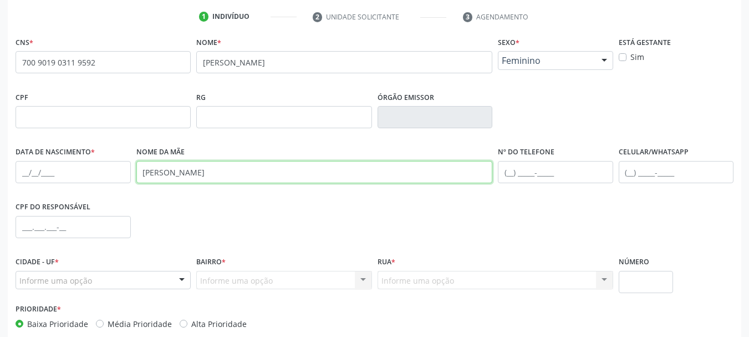
scroll to position [265, 0]
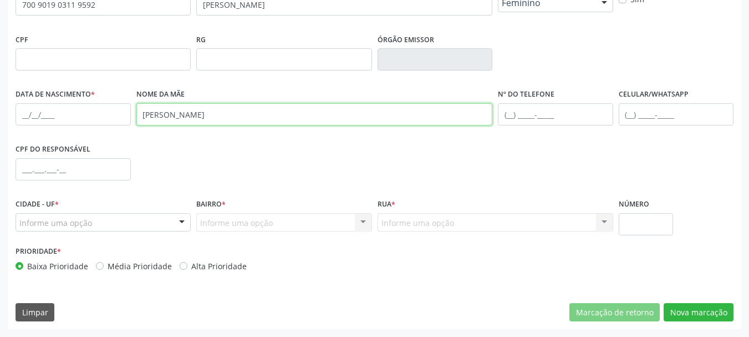
type input "[PERSON_NAME]"
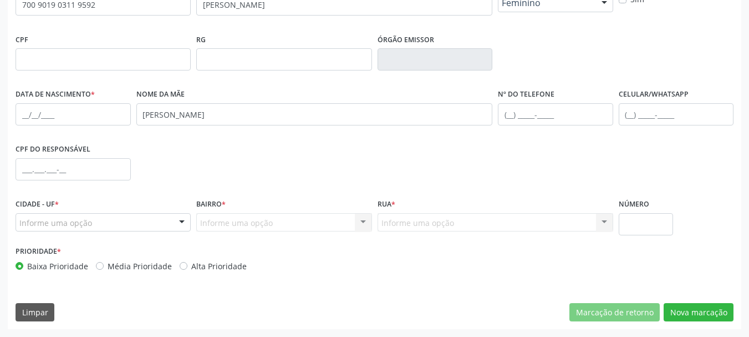
click at [116, 224] on div "Informe uma opção" at bounding box center [103, 222] width 175 height 19
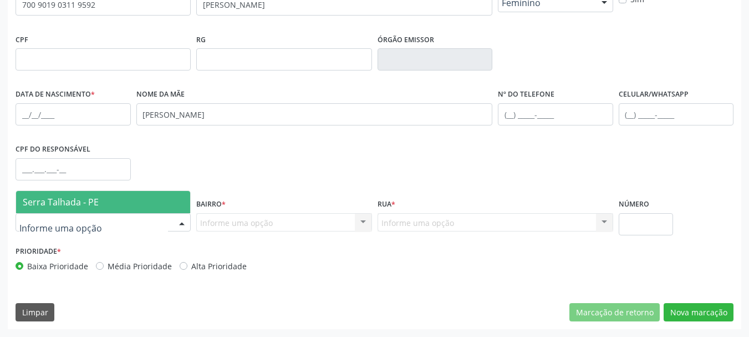
click at [115, 209] on span "Serra Talhada - PE" at bounding box center [103, 202] width 174 height 22
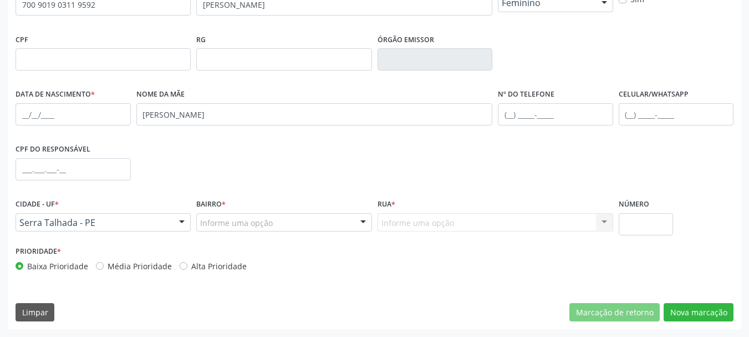
click at [272, 222] on div "Informe uma opção" at bounding box center [283, 222] width 175 height 19
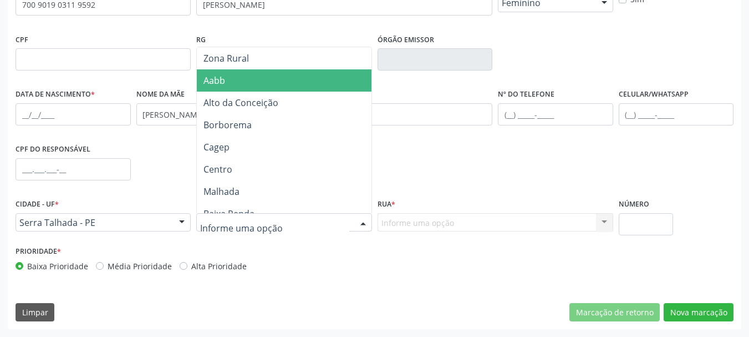
click at [247, 88] on span "Aabb" at bounding box center [286, 80] width 178 height 22
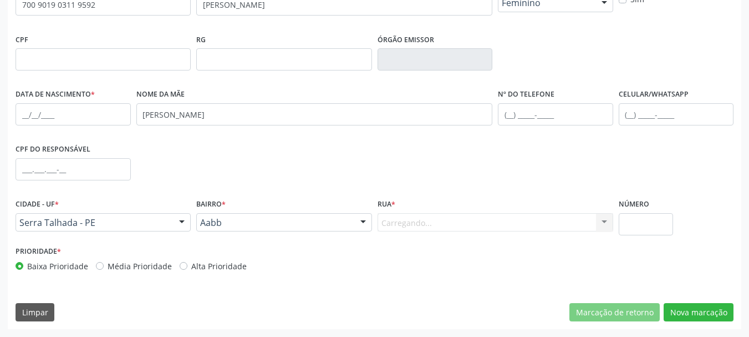
click at [418, 224] on div "Carregando... Nenhum resultado encontrado para: " " Nenhuma opção encontrada. D…" at bounding box center [496, 222] width 236 height 19
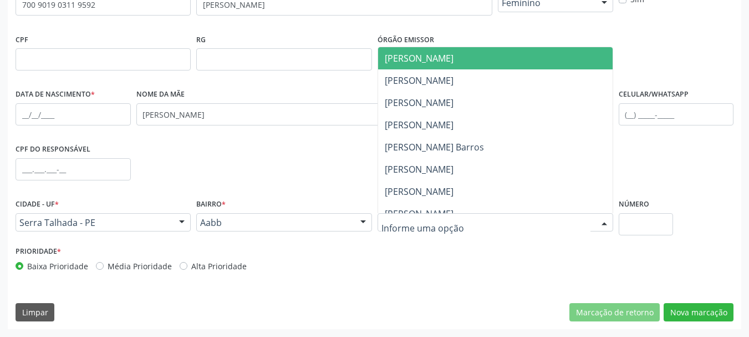
click at [607, 222] on div at bounding box center [604, 223] width 17 height 19
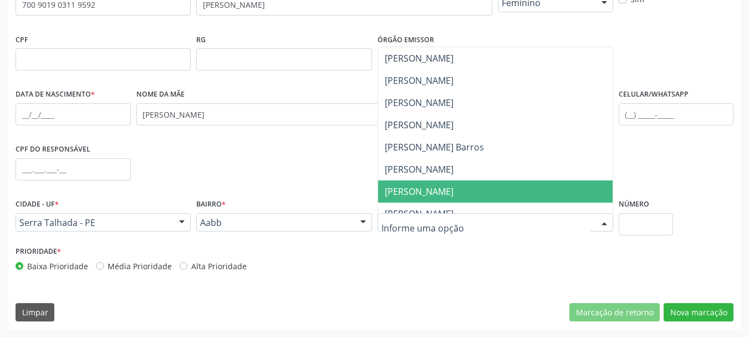
click at [446, 195] on span "[PERSON_NAME]" at bounding box center [419, 191] width 69 height 12
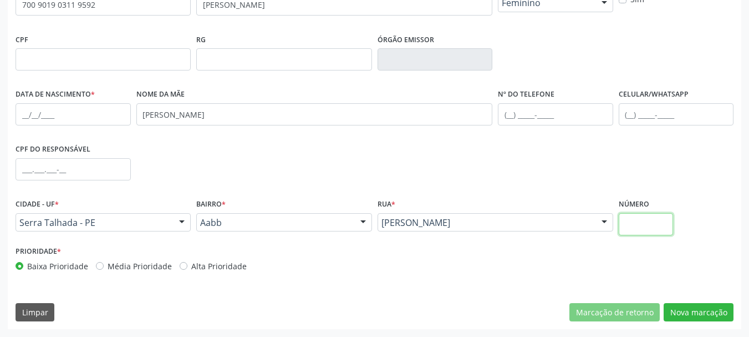
click at [652, 226] on input "text" at bounding box center [646, 224] width 55 height 22
type input "00"
click at [692, 310] on button "Nova marcação" at bounding box center [699, 312] width 70 height 19
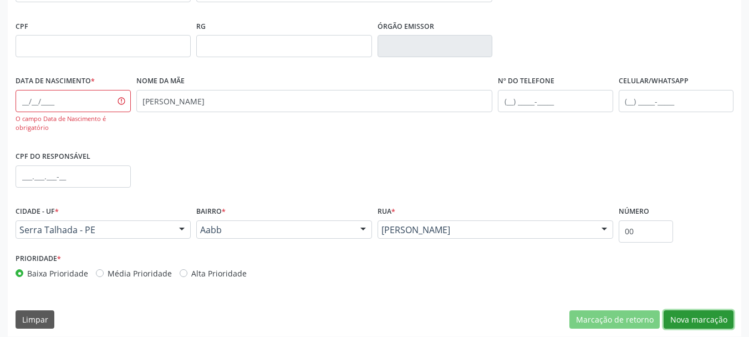
scroll to position [285, 0]
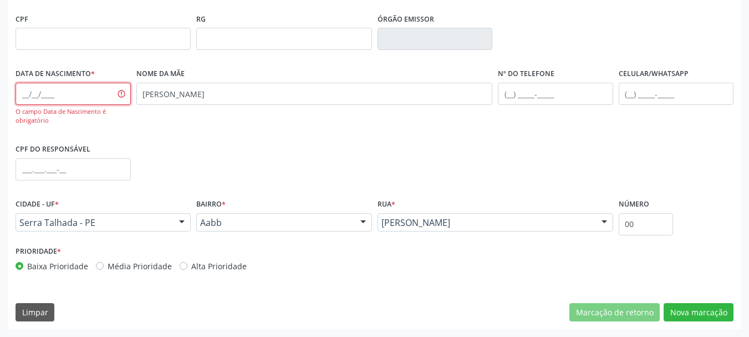
click at [18, 100] on input "text" at bounding box center [73, 94] width 115 height 22
click at [82, 97] on input "18" at bounding box center [73, 94] width 115 height 22
type input "[DATE]"
click at [112, 113] on div "O campo Data de Nascimento é obrigatório" at bounding box center [73, 116] width 115 height 19
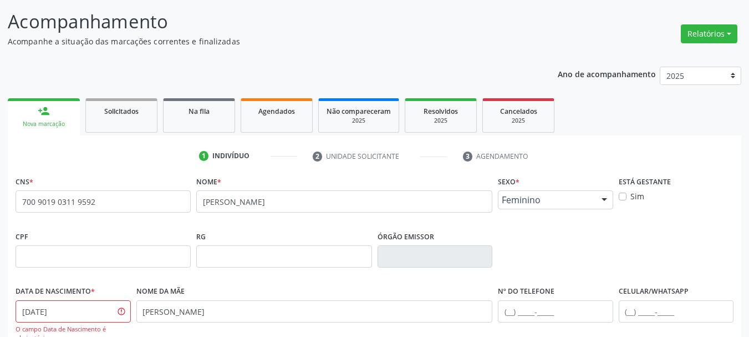
scroll to position [230, 0]
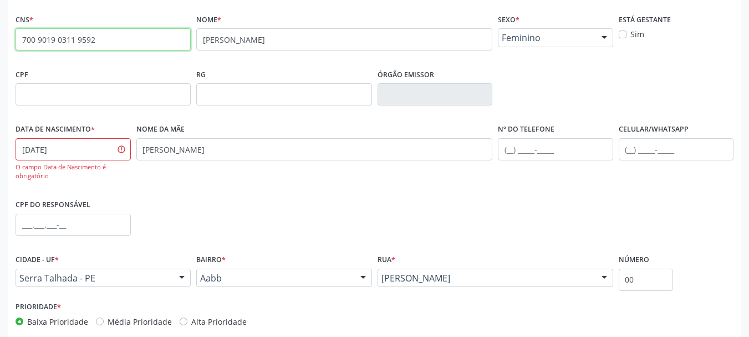
drag, startPoint x: 113, startPoint y: 46, endPoint x: 22, endPoint y: 55, distance: 91.4
click at [0, 57] on div "Acompanhamento Acompanhe a situação das marcações correntes e finalizadas Relat…" at bounding box center [374, 111] width 749 height 561
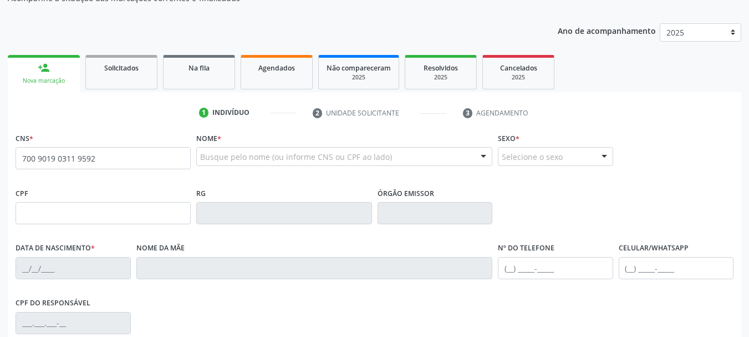
type input "700 9019 0311 9592"
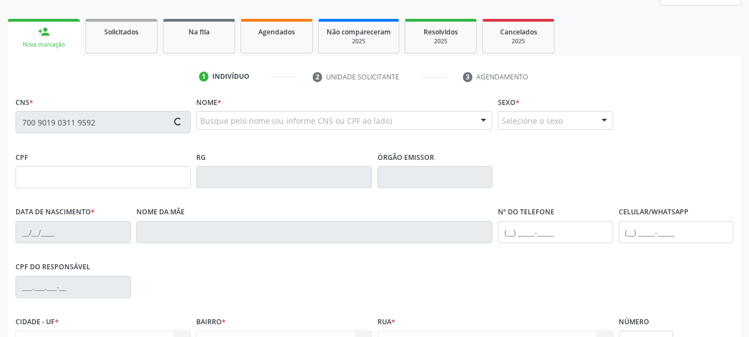
scroll to position [166, 0]
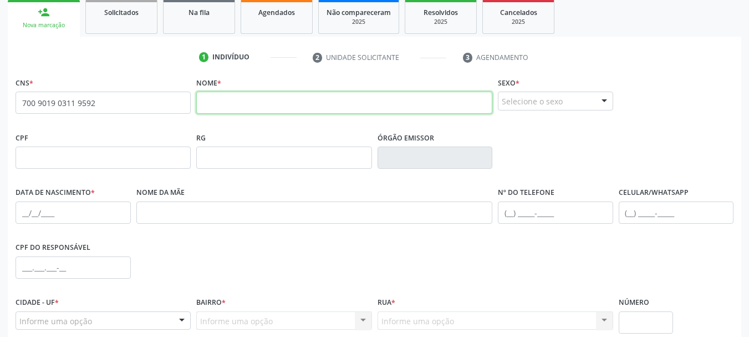
paste input "[PERSON_NAME]"
type input "[PERSON_NAME]"
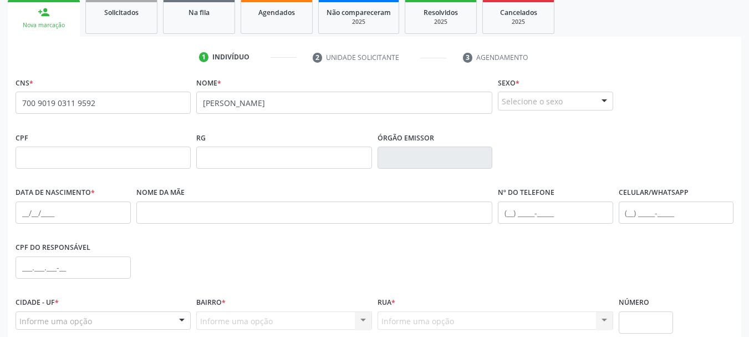
click at [556, 98] on div "Selecione o sexo" at bounding box center [555, 101] width 115 height 19
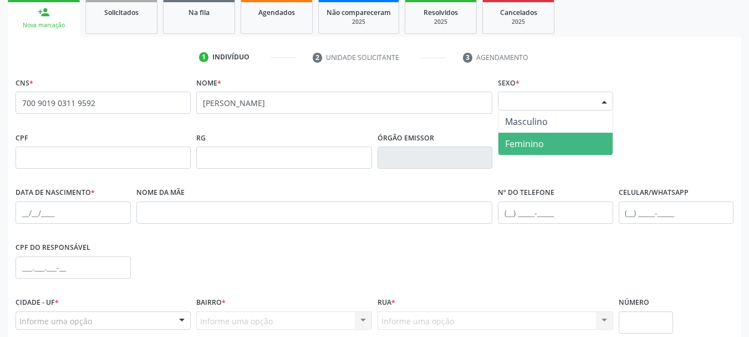
click at [537, 150] on span "Feminino" at bounding box center [556, 144] width 114 height 22
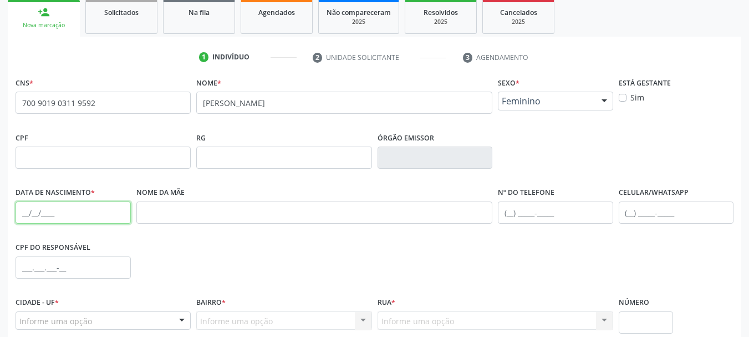
click at [26, 217] on input "text" at bounding box center [73, 212] width 115 height 22
type input "[DATE]"
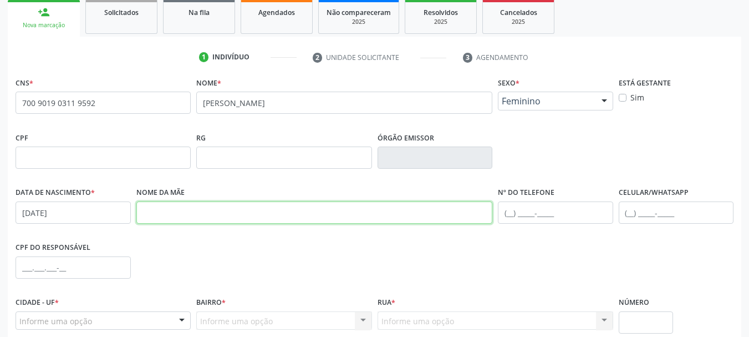
click at [177, 221] on input "text" at bounding box center [314, 212] width 357 height 22
paste input "[PERSON_NAME]"
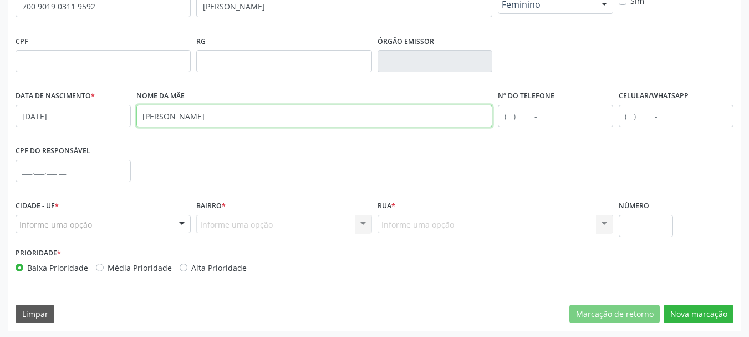
scroll to position [265, 0]
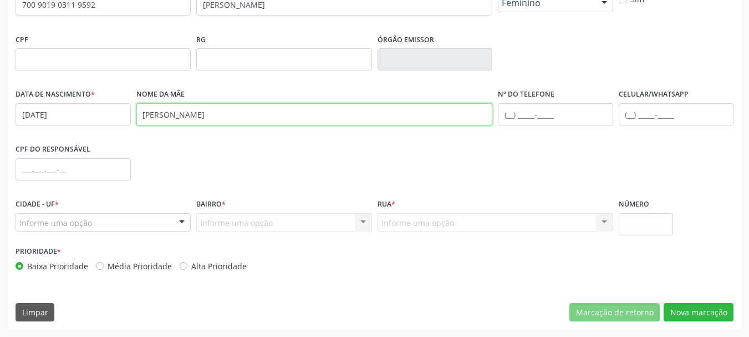
type input "[PERSON_NAME]"
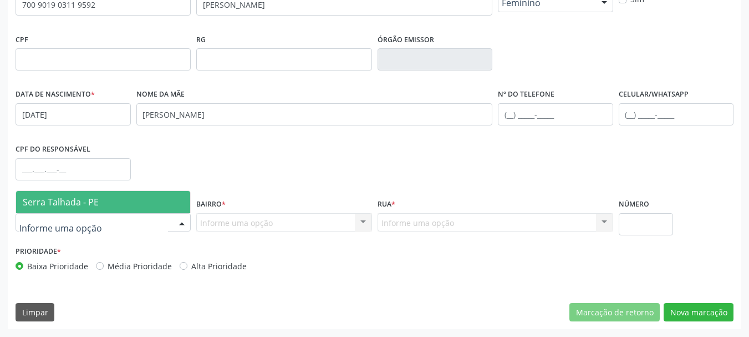
click at [90, 204] on span "Serra Talhada - PE" at bounding box center [61, 202] width 76 height 12
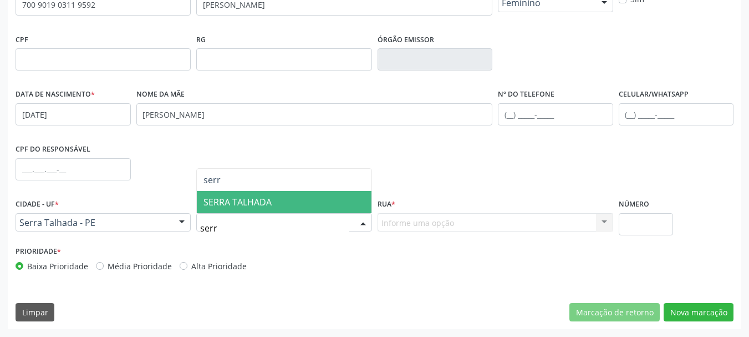
click at [242, 204] on span "SERRA TALHADA" at bounding box center [238, 202] width 68 height 12
type input "serr"
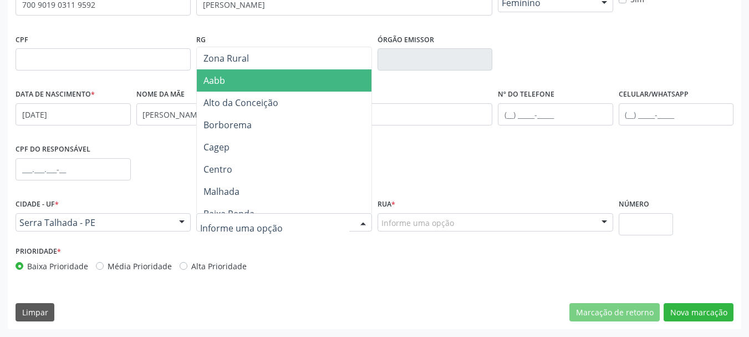
click at [243, 82] on span "Aabb" at bounding box center [286, 80] width 178 height 22
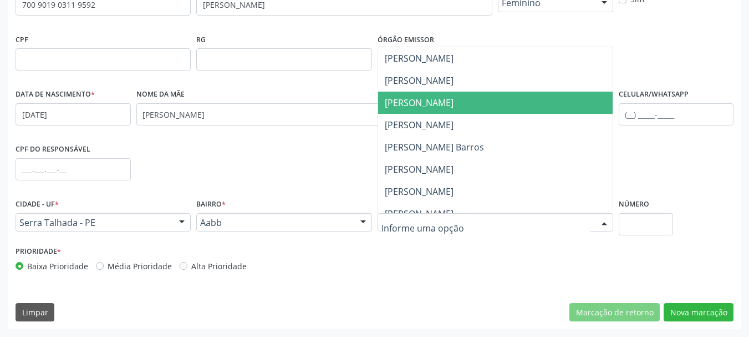
click at [434, 102] on span "[PERSON_NAME]" at bounding box center [419, 103] width 69 height 12
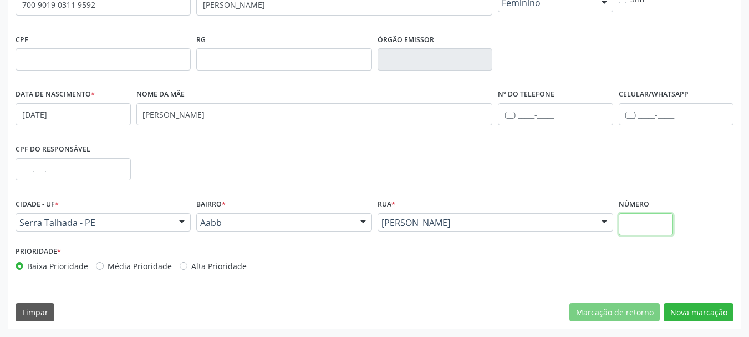
click at [650, 225] on input "text" at bounding box center [646, 224] width 55 height 22
type input "00"
click at [716, 314] on button "Nova marcação" at bounding box center [699, 312] width 70 height 19
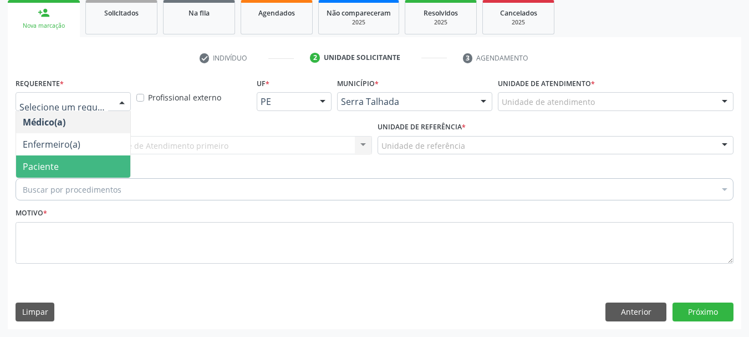
click at [54, 164] on span "Paciente" at bounding box center [41, 166] width 36 height 12
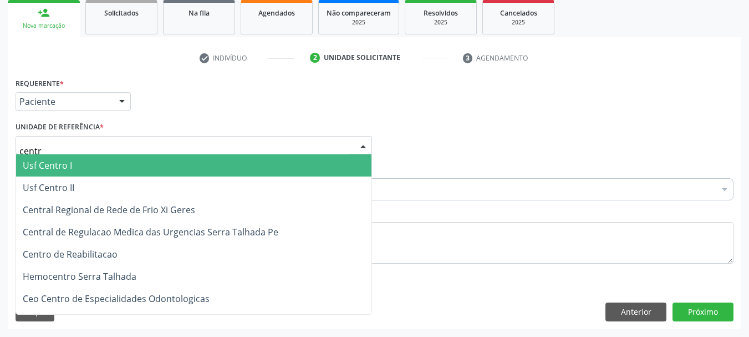
type input "centro"
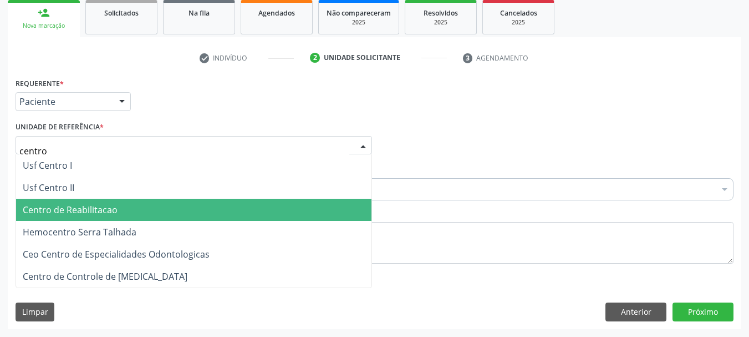
click at [74, 216] on span "Centro de Reabilitacao" at bounding box center [70, 210] width 95 height 12
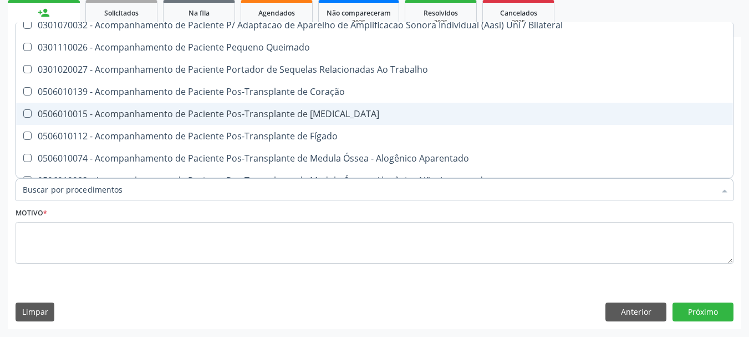
scroll to position [776, 0]
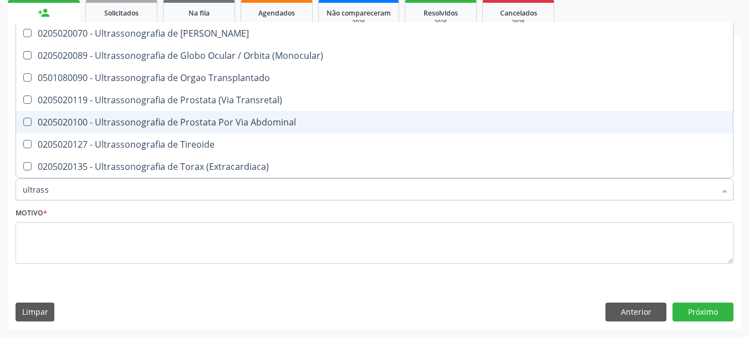
type input "ultrasso"
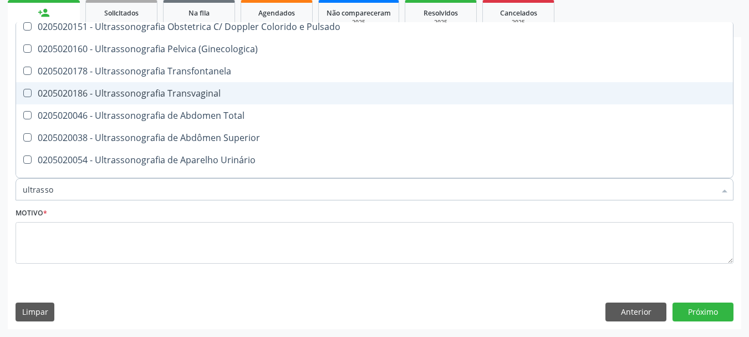
scroll to position [166, 0]
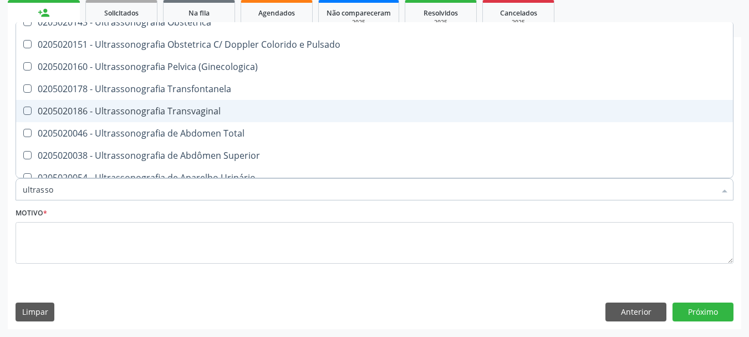
click at [224, 109] on div "0205020186 - Ultrassonografia Transvaginal" at bounding box center [375, 110] width 704 height 9
checkbox Transvaginal "true"
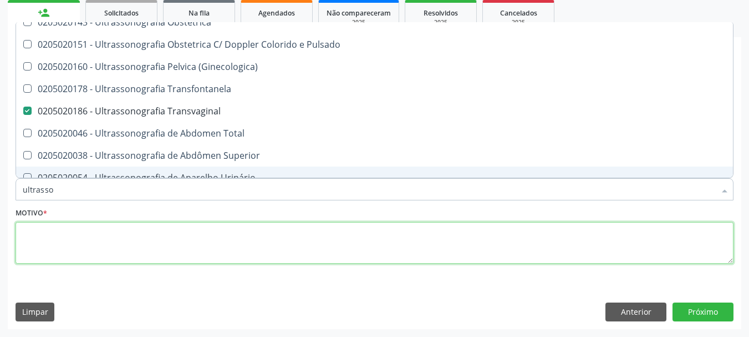
click at [92, 240] on textarea at bounding box center [375, 243] width 718 height 42
checkbox \(Pletismografia\) "true"
checkbox Transvaginal "false"
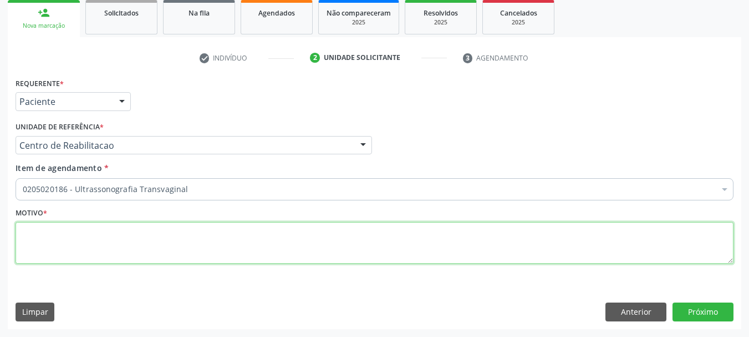
scroll to position [0, 0]
type textarea "..."
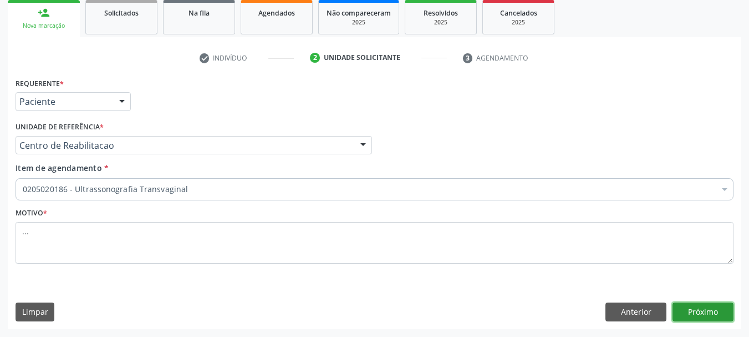
click at [720, 313] on button "Próximo" at bounding box center [703, 311] width 61 height 19
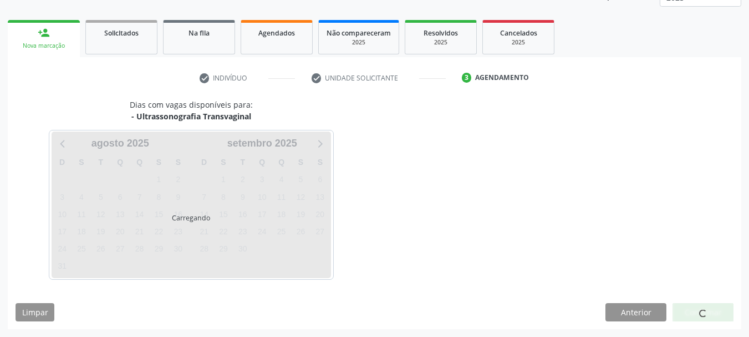
scroll to position [146, 0]
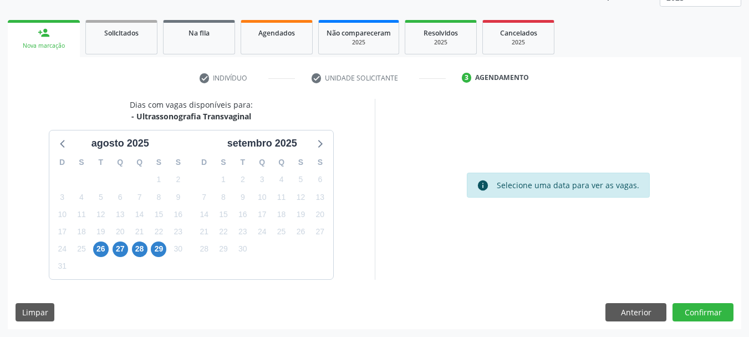
click at [93, 254] on div "26" at bounding box center [101, 248] width 16 height 17
click at [103, 248] on span "26" at bounding box center [101, 249] width 16 height 16
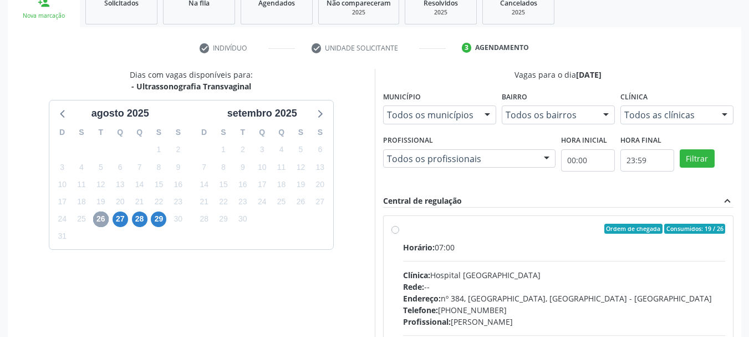
scroll to position [201, 0]
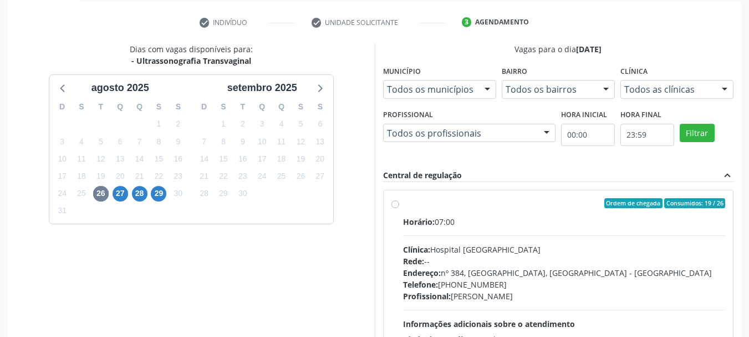
click at [403, 205] on label "Ordem de chegada Consumidos: 19 / 26 Horário: 07:00 Clínica: Hospital [GEOGRAPH…" at bounding box center [564, 283] width 323 height 170
click at [398, 205] on input "Ordem de chegada Consumidos: 19 / 26 Horário: 07:00 Clínica: Hospital [GEOGRAPH…" at bounding box center [396, 203] width 8 height 10
radio input "true"
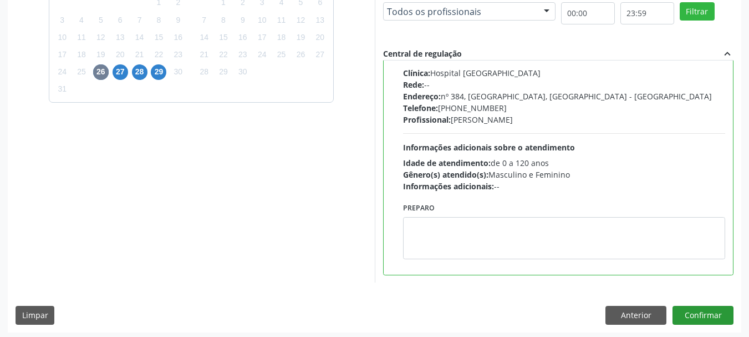
scroll to position [326, 0]
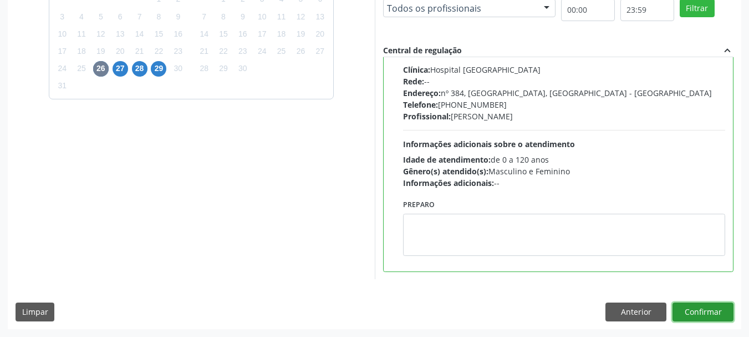
click at [720, 309] on button "Confirmar" at bounding box center [703, 311] width 61 height 19
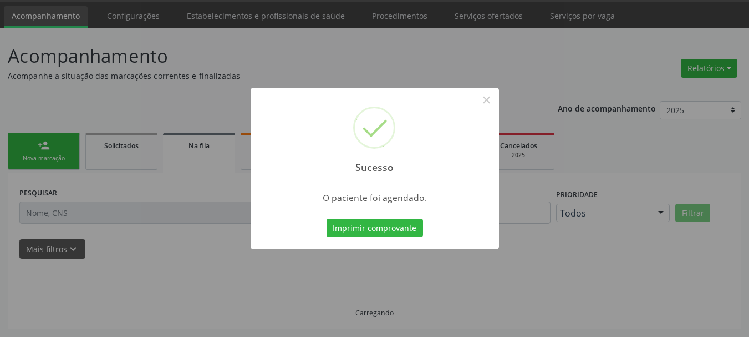
scroll to position [33, 0]
click at [402, 238] on div "Imprimir comprovante Cancel" at bounding box center [374, 227] width 101 height 23
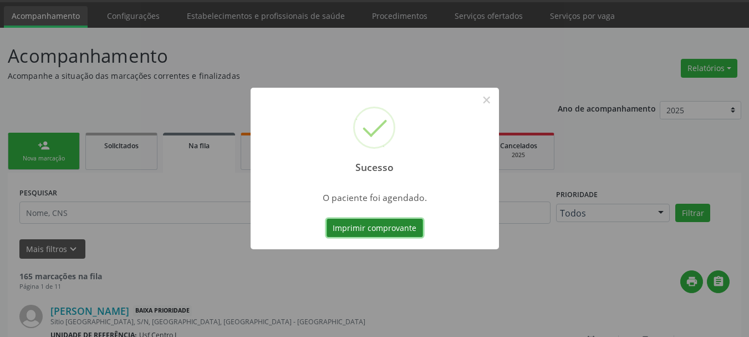
click at [385, 230] on button "Imprimir comprovante" at bounding box center [375, 228] width 97 height 19
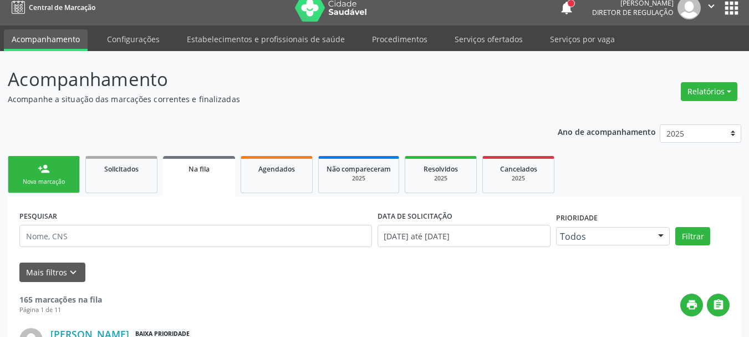
scroll to position [0, 0]
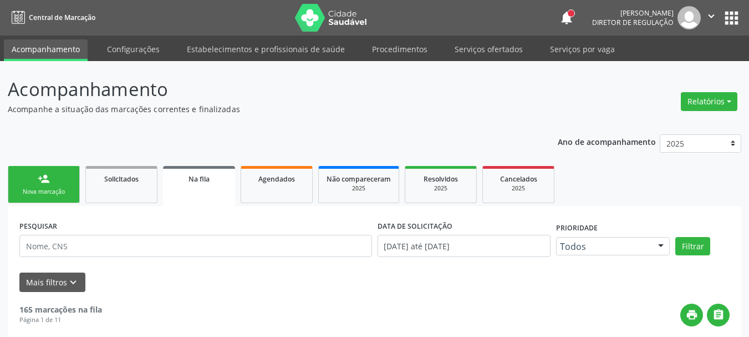
click at [724, 8] on button "apps" at bounding box center [731, 17] width 19 height 19
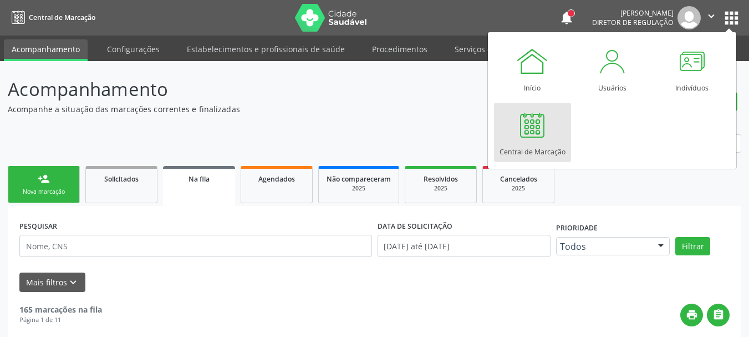
click at [546, 155] on div "Central de Marcação" at bounding box center [533, 148] width 66 height 15
